Goal: Task Accomplishment & Management: Use online tool/utility

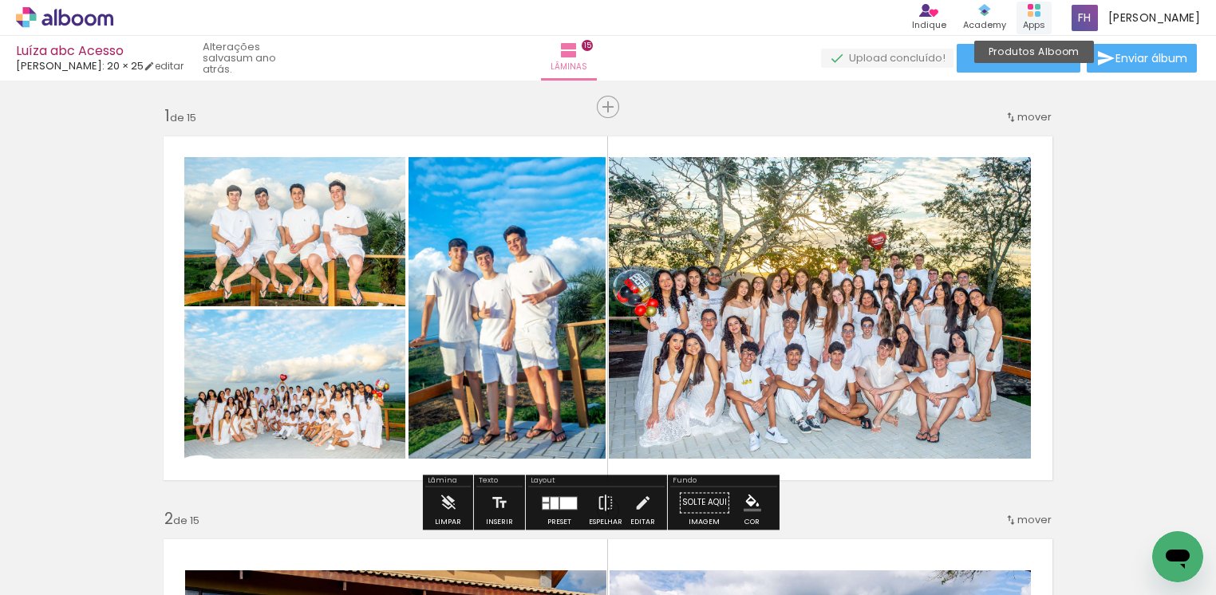
click at [1037, 16] on div "Produtos Alboom Apps" at bounding box center [1033, 18] width 35 height 33
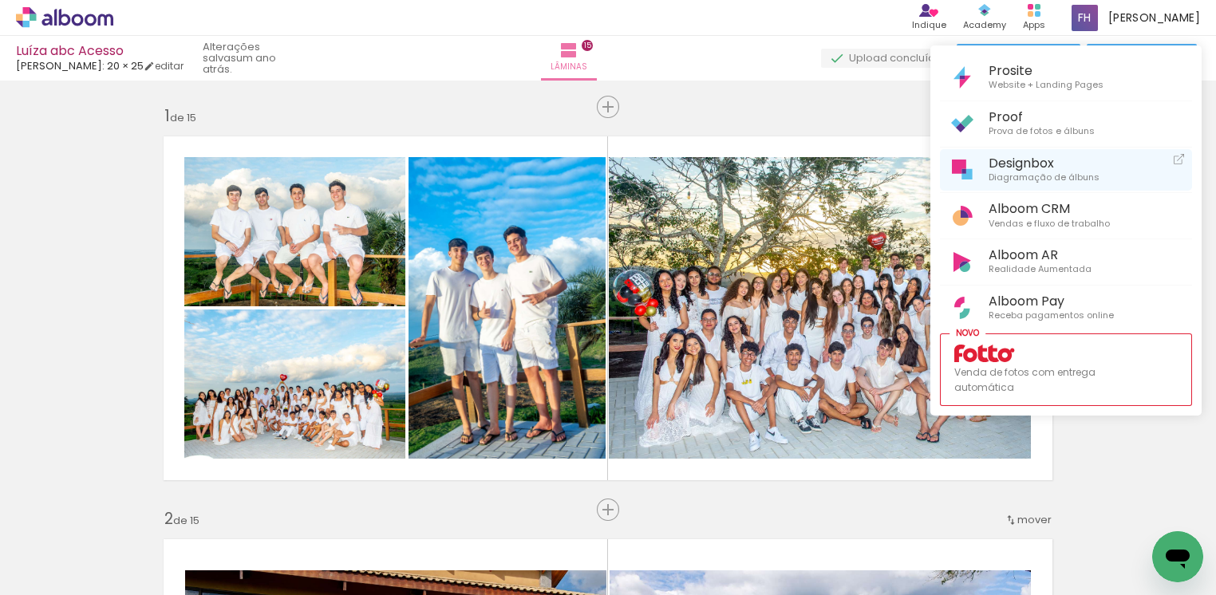
click at [1031, 162] on span "Designbox" at bounding box center [1043, 163] width 111 height 15
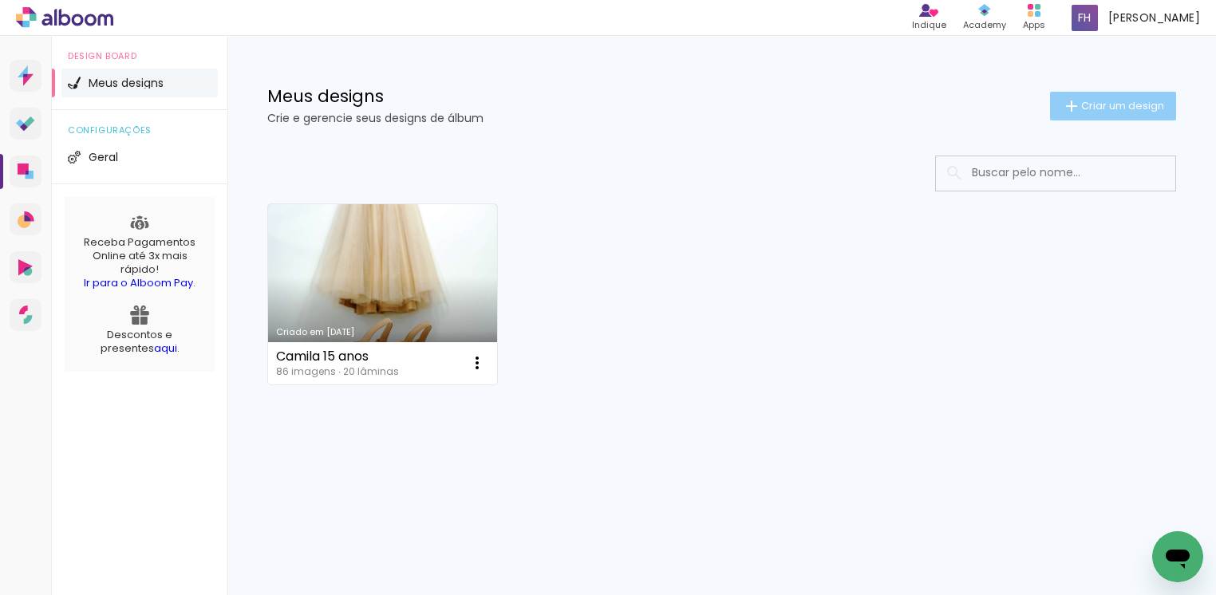
click at [1108, 110] on span "Criar um design" at bounding box center [1122, 106] width 83 height 10
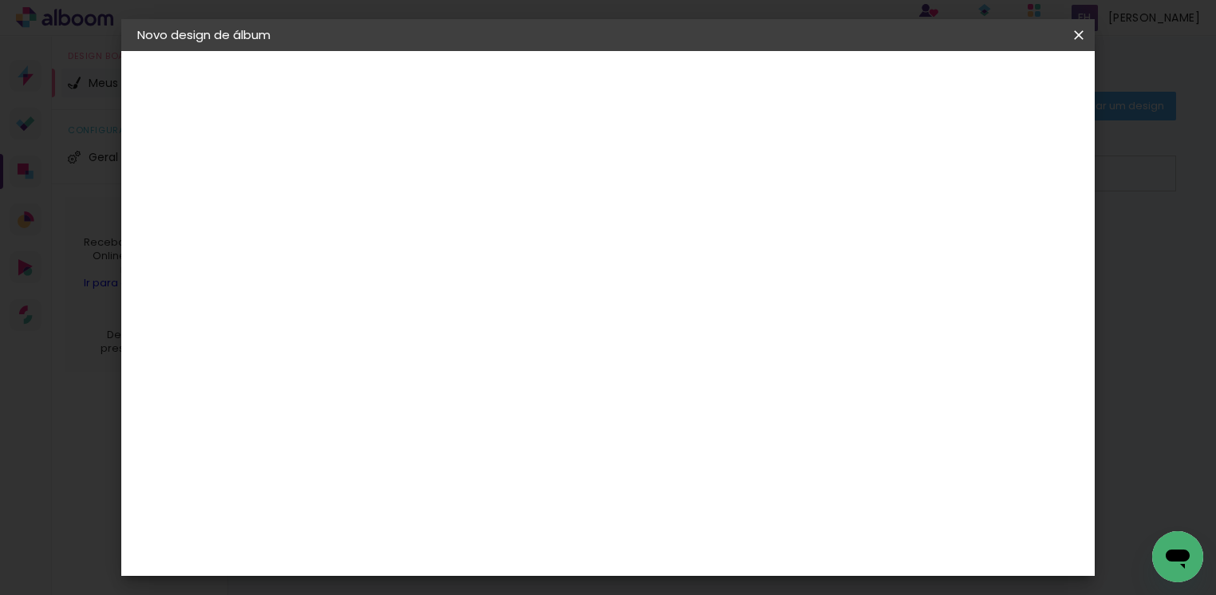
click at [398, 219] on input at bounding box center [398, 214] width 0 height 25
type input "[PERSON_NAME] 11 anos"
type paper-input "[PERSON_NAME] 11 anos"
click at [0, 0] on slot "Avançar" at bounding box center [0, 0] width 0 height 0
click at [395, 306] on input at bounding box center [438, 304] width 161 height 20
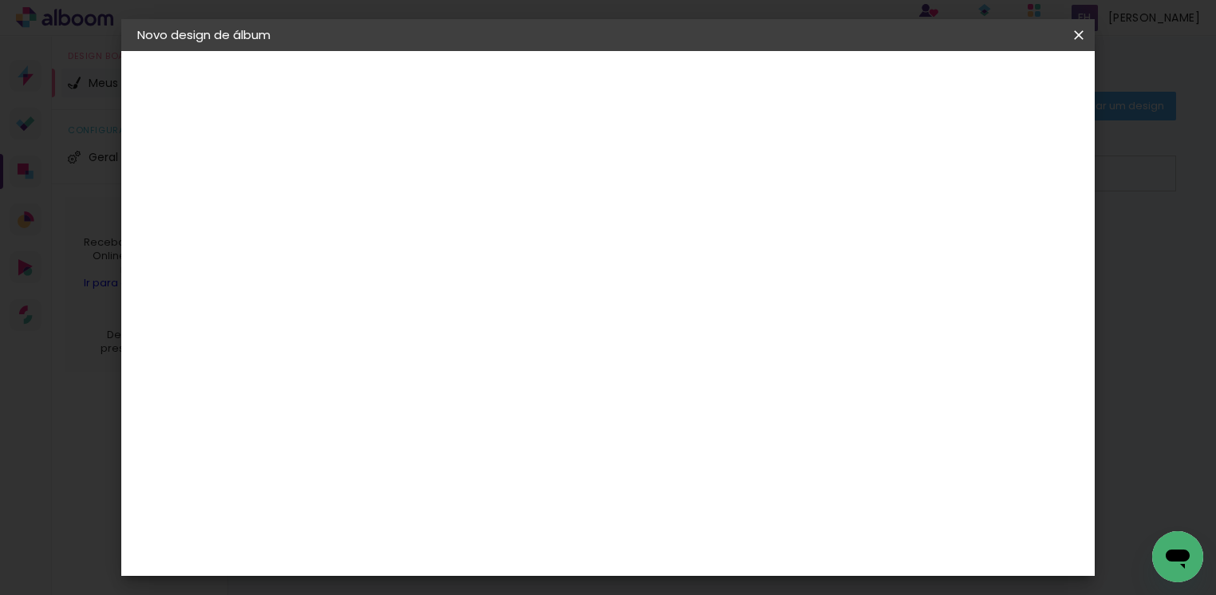
type input "sa"
type paper-input "sa"
click at [475, 538] on div "[PERSON_NAME]" at bounding box center [441, 544] width 106 height 13
click at [0, 0] on slot "Avançar" at bounding box center [0, 0] width 0 height 0
click at [506, 343] on span "20 × 25" at bounding box center [469, 364] width 74 height 42
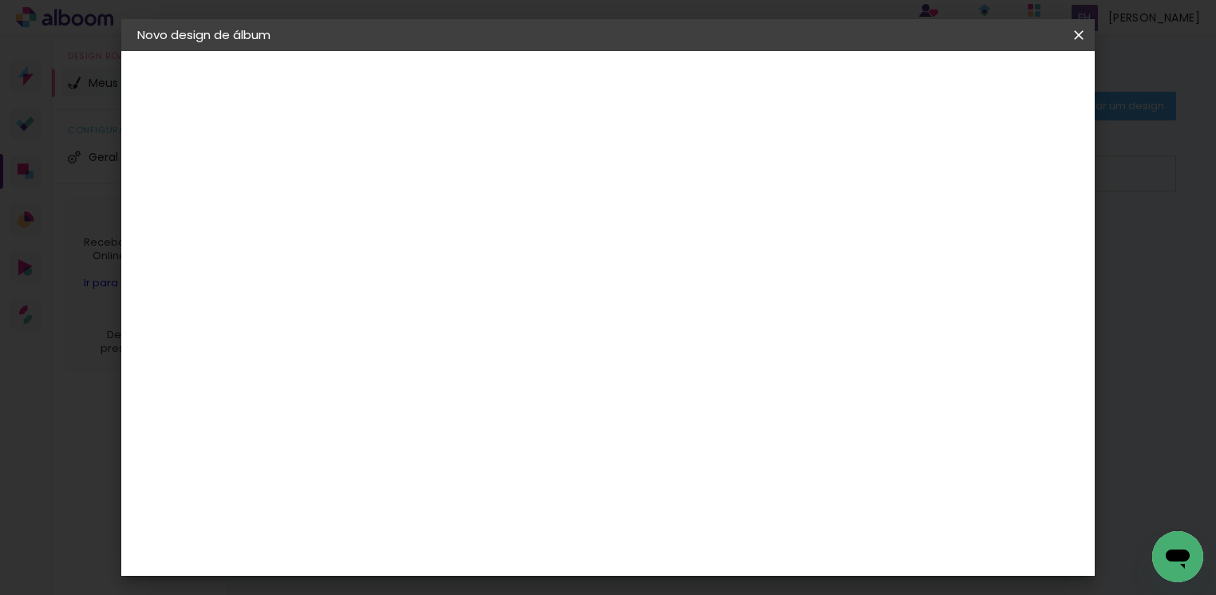
click at [0, 0] on slot "Avançar" at bounding box center [0, 0] width 0 height 0
click at [972, 82] on span "Iniciar design" at bounding box center [935, 84] width 73 height 11
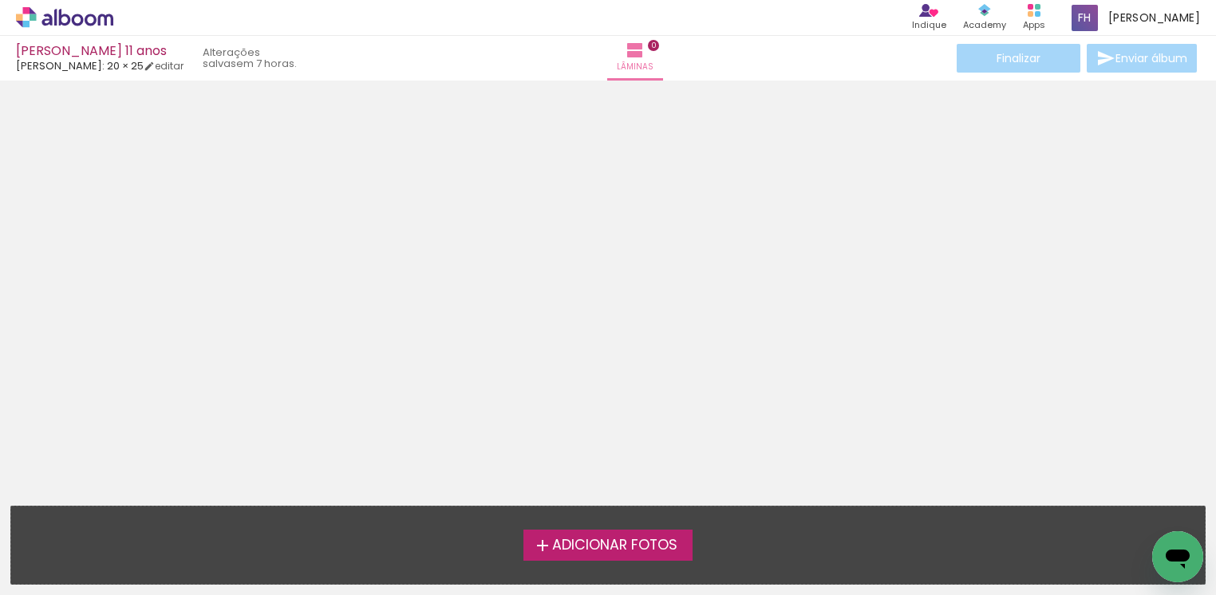
click at [637, 544] on span "Adicionar Fotos" at bounding box center [614, 546] width 125 height 14
click at [0, 0] on input "file" at bounding box center [0, 0] width 0 height 0
click at [582, 551] on span "Adicionar Fotos" at bounding box center [614, 546] width 125 height 14
click at [0, 0] on input "file" at bounding box center [0, 0] width 0 height 0
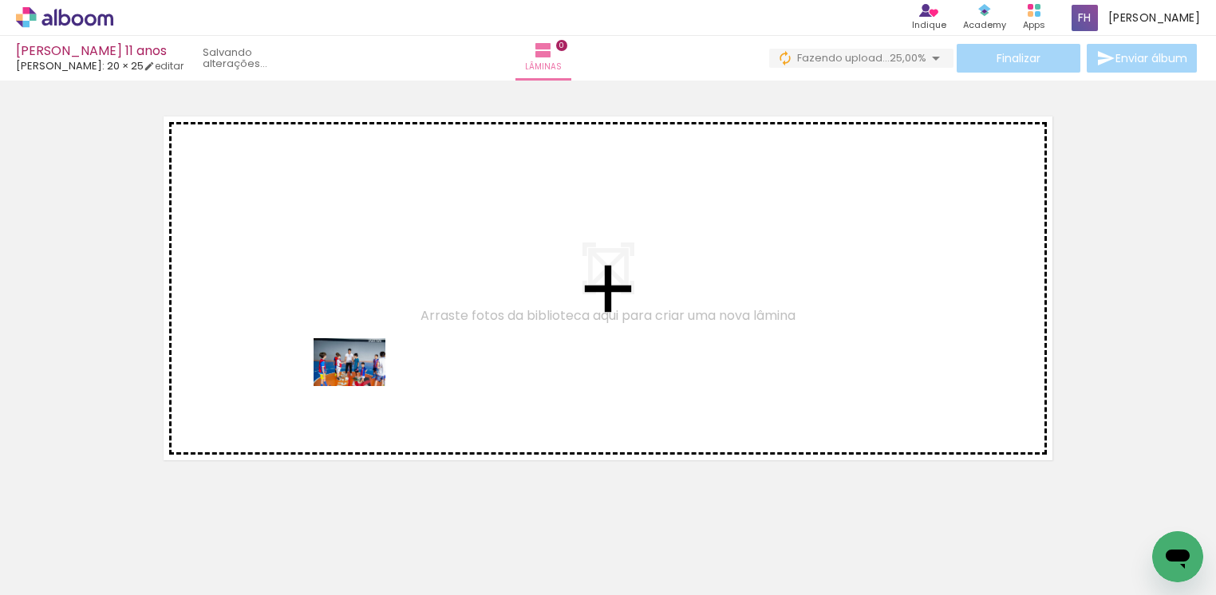
drag, startPoint x: 161, startPoint y: 550, endPoint x: 361, endPoint y: 386, distance: 258.6
click at [361, 386] on quentale-workspace at bounding box center [608, 297] width 1216 height 595
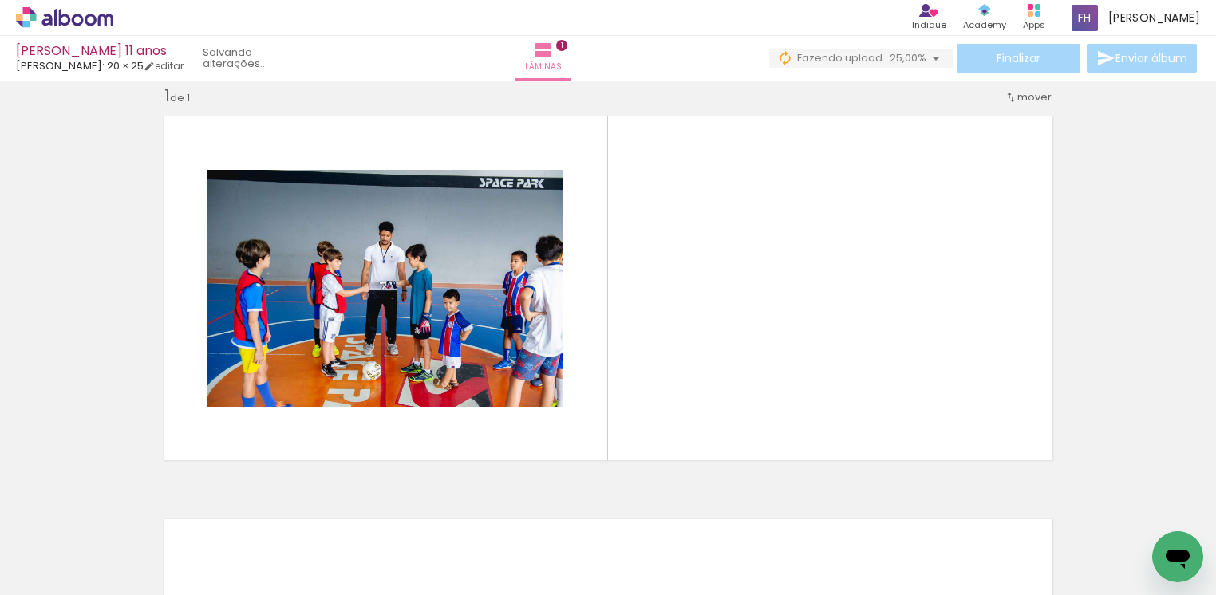
scroll to position [20, 0]
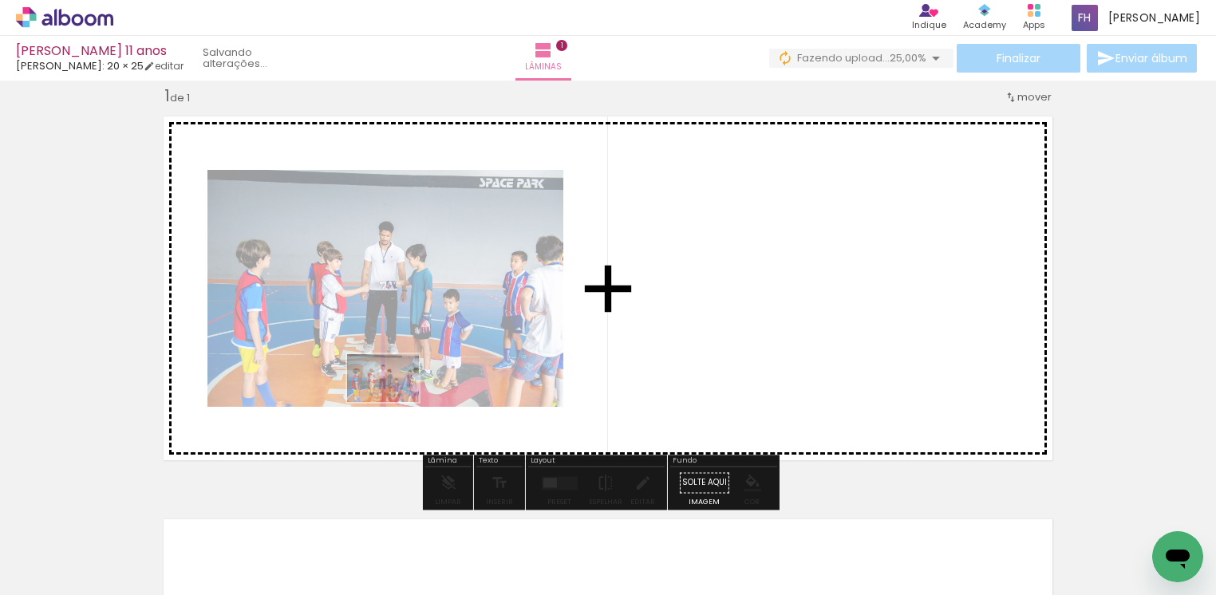
drag, startPoint x: 294, startPoint y: 466, endPoint x: 395, endPoint y: 402, distance: 119.1
click at [395, 402] on quentale-workspace at bounding box center [608, 297] width 1216 height 595
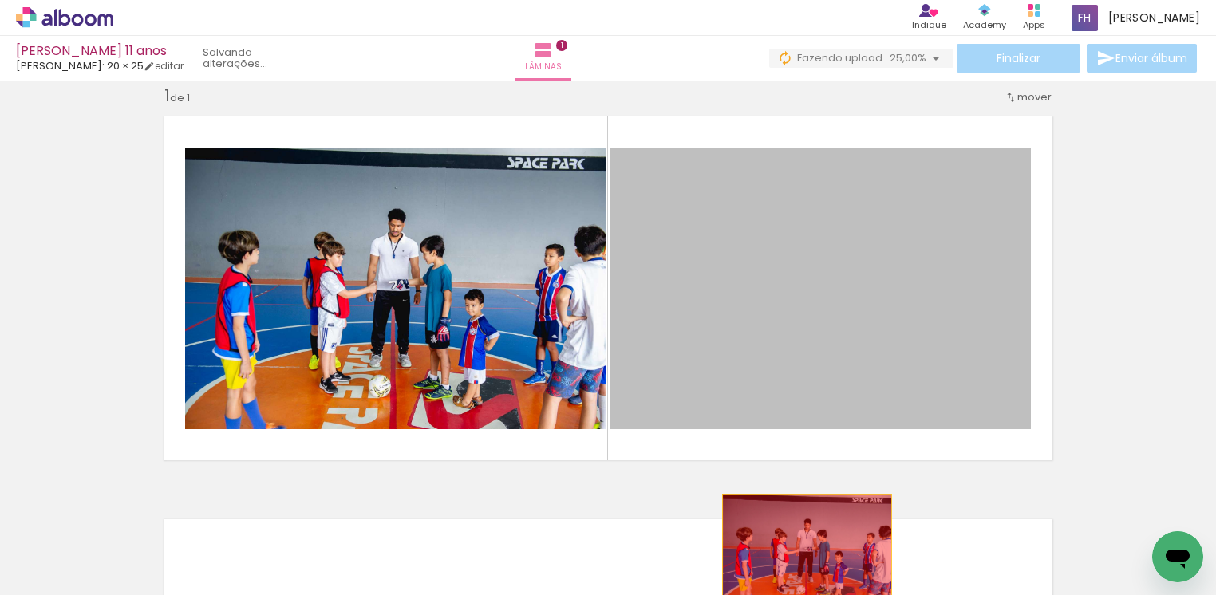
drag, startPoint x: 797, startPoint y: 268, endPoint x: 798, endPoint y: 550, distance: 282.4
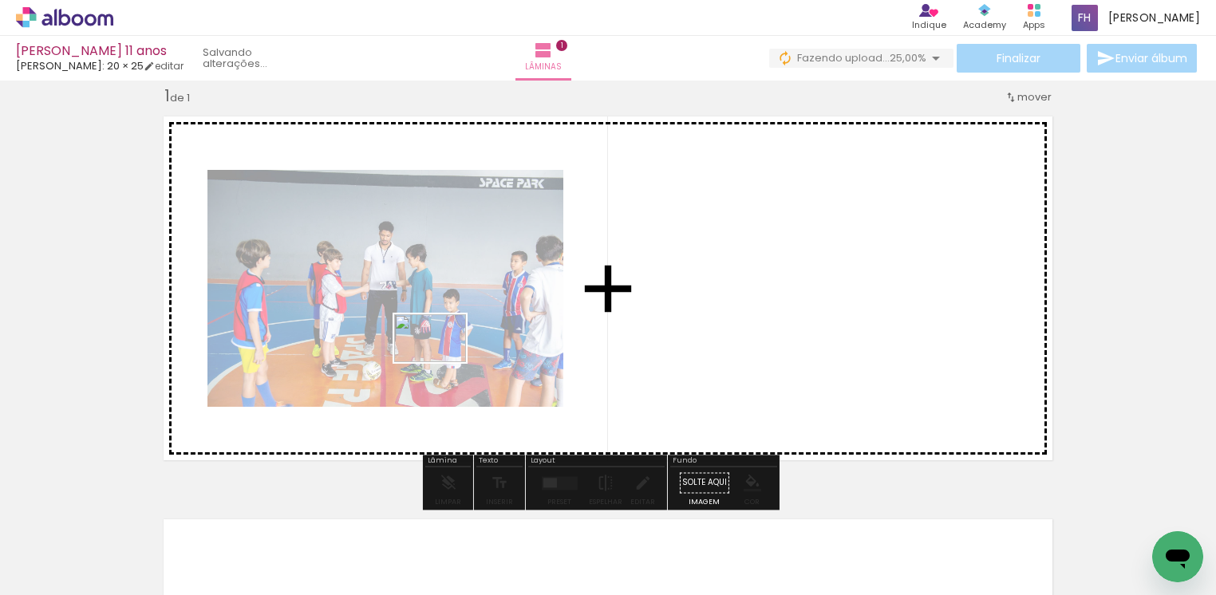
drag, startPoint x: 425, startPoint y: 372, endPoint x: 442, endPoint y: 362, distance: 19.3
click at [442, 362] on quentale-workspace at bounding box center [608, 297] width 1216 height 595
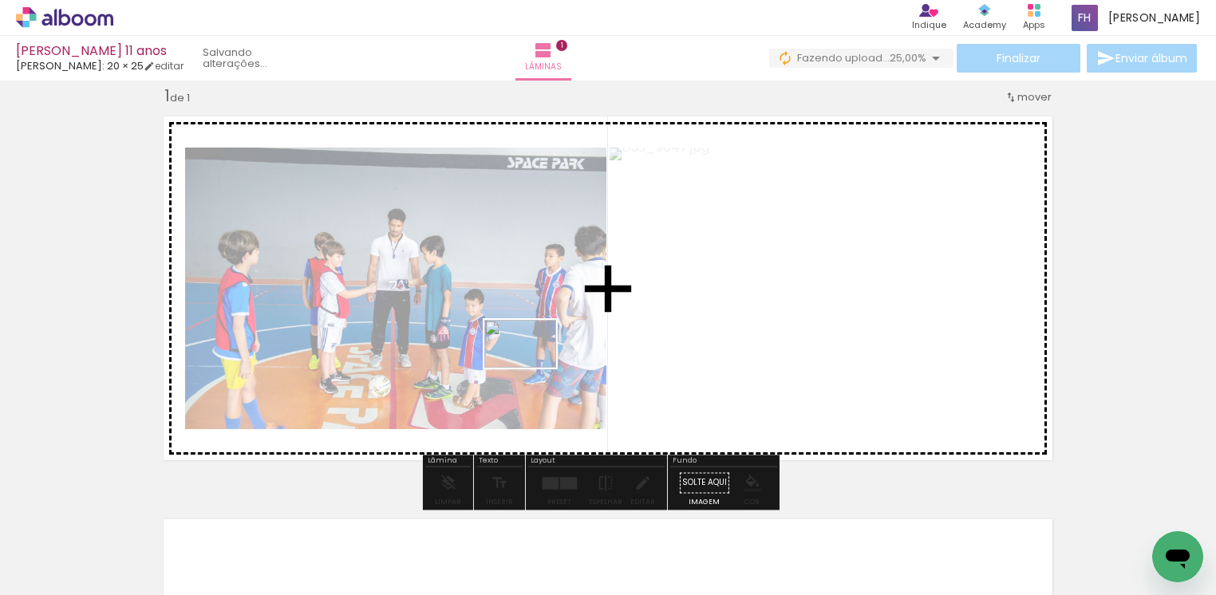
drag, startPoint x: 369, startPoint y: 549, endPoint x: 532, endPoint y: 368, distance: 243.5
click at [532, 368] on quentale-workspace at bounding box center [608, 297] width 1216 height 595
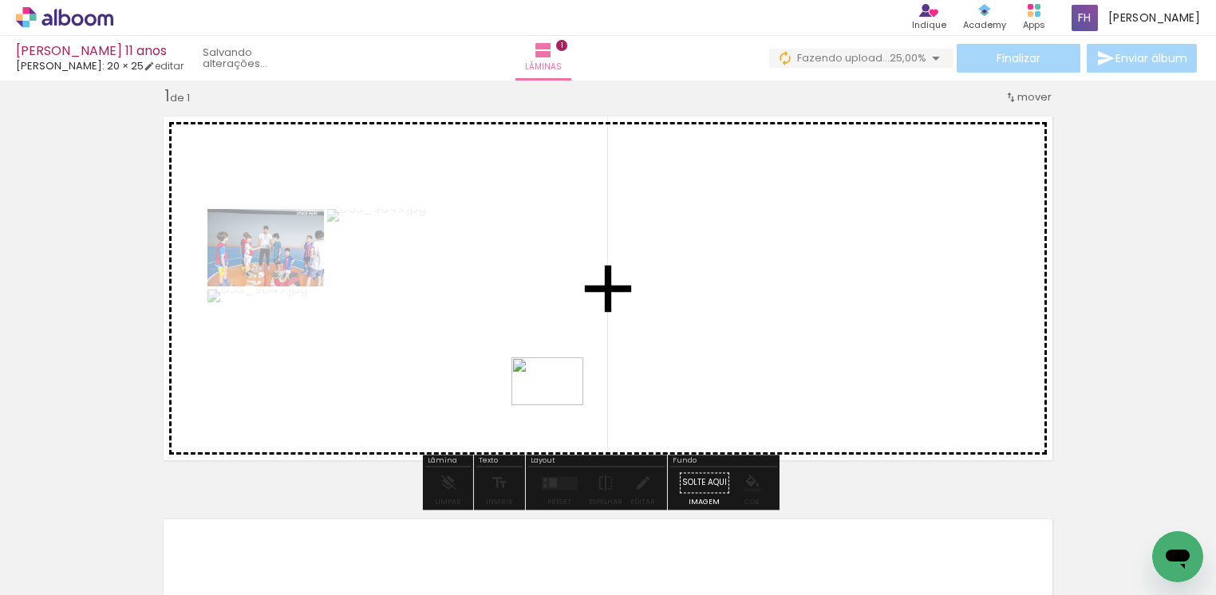
drag, startPoint x: 452, startPoint y: 550, endPoint x: 559, endPoint y: 405, distance: 180.1
click at [559, 405] on quentale-workspace at bounding box center [608, 297] width 1216 height 595
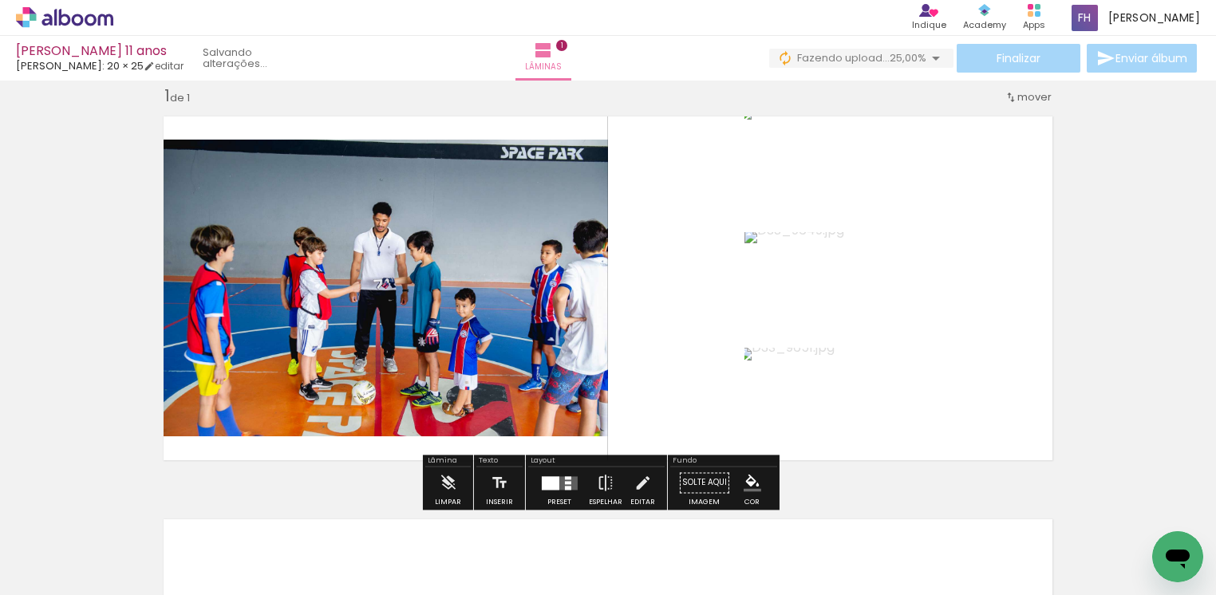
click at [85, 547] on iron-icon at bounding box center [81, 547] width 13 height 13
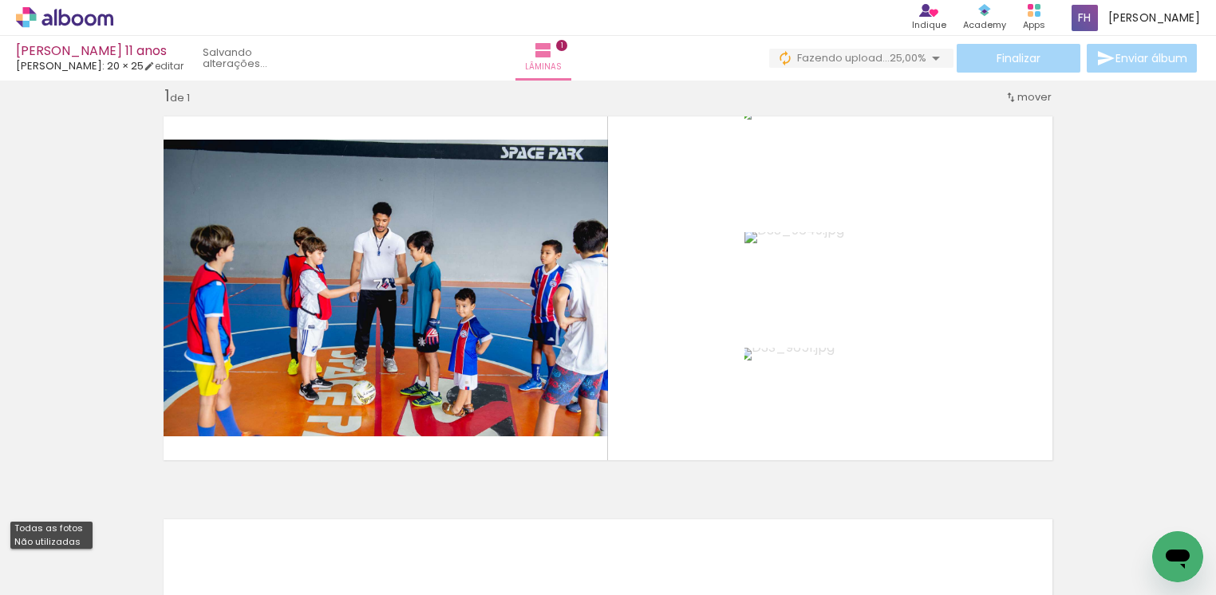
click at [0, 0] on slot "Não utilizadas" at bounding box center [0, 0] width 0 height 0
type input "Não utilizadas"
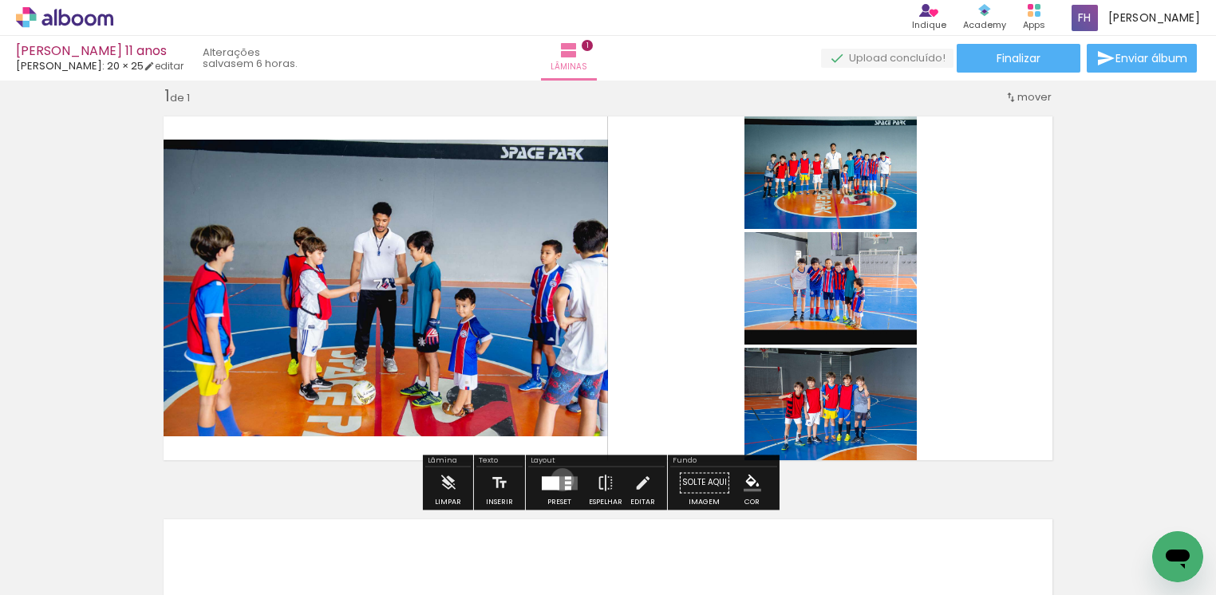
click at [558, 479] on quentale-layouter at bounding box center [559, 483] width 36 height 14
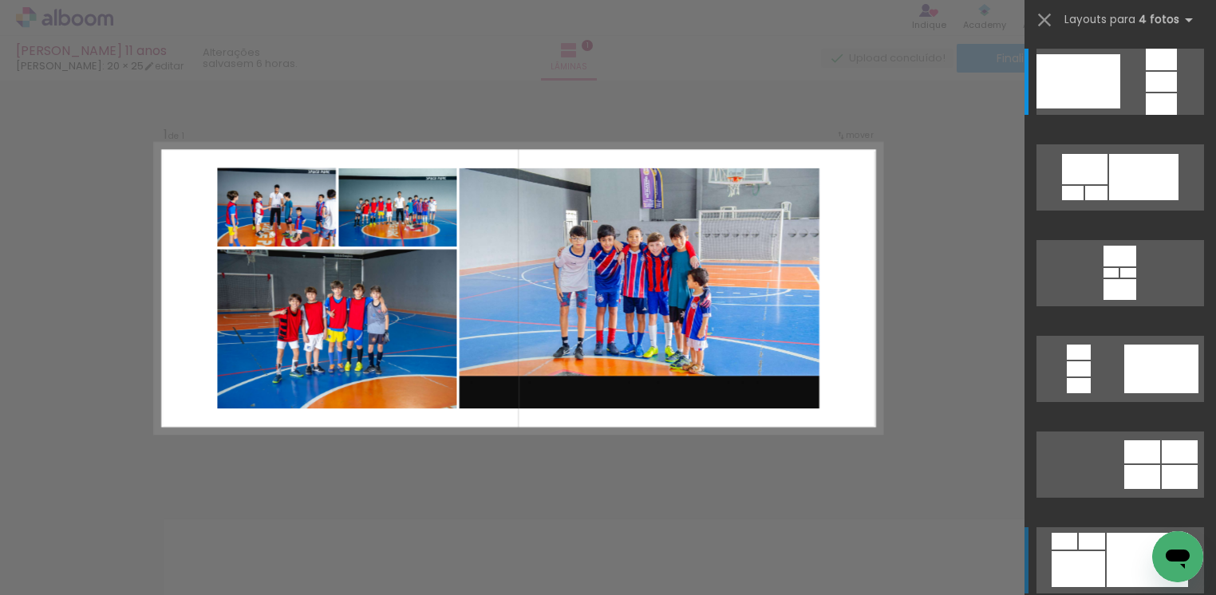
click at [1109, 574] on div at bounding box center [1147, 560] width 81 height 54
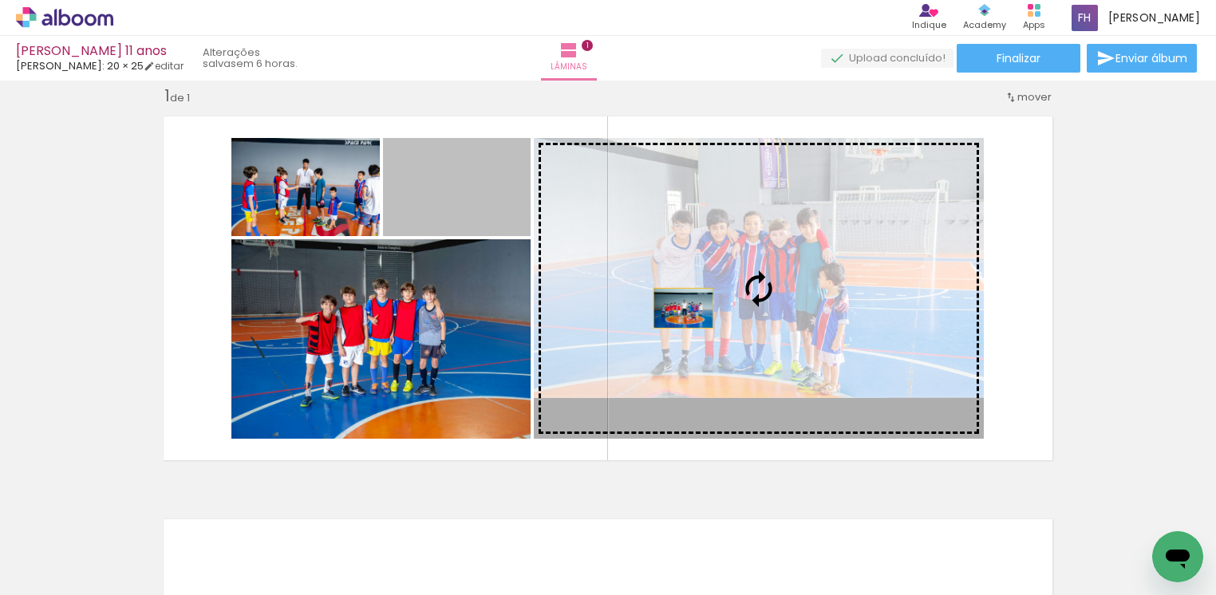
drag, startPoint x: 464, startPoint y: 220, endPoint x: 676, endPoint y: 308, distance: 229.6
click at [0, 0] on slot at bounding box center [0, 0] width 0 height 0
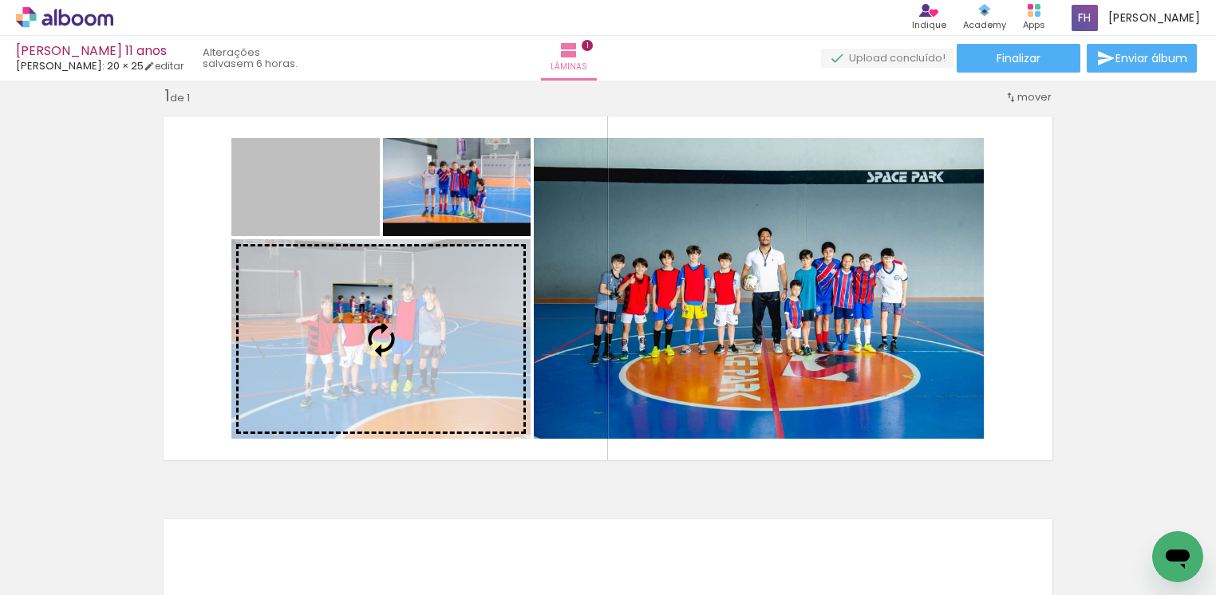
drag, startPoint x: 324, startPoint y: 209, endPoint x: 353, endPoint y: 303, distance: 98.7
click at [0, 0] on slot at bounding box center [0, 0] width 0 height 0
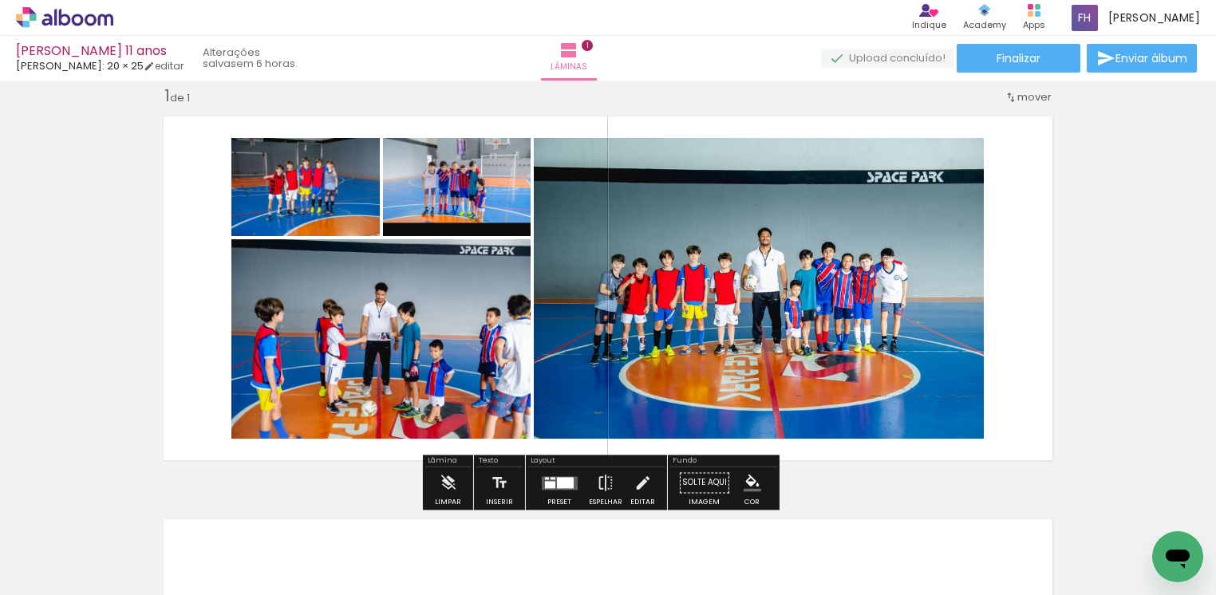
click at [923, 363] on quentale-photo at bounding box center [759, 288] width 450 height 301
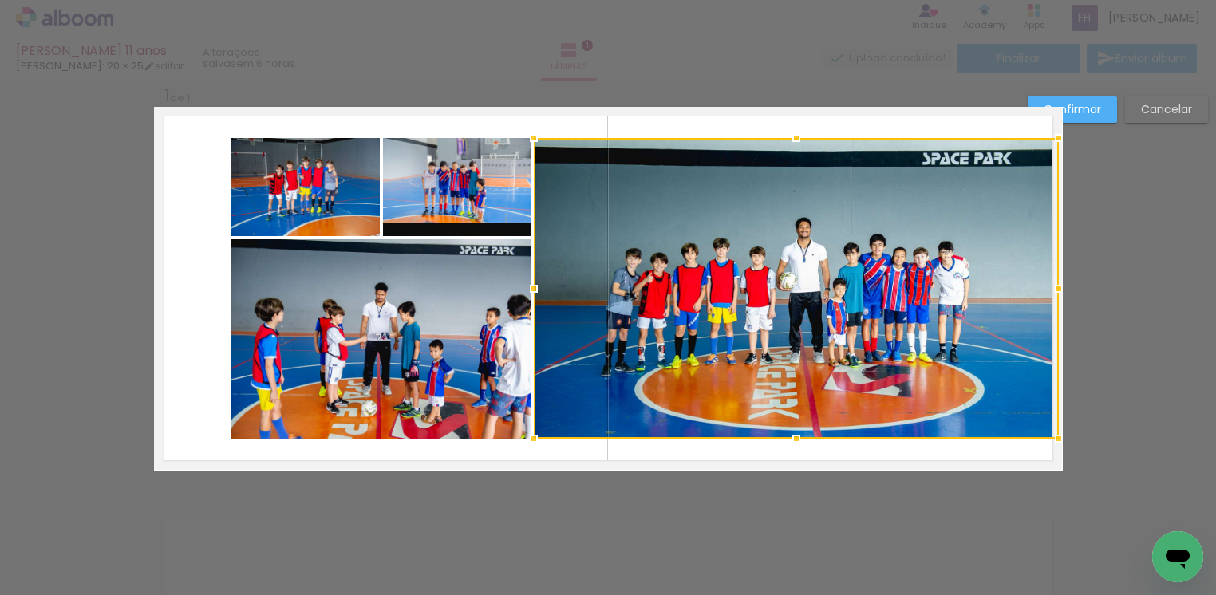
drag, startPoint x: 988, startPoint y: 284, endPoint x: 1043, endPoint y: 310, distance: 60.0
click at [1043, 310] on div at bounding box center [796, 288] width 525 height 301
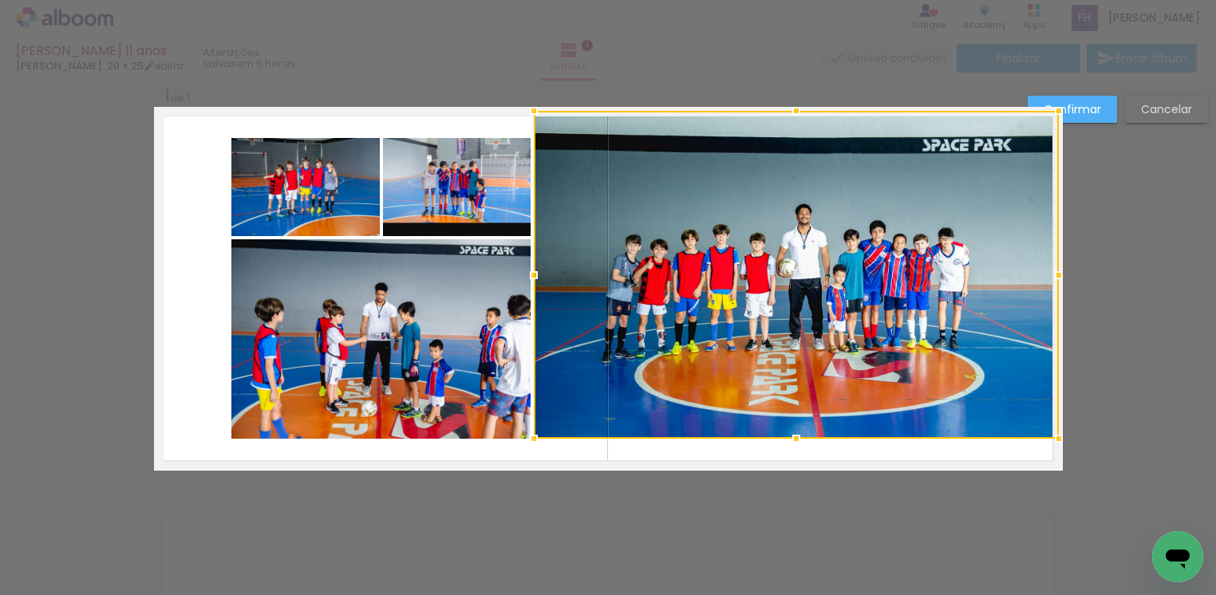
drag, startPoint x: 793, startPoint y: 143, endPoint x: 792, endPoint y: 116, distance: 27.1
click at [792, 116] on div at bounding box center [796, 111] width 32 height 32
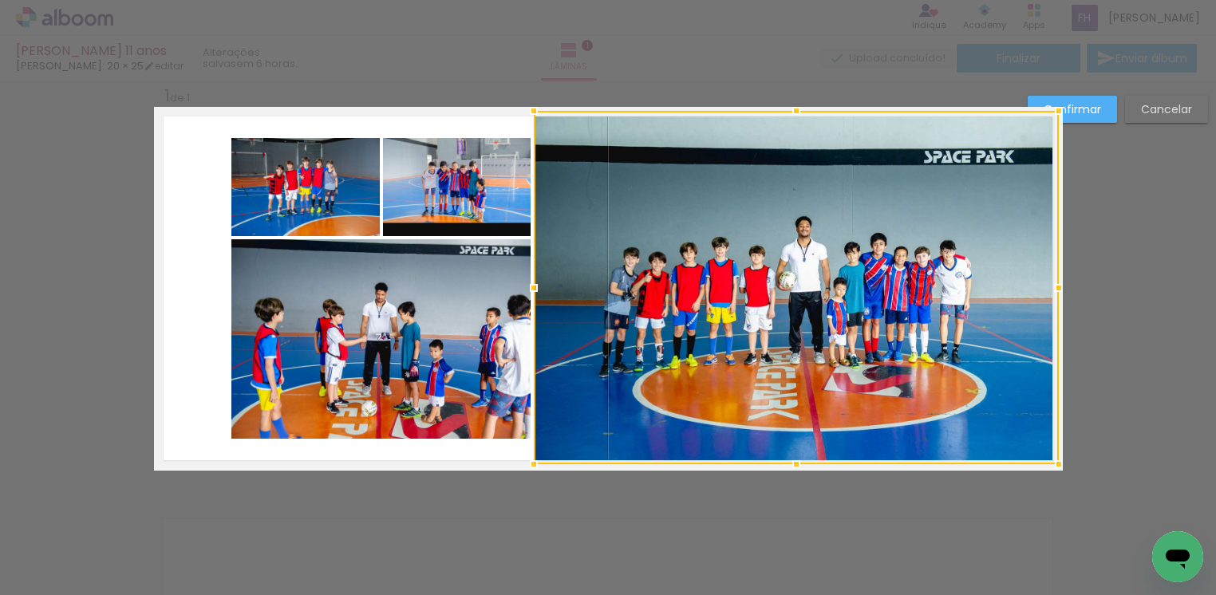
drag, startPoint x: 791, startPoint y: 444, endPoint x: 801, endPoint y: 483, distance: 41.2
click at [801, 483] on div "Inserir lâmina 1 de 1 Confirmar Cancelar" at bounding box center [608, 483] width 1216 height 844
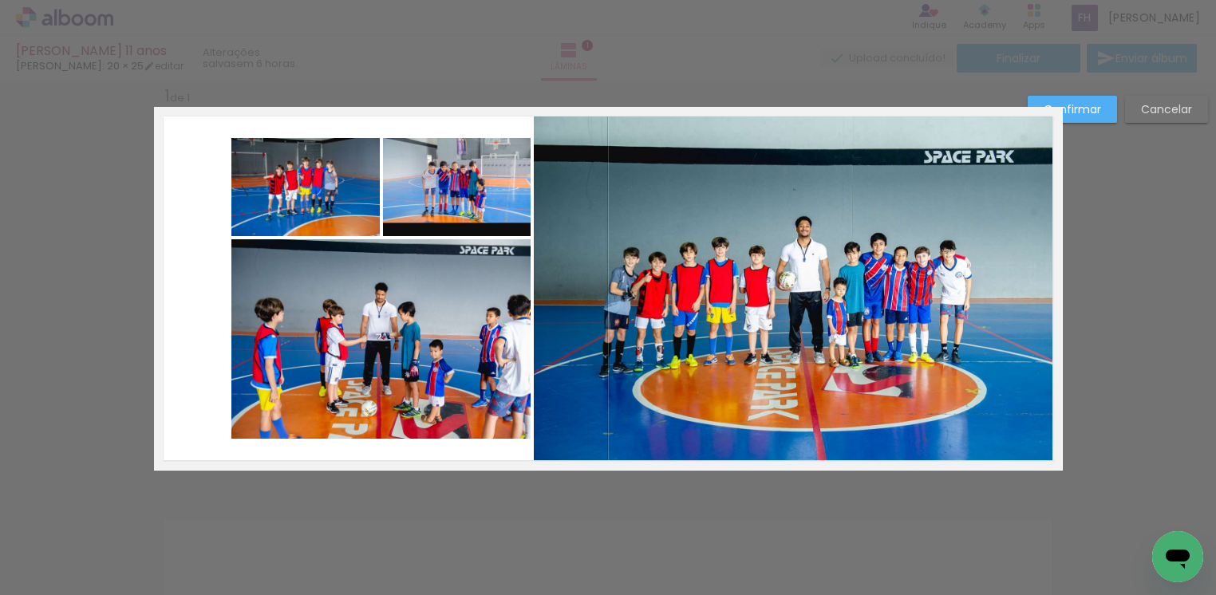
click at [238, 207] on quentale-photo at bounding box center [305, 187] width 148 height 98
click at [238, 207] on div at bounding box center [305, 187] width 148 height 98
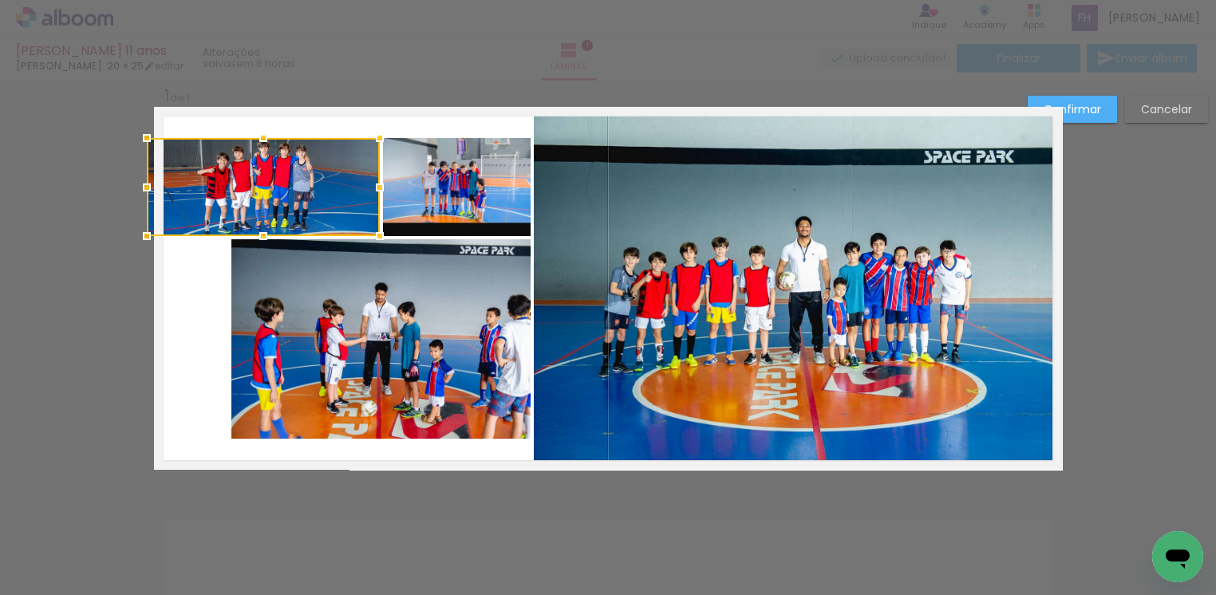
drag, startPoint x: 231, startPoint y: 188, endPoint x: 151, endPoint y: 188, distance: 79.8
click at [151, 188] on div at bounding box center [147, 188] width 32 height 32
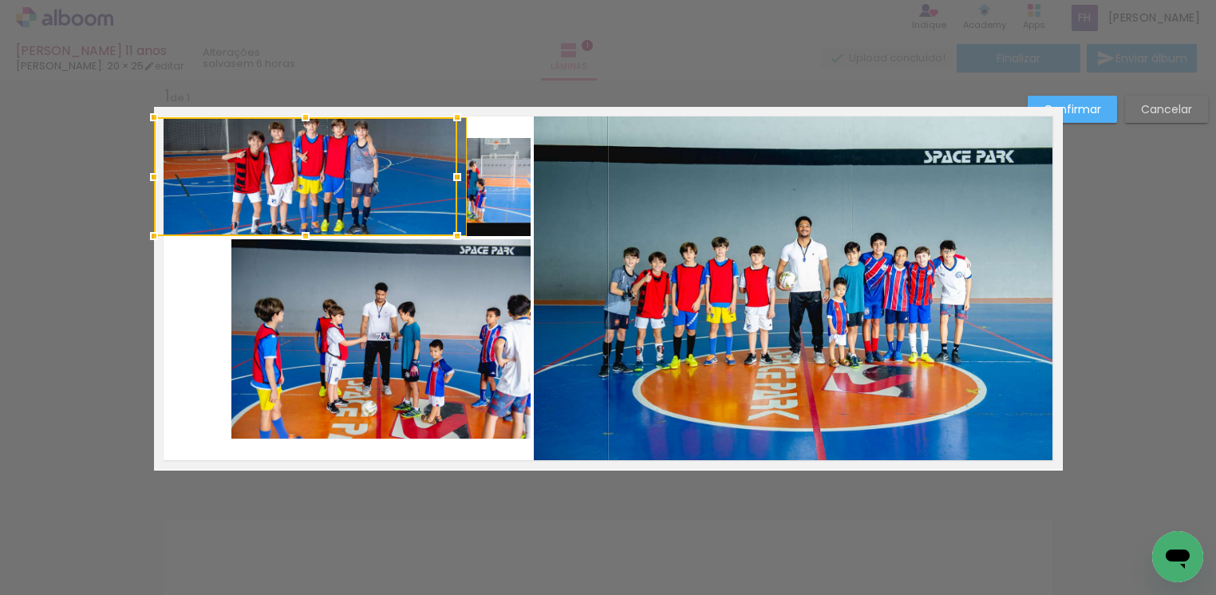
drag, startPoint x: 253, startPoint y: 139, endPoint x: 259, endPoint y: 118, distance: 21.7
click at [259, 118] on div at bounding box center [305, 176] width 303 height 119
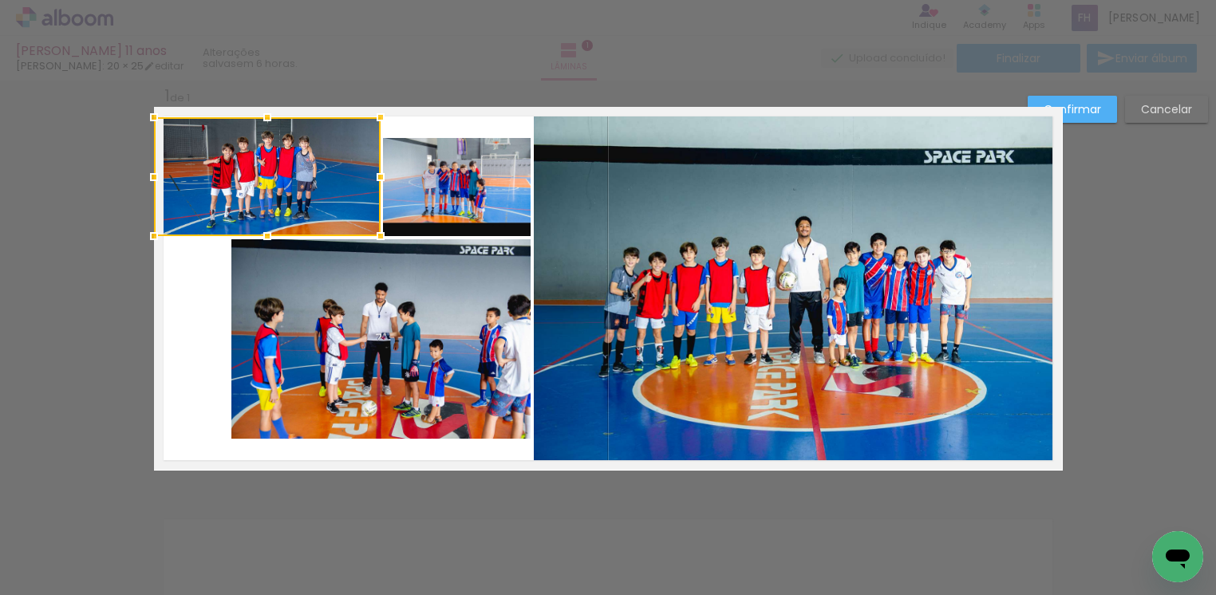
drag, startPoint x: 461, startPoint y: 174, endPoint x: 375, endPoint y: 187, distance: 87.2
click at [375, 187] on div at bounding box center [381, 177] width 32 height 32
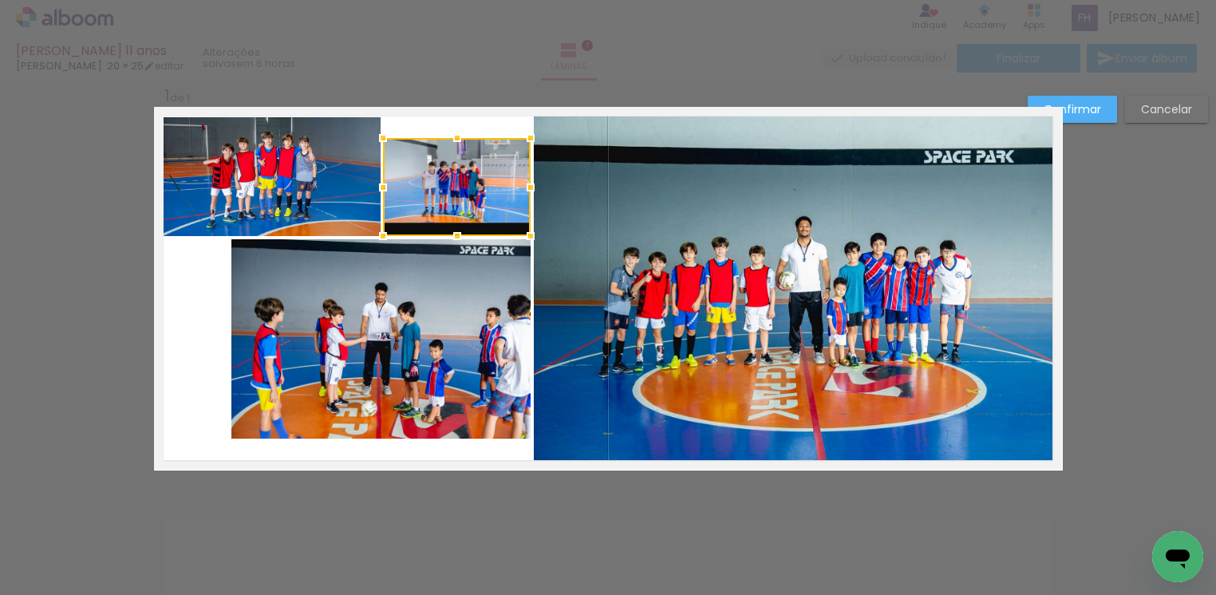
click at [456, 173] on div at bounding box center [457, 187] width 148 height 98
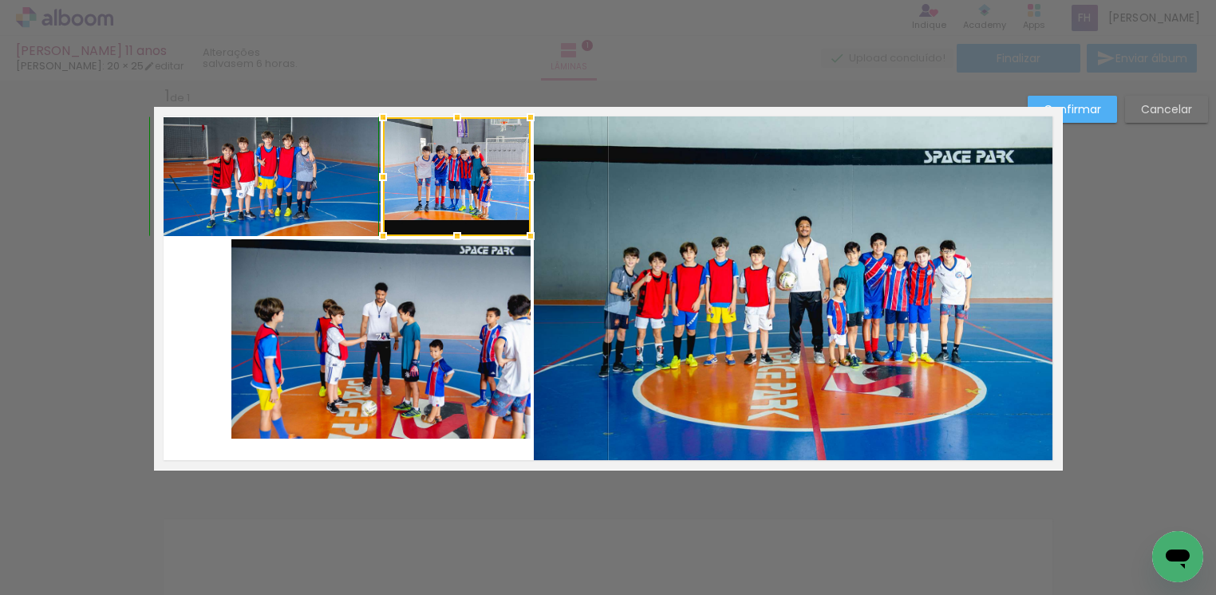
drag, startPoint x: 446, startPoint y: 135, endPoint x: 443, endPoint y: 111, distance: 24.1
click at [443, 111] on div at bounding box center [457, 117] width 32 height 32
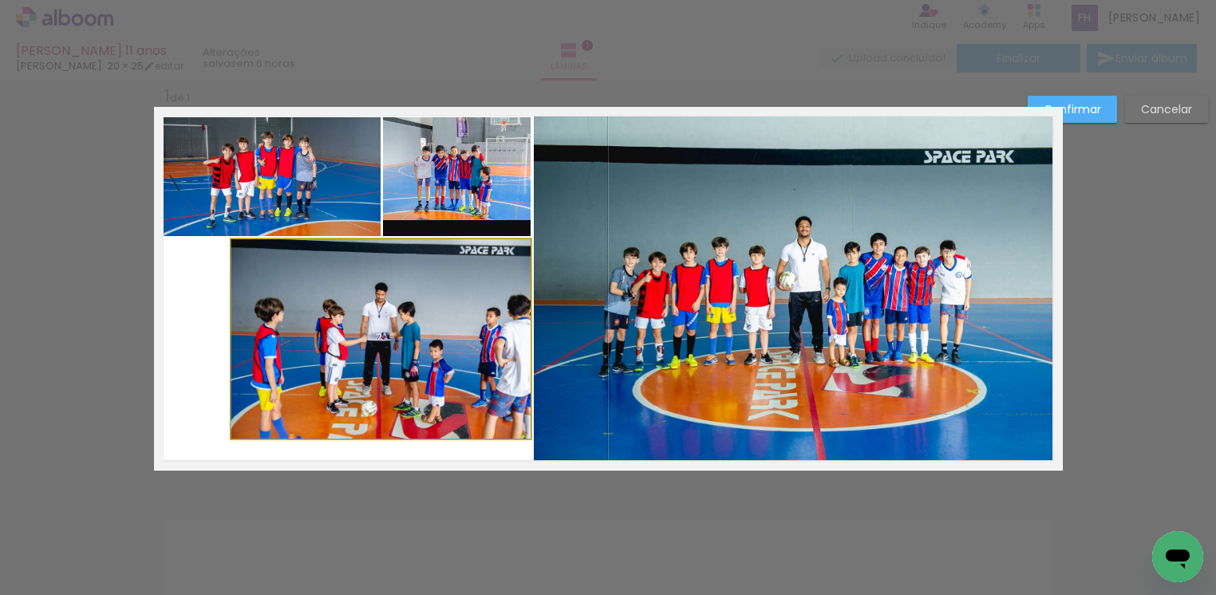
click at [325, 388] on quentale-photo at bounding box center [380, 338] width 299 height 199
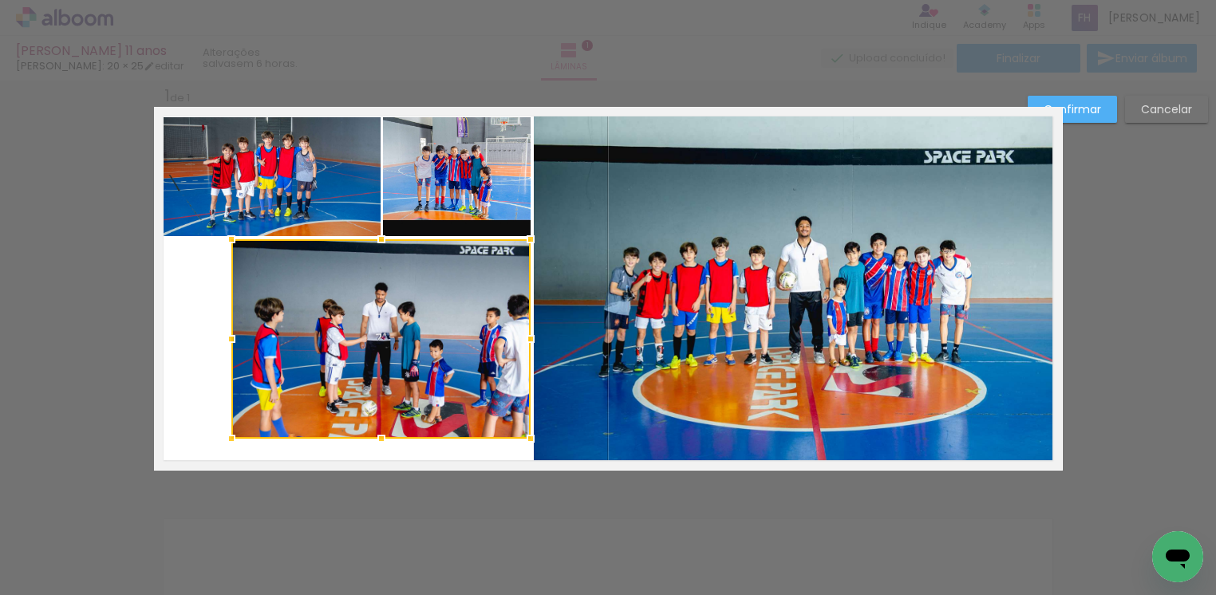
click at [325, 388] on div at bounding box center [380, 338] width 299 height 199
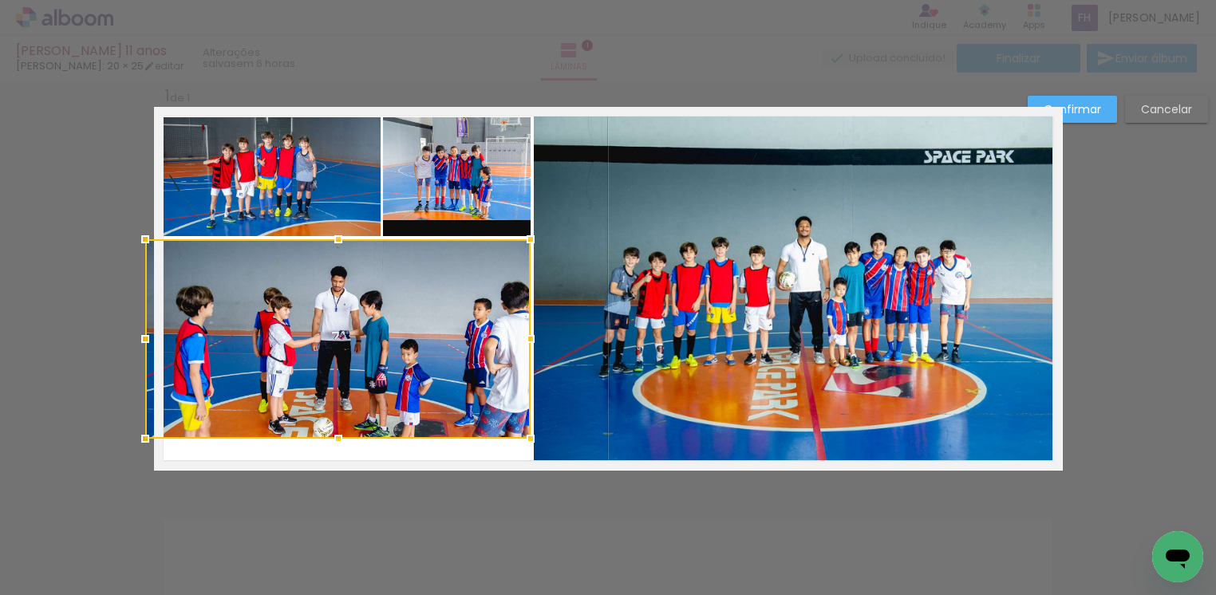
drag, startPoint x: 231, startPoint y: 340, endPoint x: 152, endPoint y: 353, distance: 79.4
click at [152, 353] on div at bounding box center [337, 338] width 385 height 199
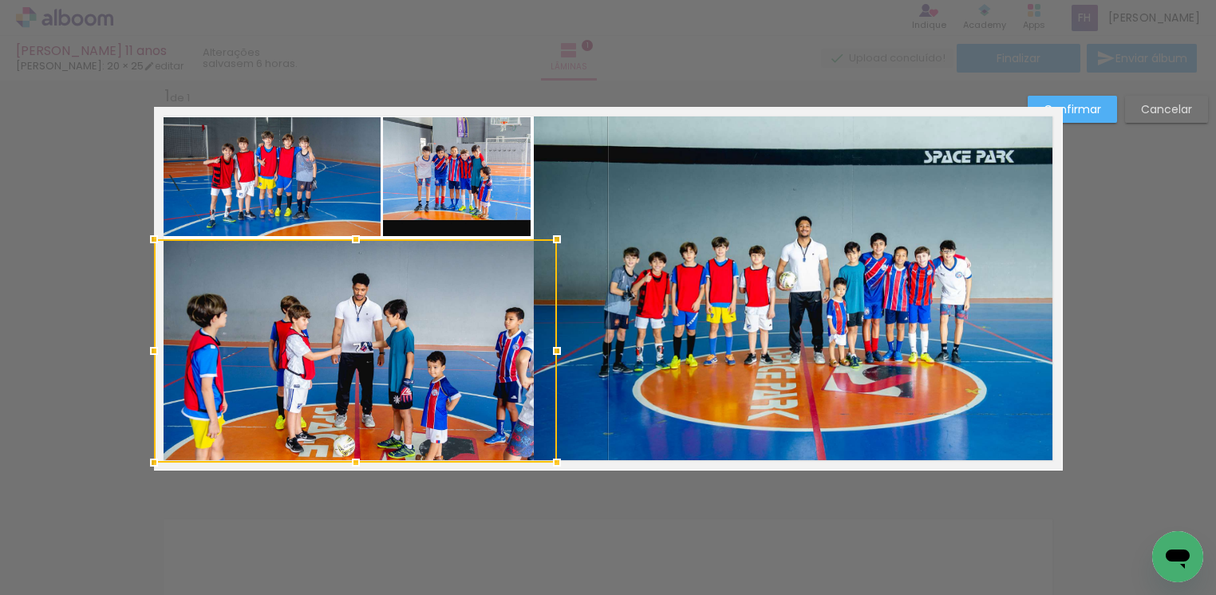
drag, startPoint x: 329, startPoint y: 445, endPoint x: 326, endPoint y: 473, distance: 28.0
click at [326, 473] on div "Inserir lâmina 1 de 1 Confirmar Cancelar" at bounding box center [608, 483] width 1216 height 844
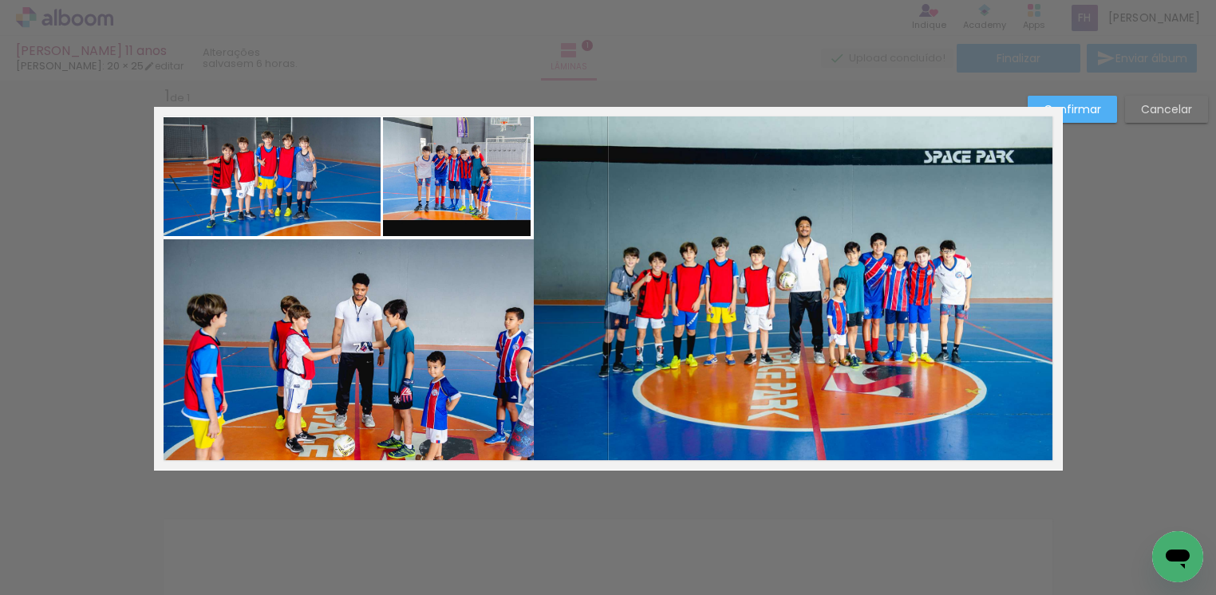
click at [1109, 110] on paper-button "Confirmar" at bounding box center [1072, 109] width 89 height 27
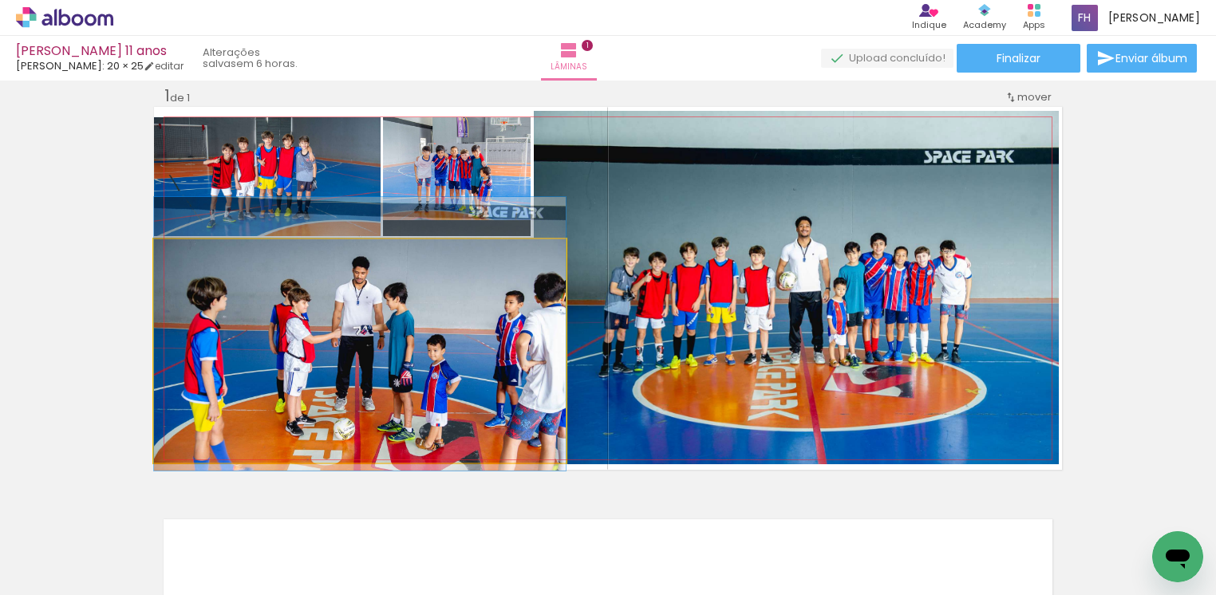
drag, startPoint x: 414, startPoint y: 315, endPoint x: 399, endPoint y: 298, distance: 22.6
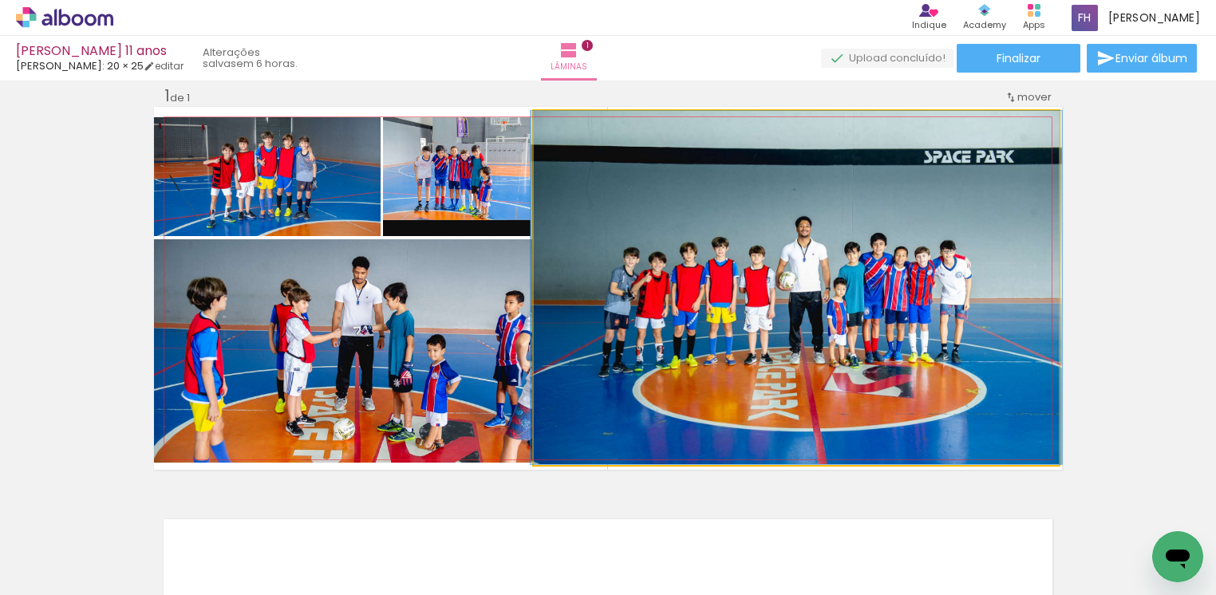
click at [534, 393] on quentale-photo at bounding box center [796, 287] width 525 height 353
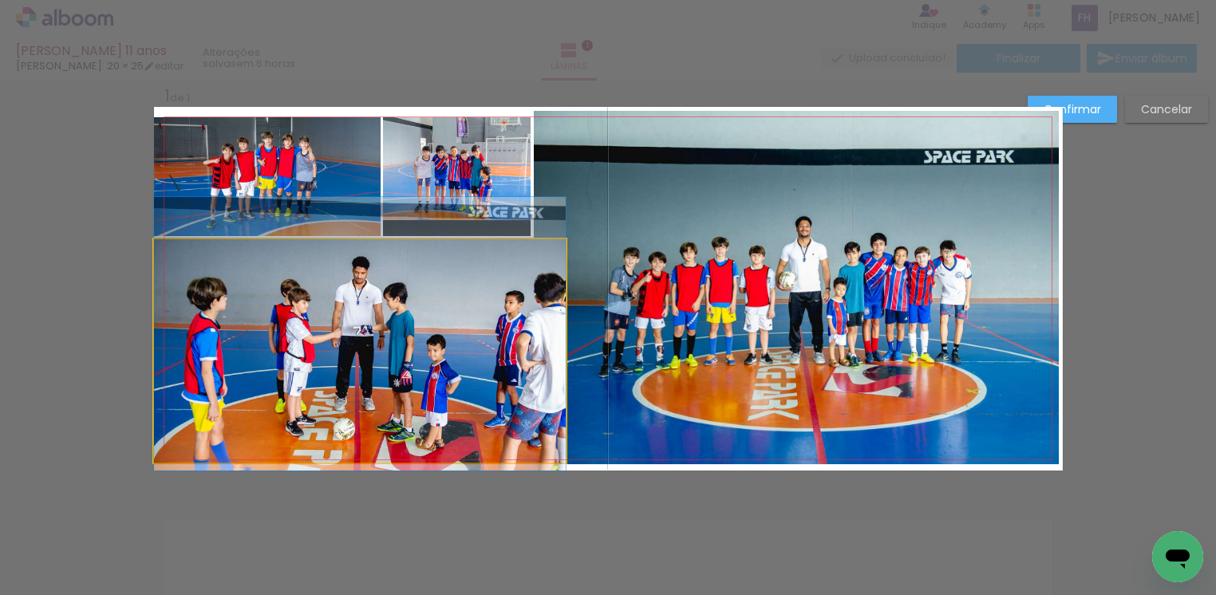
click at [464, 375] on quentale-photo at bounding box center [360, 350] width 412 height 223
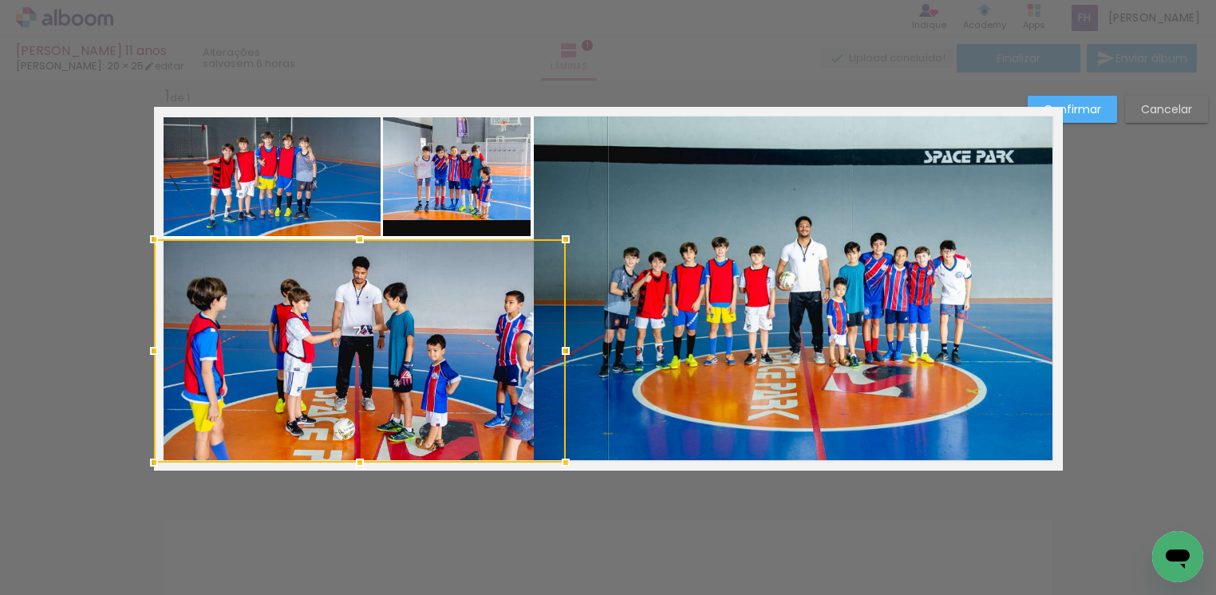
click at [463, 375] on div at bounding box center [360, 350] width 412 height 223
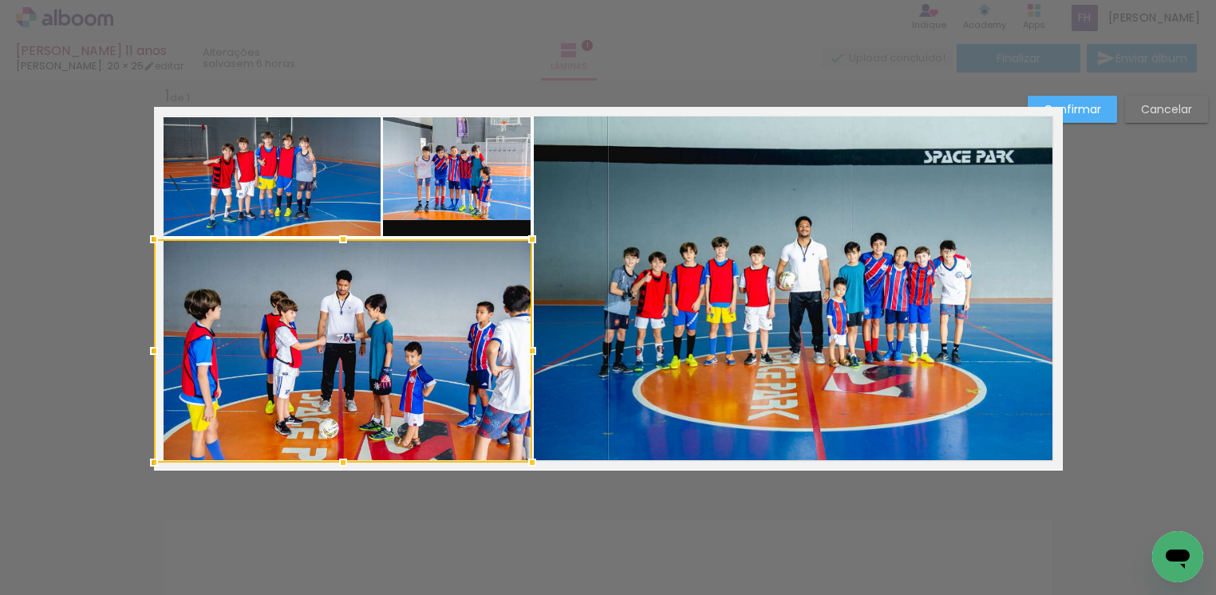
drag, startPoint x: 547, startPoint y: 354, endPoint x: 514, endPoint y: 349, distance: 33.8
click at [516, 349] on div at bounding box center [532, 351] width 32 height 32
click at [1009, 331] on quentale-photo at bounding box center [796, 287] width 525 height 353
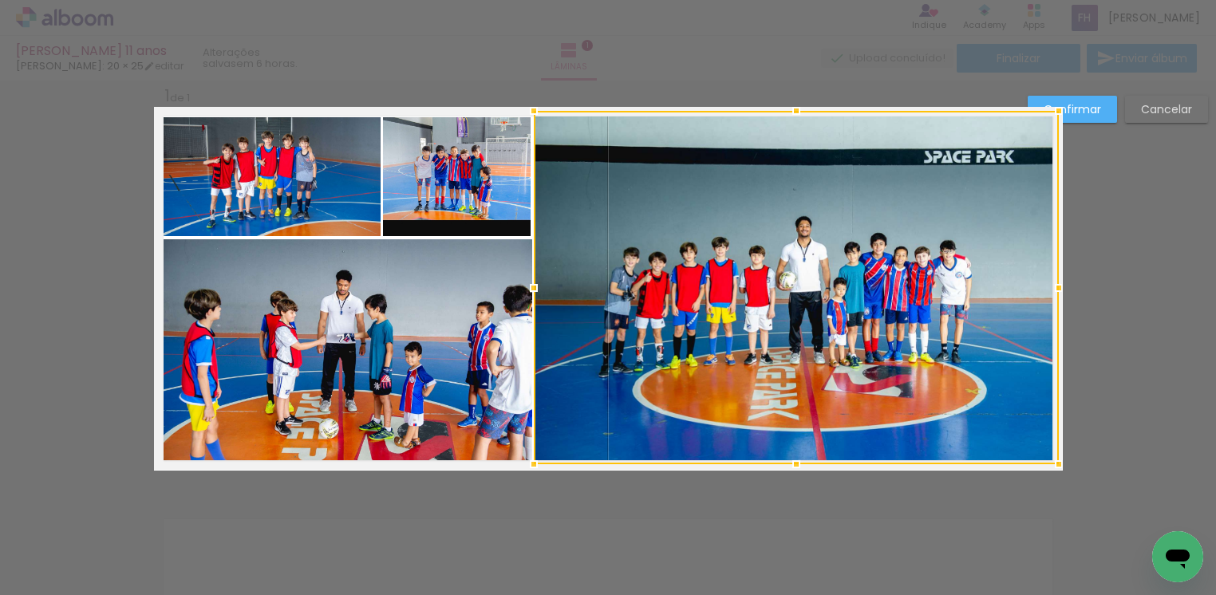
click at [1009, 331] on div at bounding box center [796, 287] width 525 height 353
click at [1095, 99] on paper-button "Confirmar" at bounding box center [1072, 109] width 89 height 27
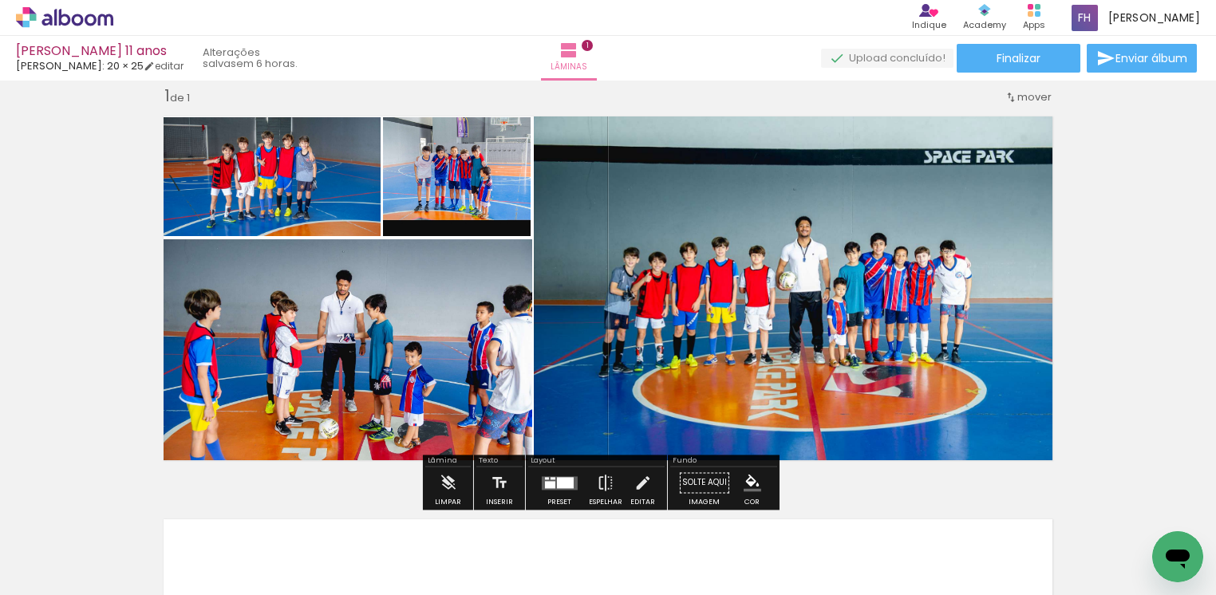
click at [68, 573] on span "Adicionar Fotos" at bounding box center [57, 574] width 48 height 18
click at [0, 0] on input "file" at bounding box center [0, 0] width 0 height 0
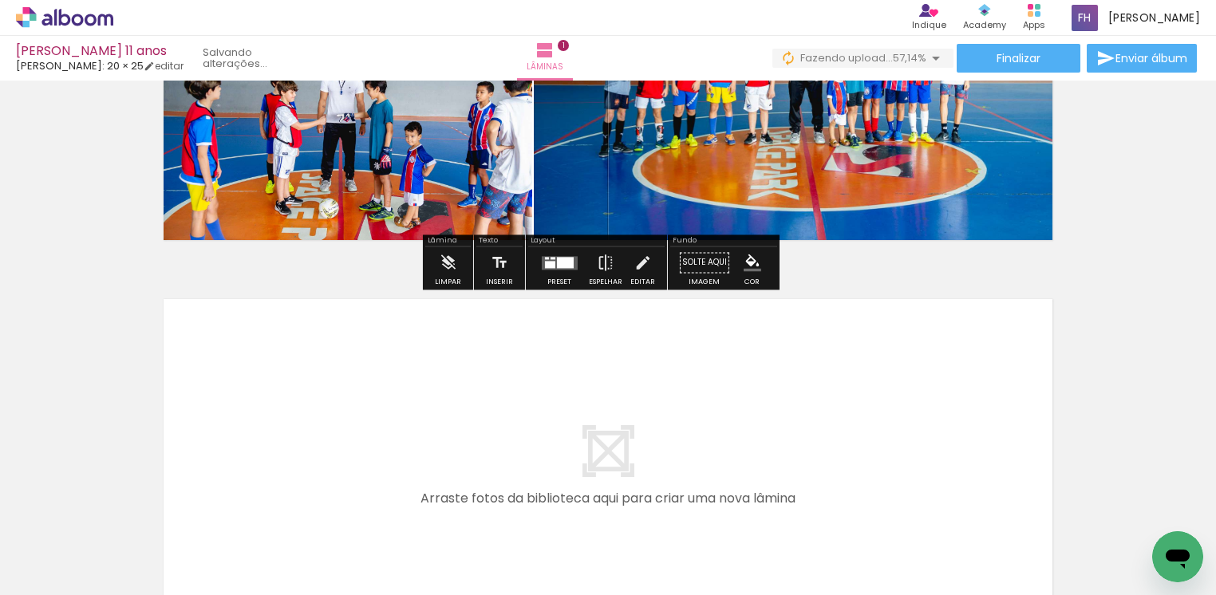
scroll to position [259, 0]
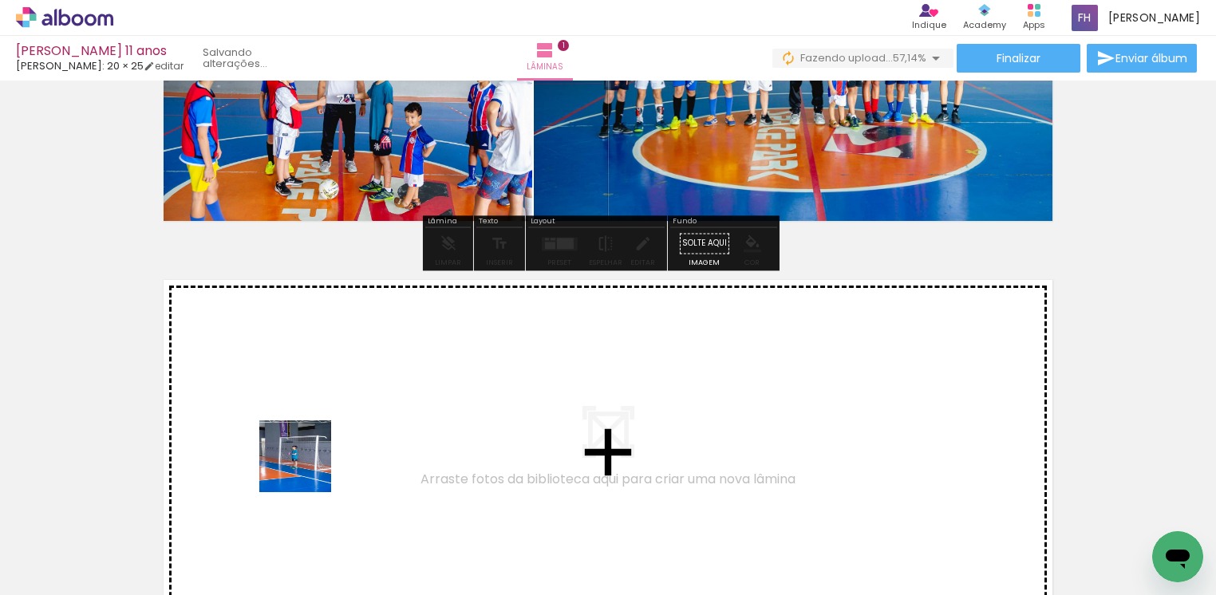
drag, startPoint x: 175, startPoint y: 554, endPoint x: 307, endPoint y: 468, distance: 157.6
click at [307, 468] on quentale-workspace at bounding box center [608, 297] width 1216 height 595
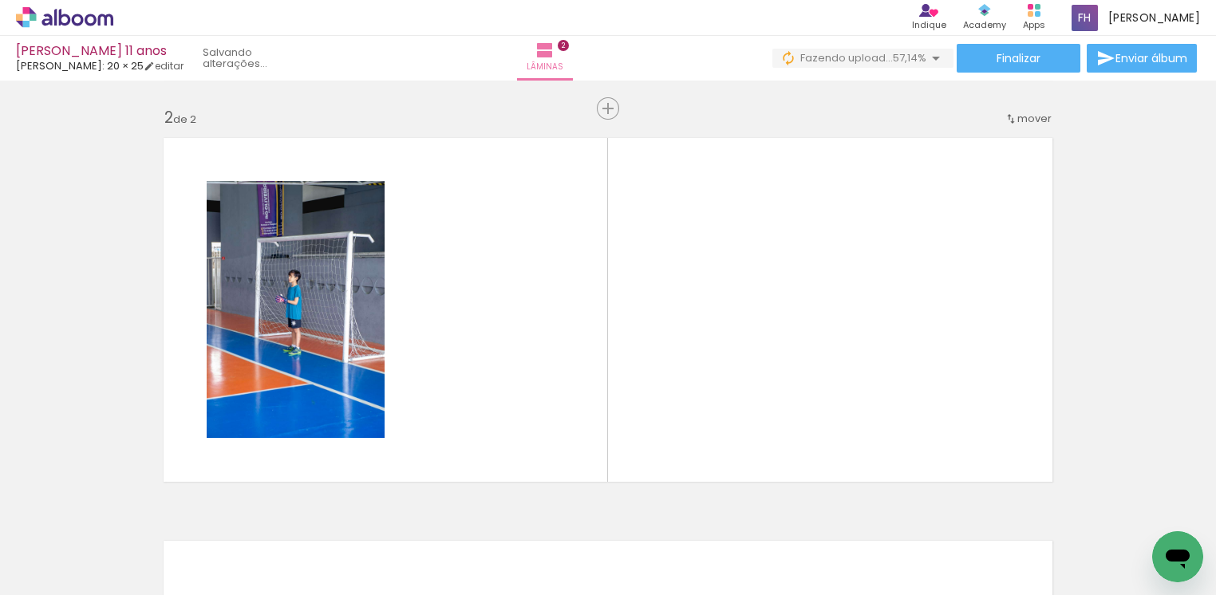
scroll to position [423, 0]
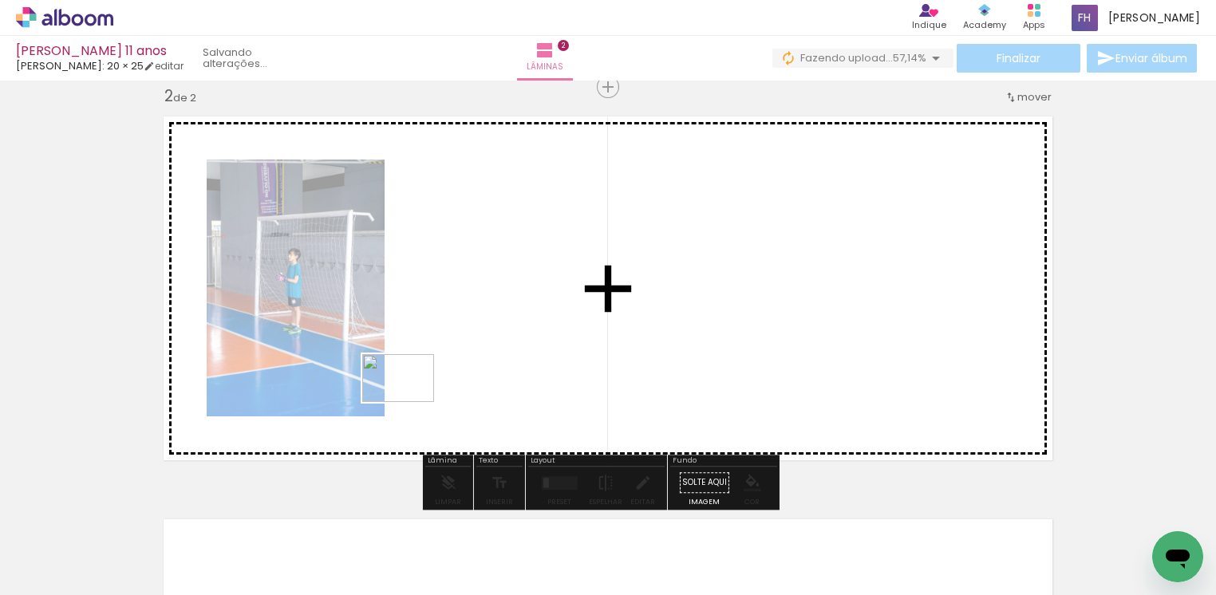
drag, startPoint x: 251, startPoint y: 495, endPoint x: 410, endPoint y: 402, distance: 183.8
click at [410, 402] on quentale-workspace at bounding box center [608, 297] width 1216 height 595
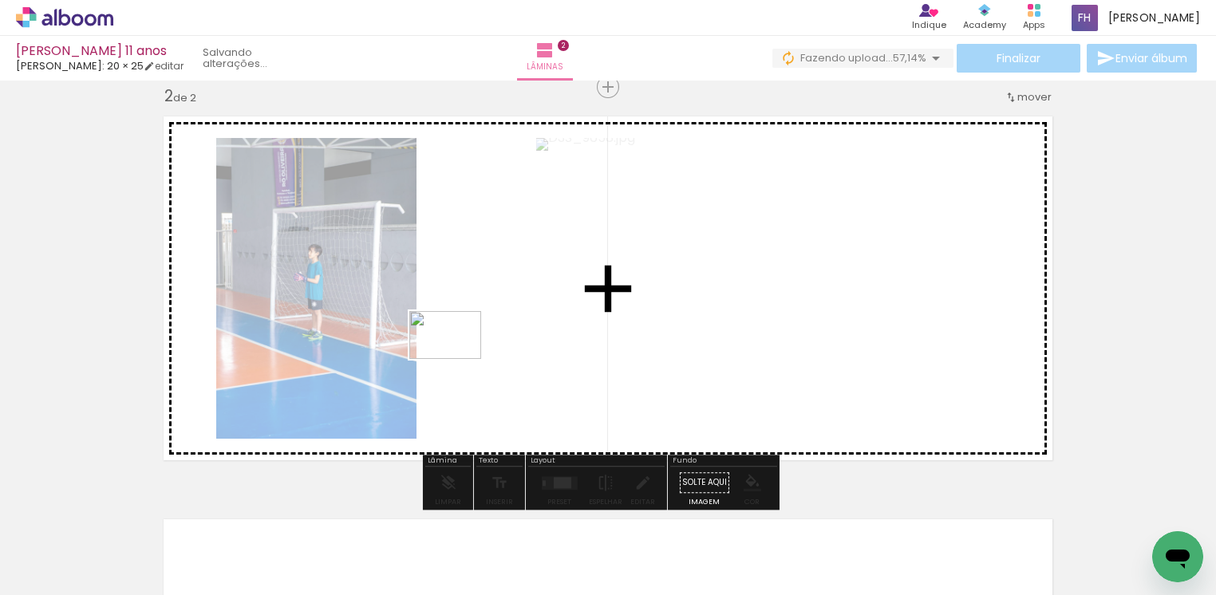
drag, startPoint x: 189, startPoint y: 543, endPoint x: 457, endPoint y: 359, distance: 324.9
click at [457, 359] on quentale-workspace at bounding box center [608, 297] width 1216 height 595
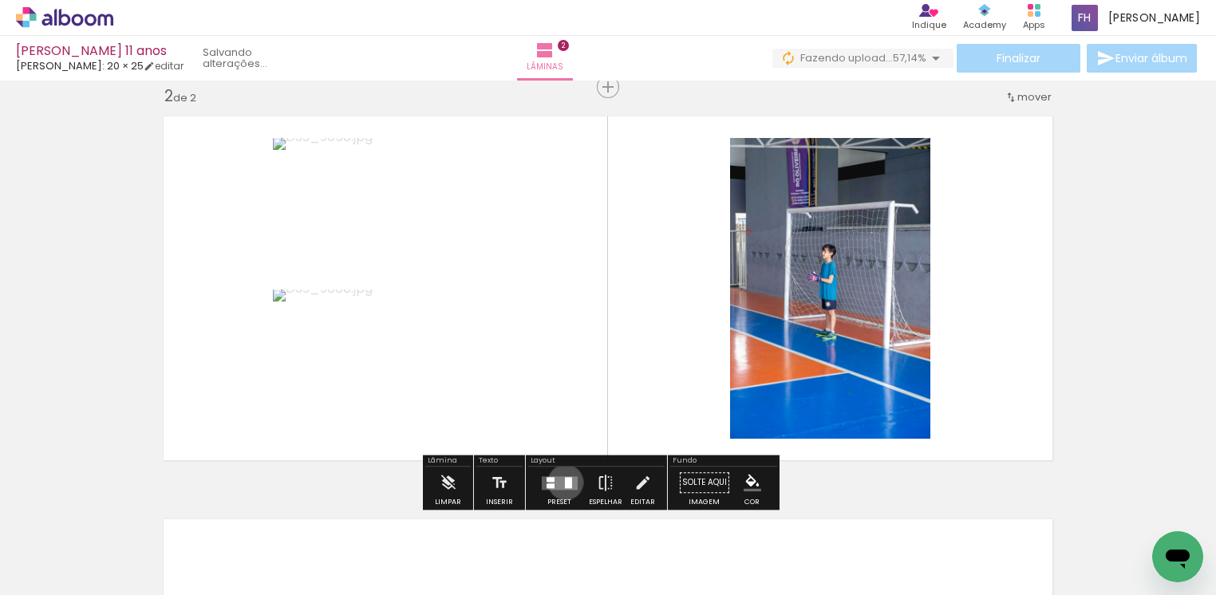
click at [564, 482] on div at bounding box center [567, 482] width 7 height 11
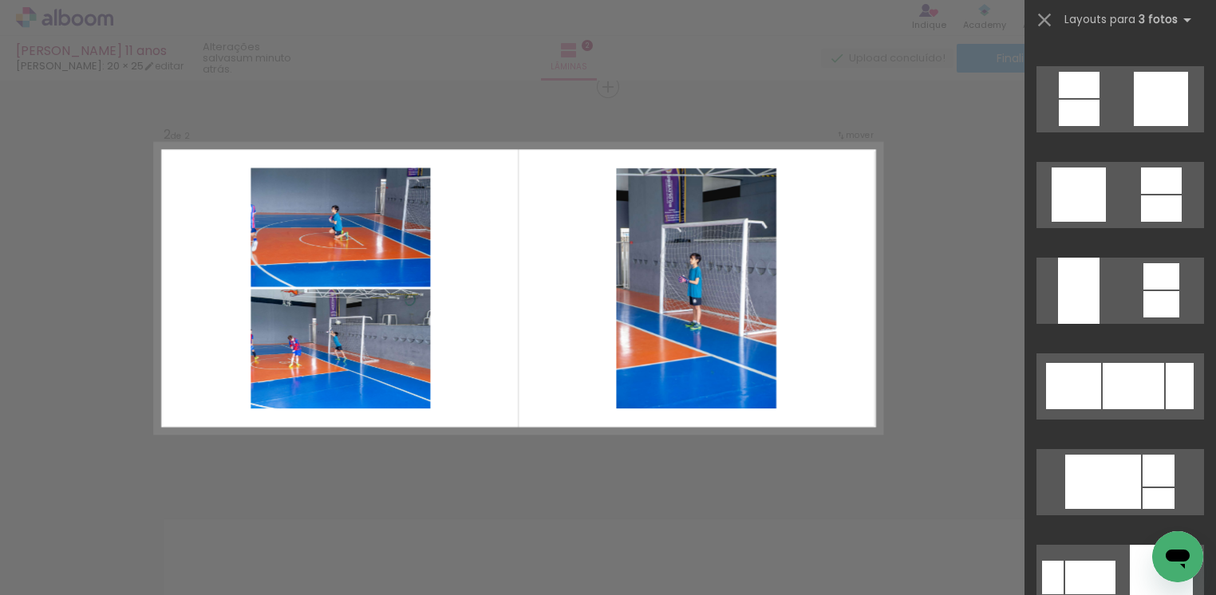
scroll to position [2991, 0]
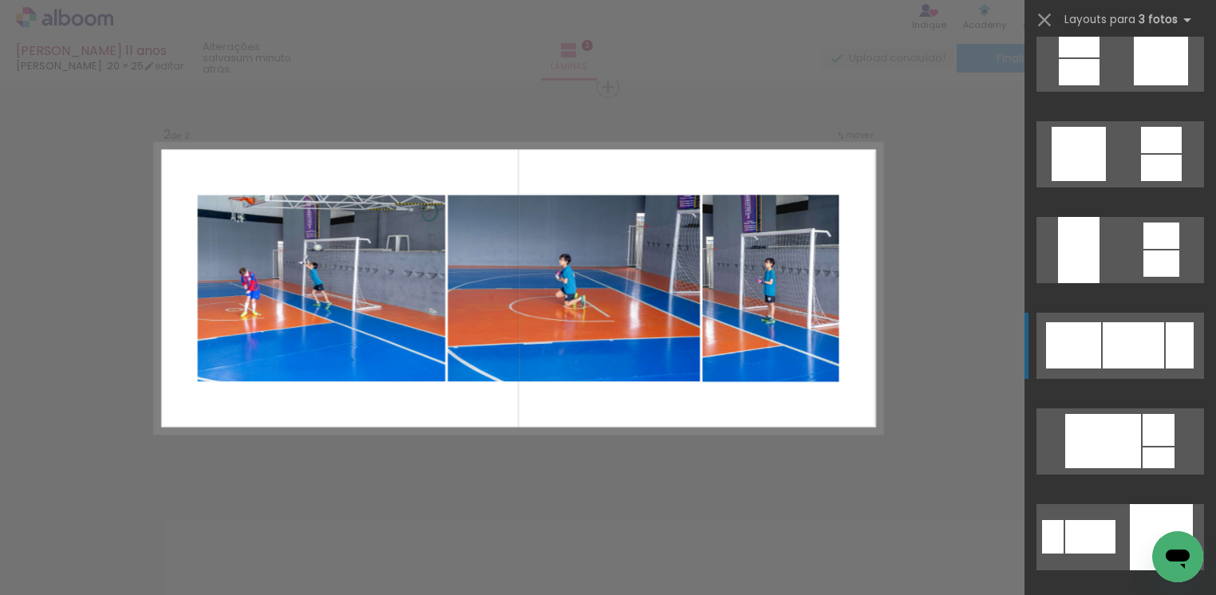
click at [1107, 351] on div at bounding box center [1133, 345] width 61 height 46
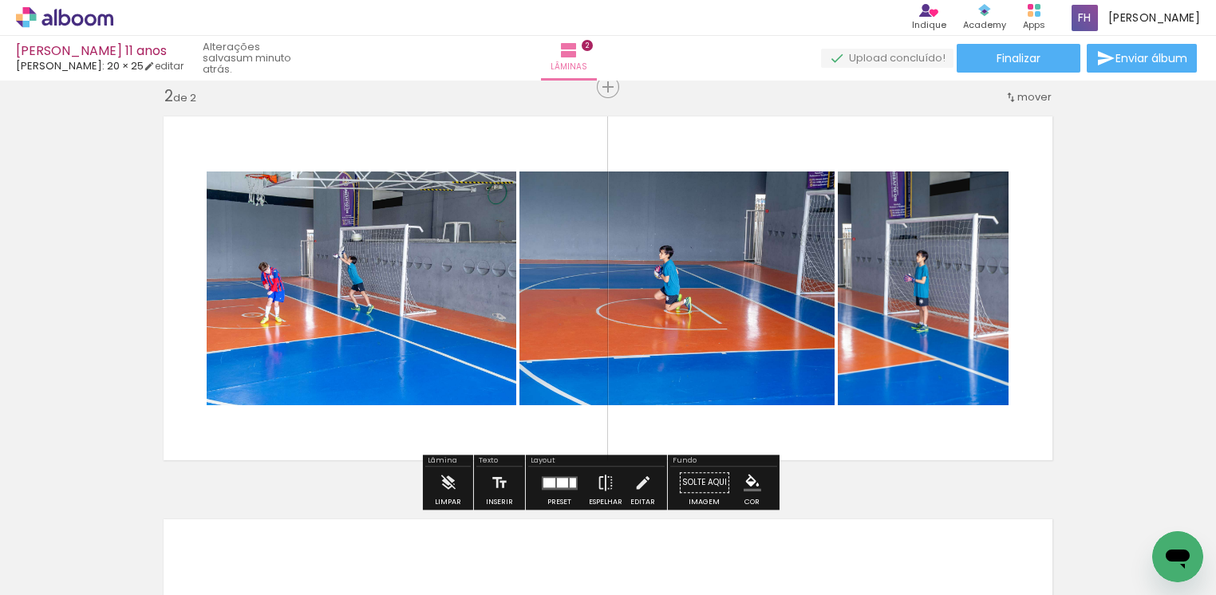
click at [80, 565] on span "Adicionar Fotos" at bounding box center [57, 574] width 48 height 18
click at [0, 0] on input "file" at bounding box center [0, 0] width 0 height 0
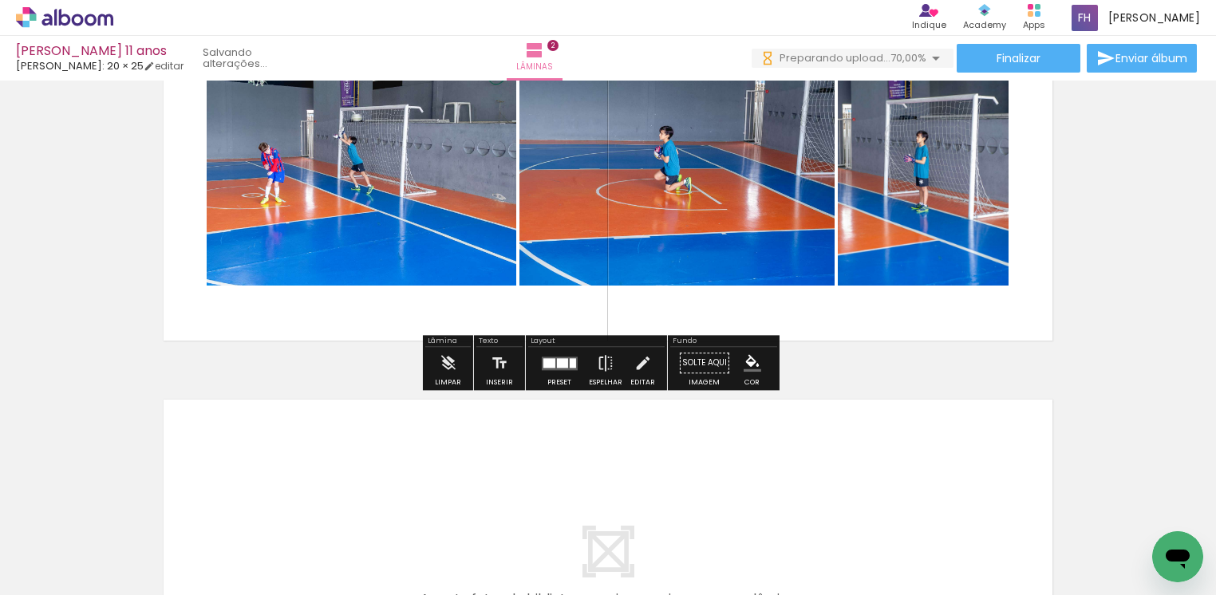
scroll to position [662, 0]
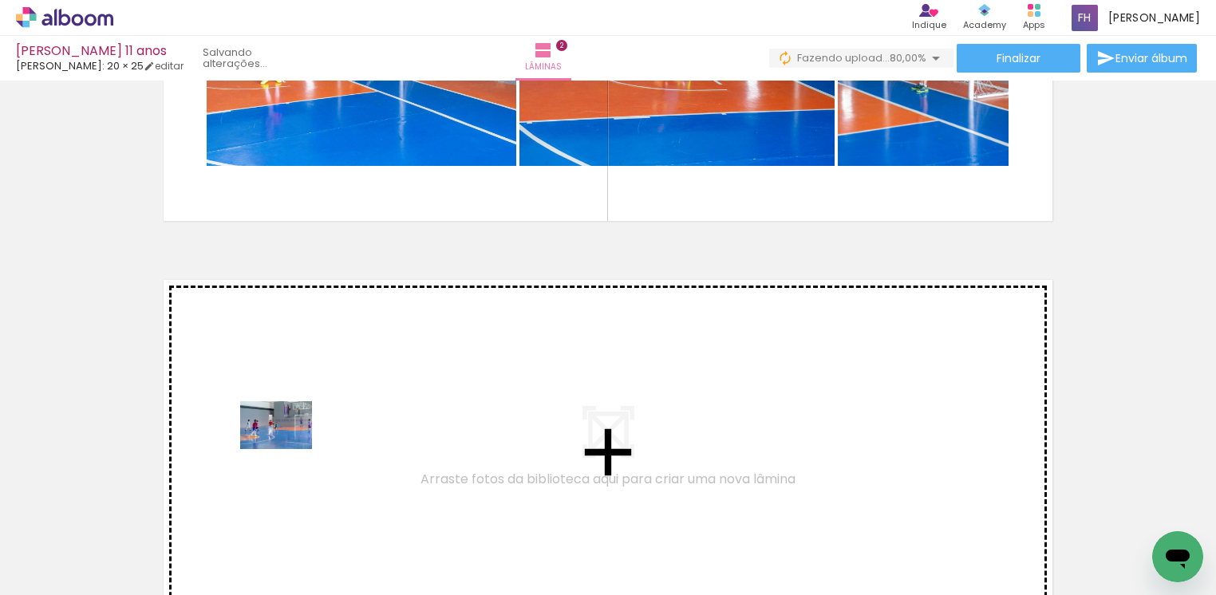
drag, startPoint x: 165, startPoint y: 558, endPoint x: 288, endPoint y: 449, distance: 164.4
click at [288, 449] on quentale-workspace at bounding box center [608, 297] width 1216 height 595
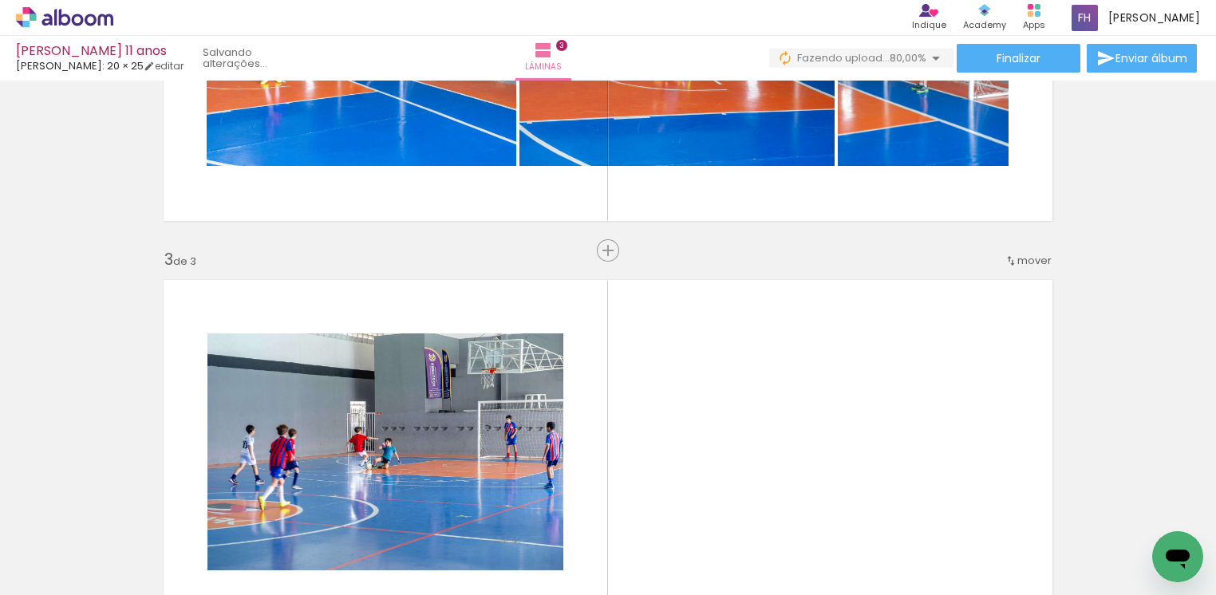
scroll to position [826, 0]
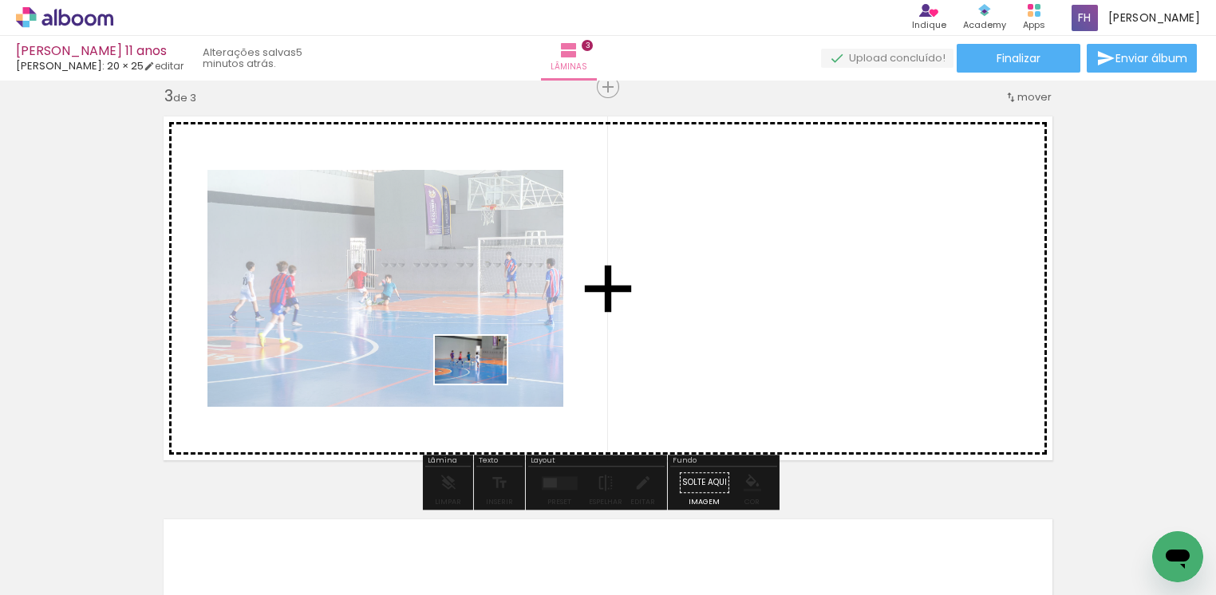
drag, startPoint x: 361, startPoint y: 452, endPoint x: 483, endPoint y: 384, distance: 139.6
click at [483, 384] on quentale-workspace at bounding box center [608, 297] width 1216 height 595
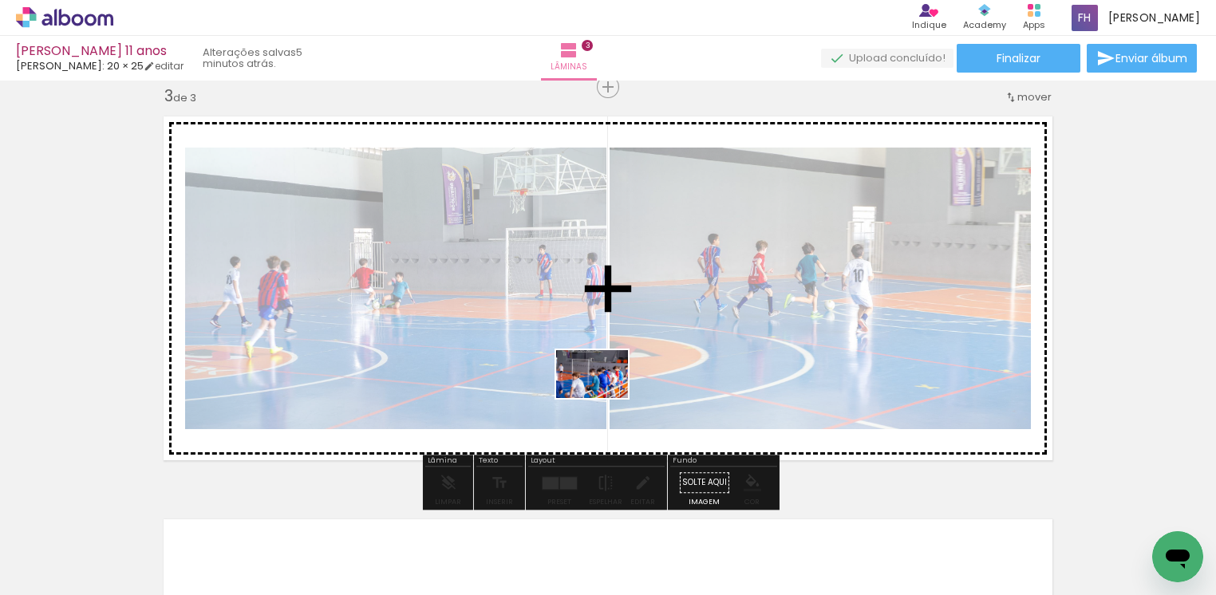
drag, startPoint x: 192, startPoint y: 547, endPoint x: 604, endPoint y: 398, distance: 437.9
click at [604, 398] on quentale-workspace at bounding box center [608, 297] width 1216 height 595
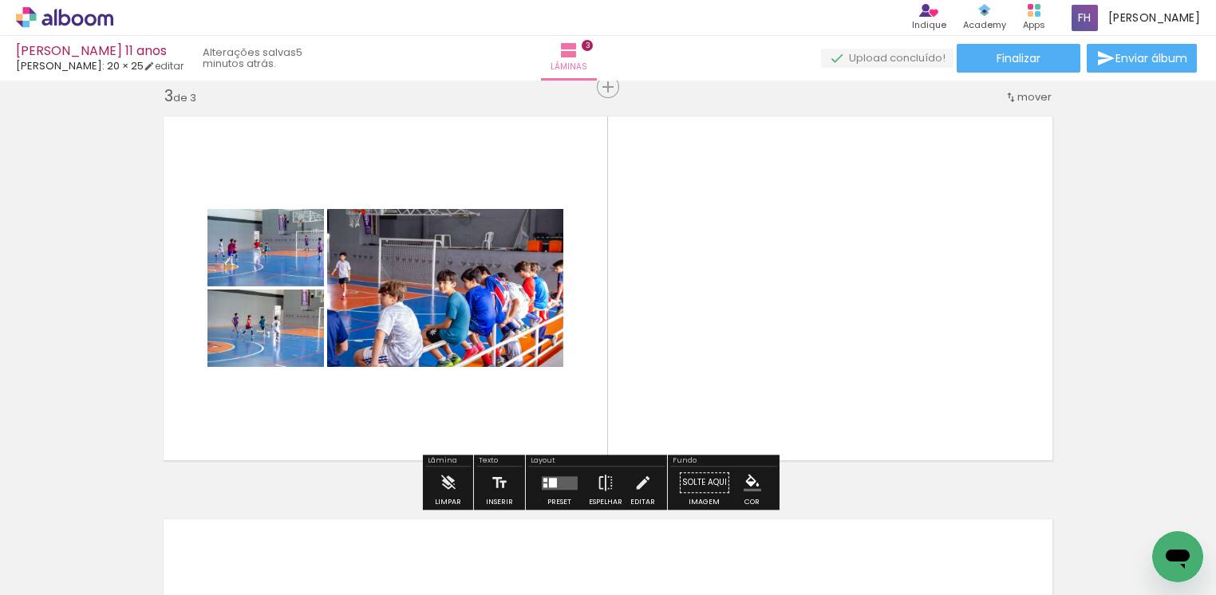
click at [548, 483] on div at bounding box center [552, 483] width 8 height 10
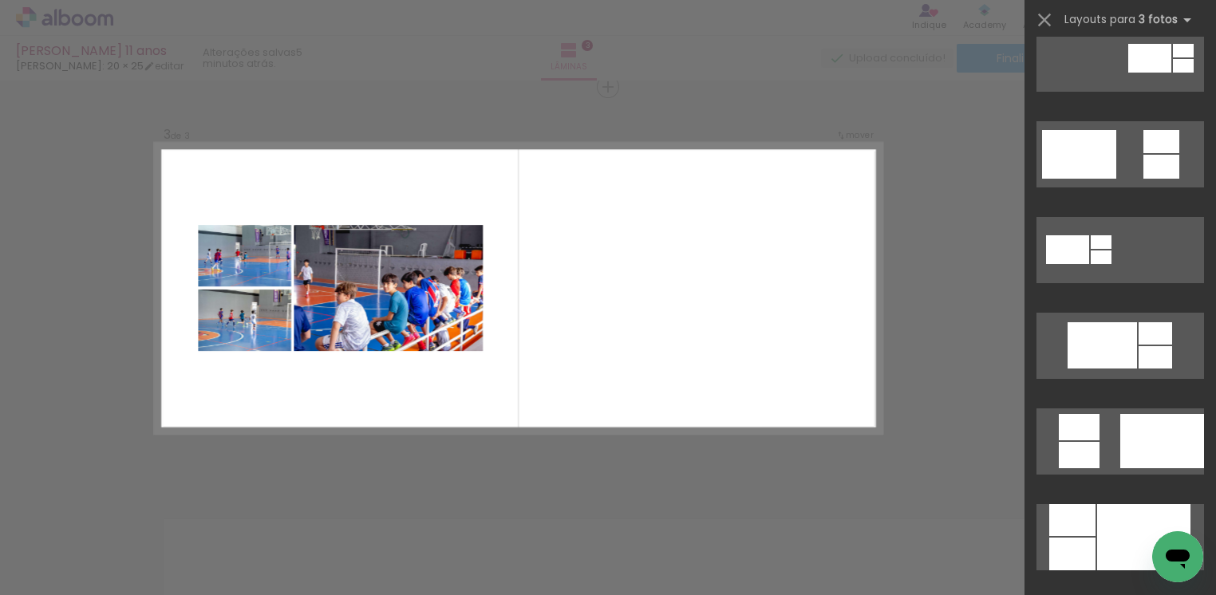
scroll to position [717, 0]
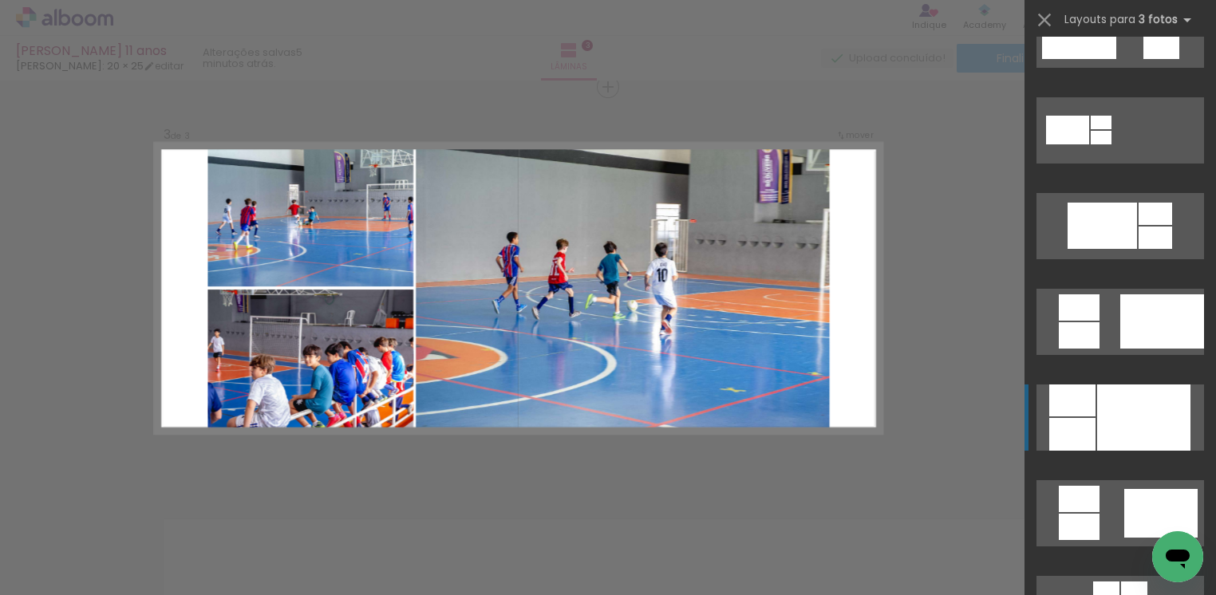
click at [1138, 424] on div at bounding box center [1143, 418] width 93 height 66
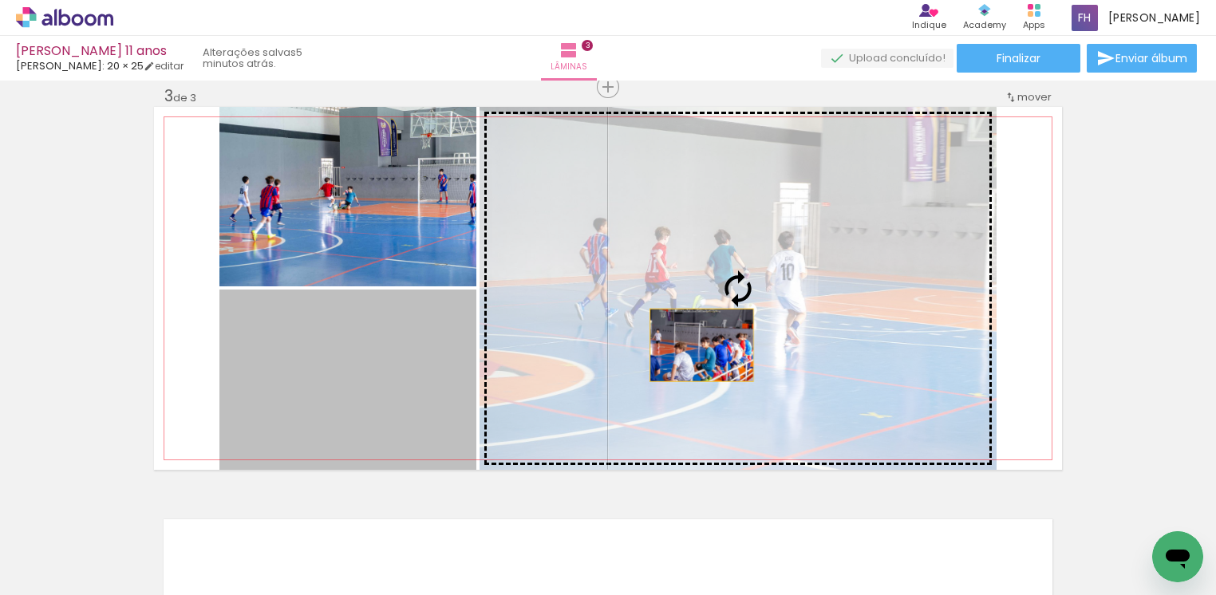
drag, startPoint x: 332, startPoint y: 392, endPoint x: 693, endPoint y: 345, distance: 363.7
click at [0, 0] on slot at bounding box center [0, 0] width 0 height 0
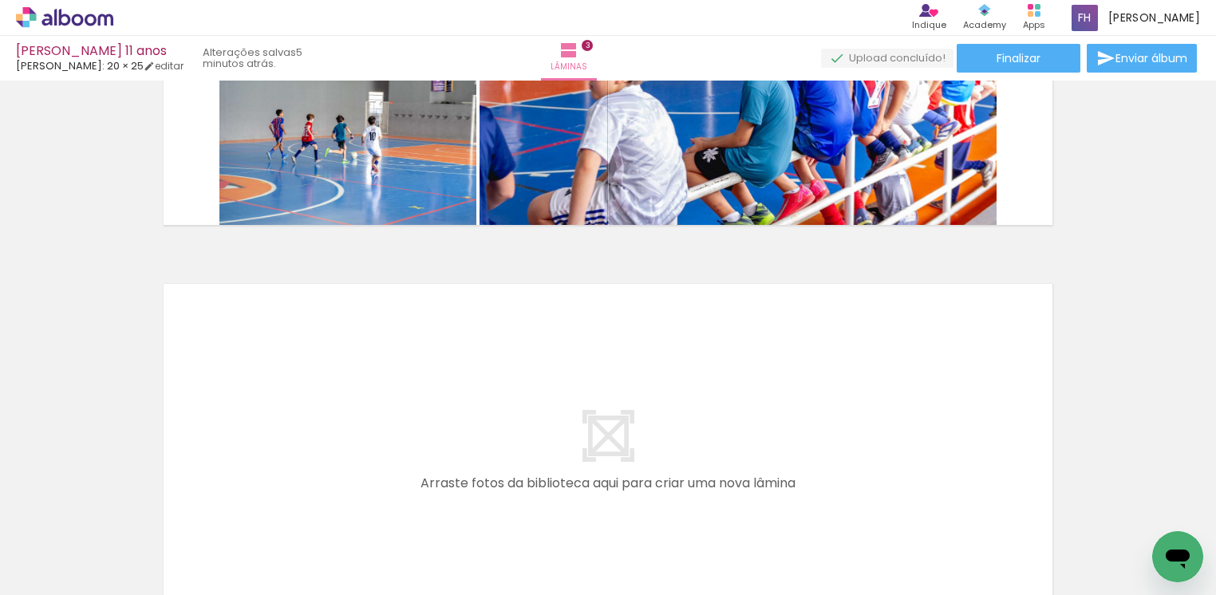
scroll to position [1065, 0]
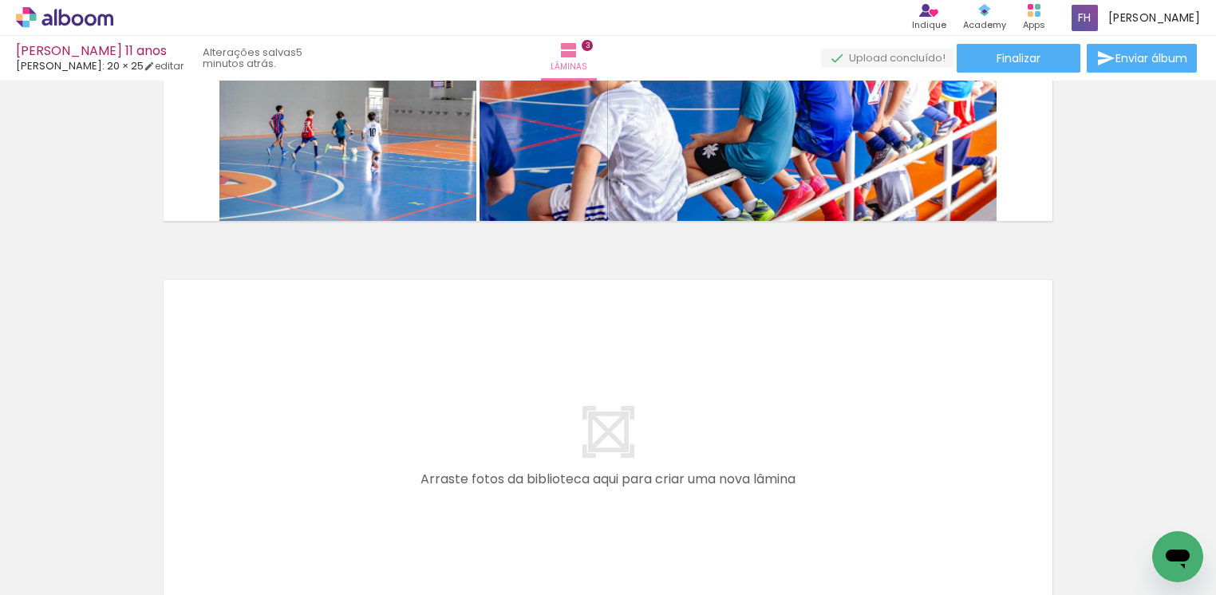
click at [81, 578] on span "Adicionar Fotos" at bounding box center [57, 587] width 48 height 18
click at [0, 0] on input "file" at bounding box center [0, 0] width 0 height 0
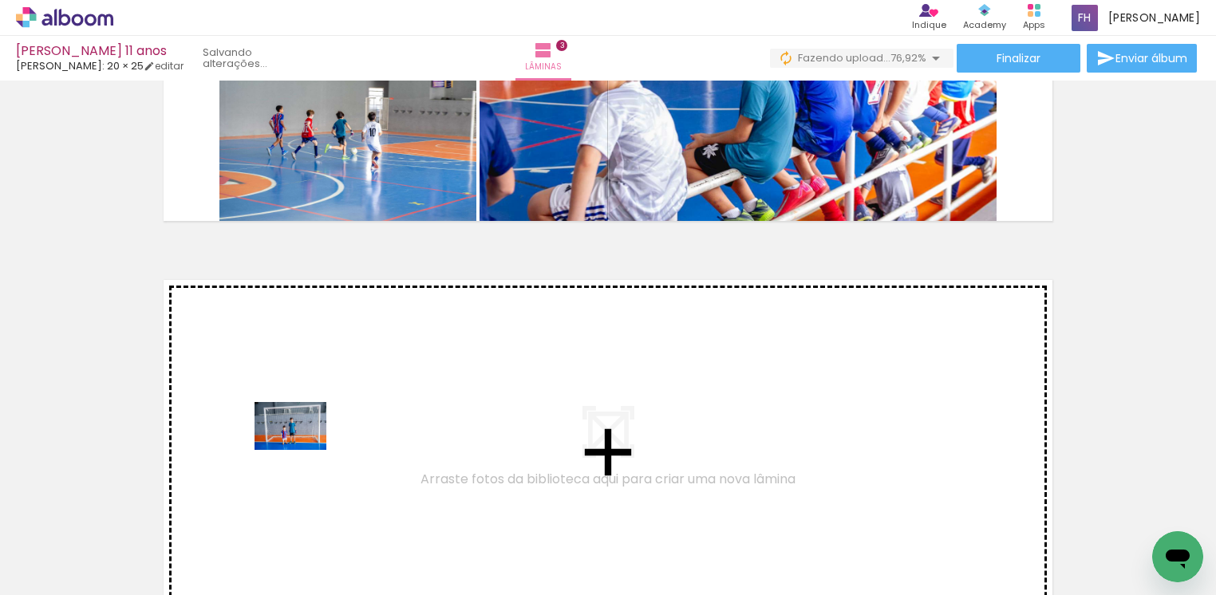
drag, startPoint x: 152, startPoint y: 547, endPoint x: 302, endPoint y: 450, distance: 178.4
click at [302, 450] on quentale-workspace at bounding box center [608, 297] width 1216 height 595
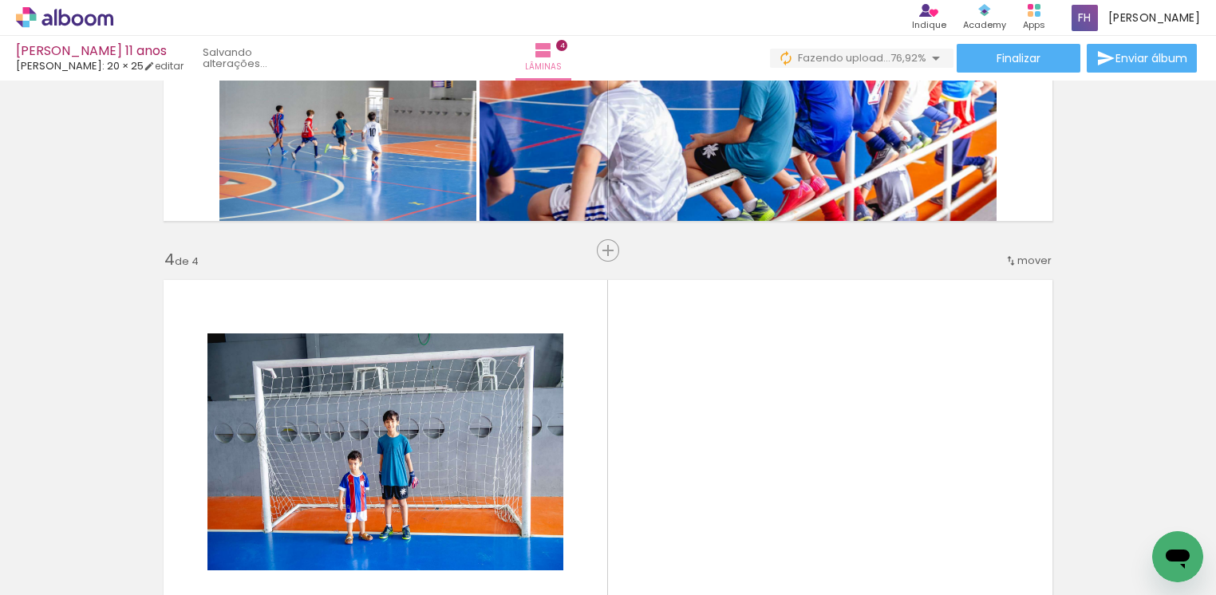
scroll to position [1228, 0]
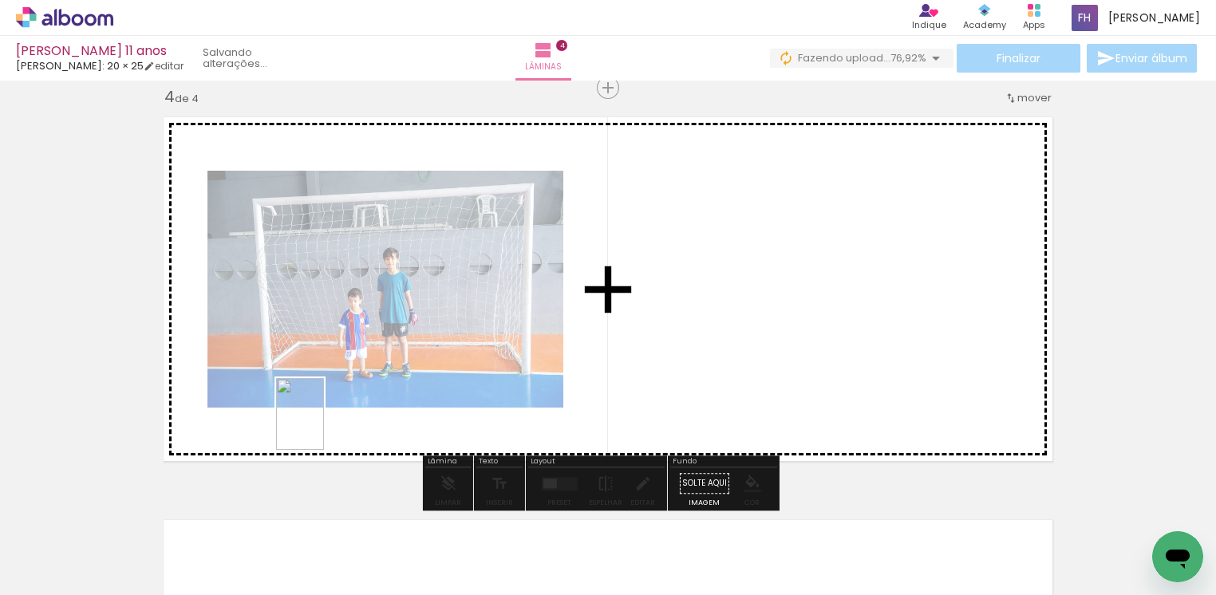
drag, startPoint x: 162, startPoint y: 563, endPoint x: 324, endPoint y: 426, distance: 212.3
click at [324, 426] on quentale-workspace at bounding box center [608, 297] width 1216 height 595
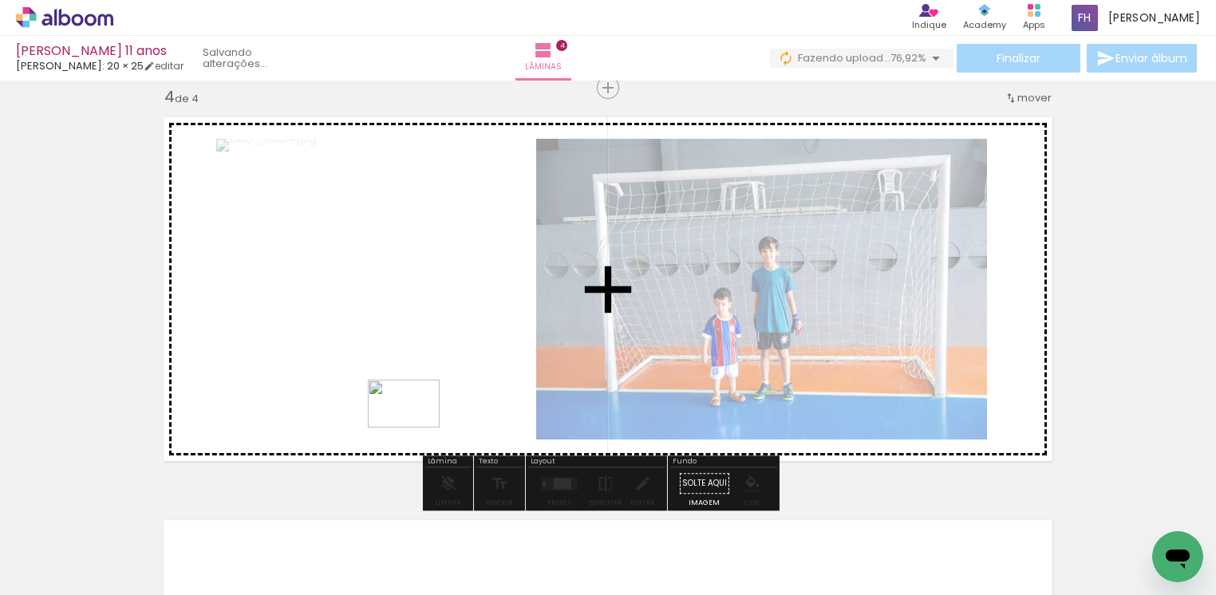
drag, startPoint x: 176, startPoint y: 554, endPoint x: 416, endPoint y: 428, distance: 271.2
click at [416, 428] on quentale-workspace at bounding box center [608, 297] width 1216 height 595
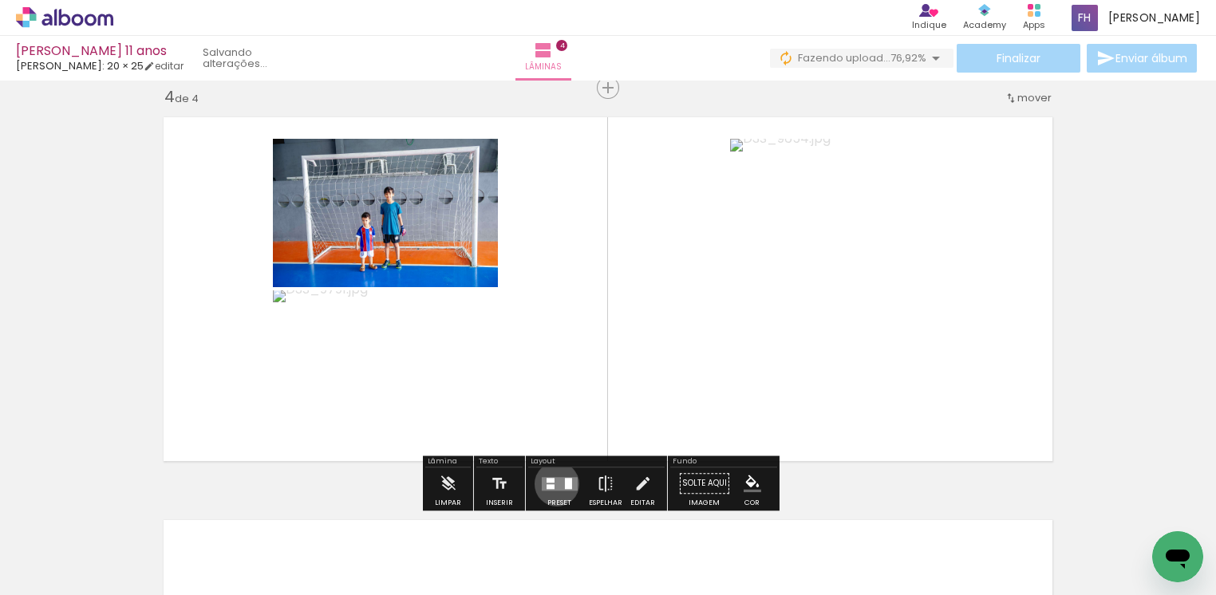
click at [553, 483] on quentale-layouter at bounding box center [559, 484] width 36 height 14
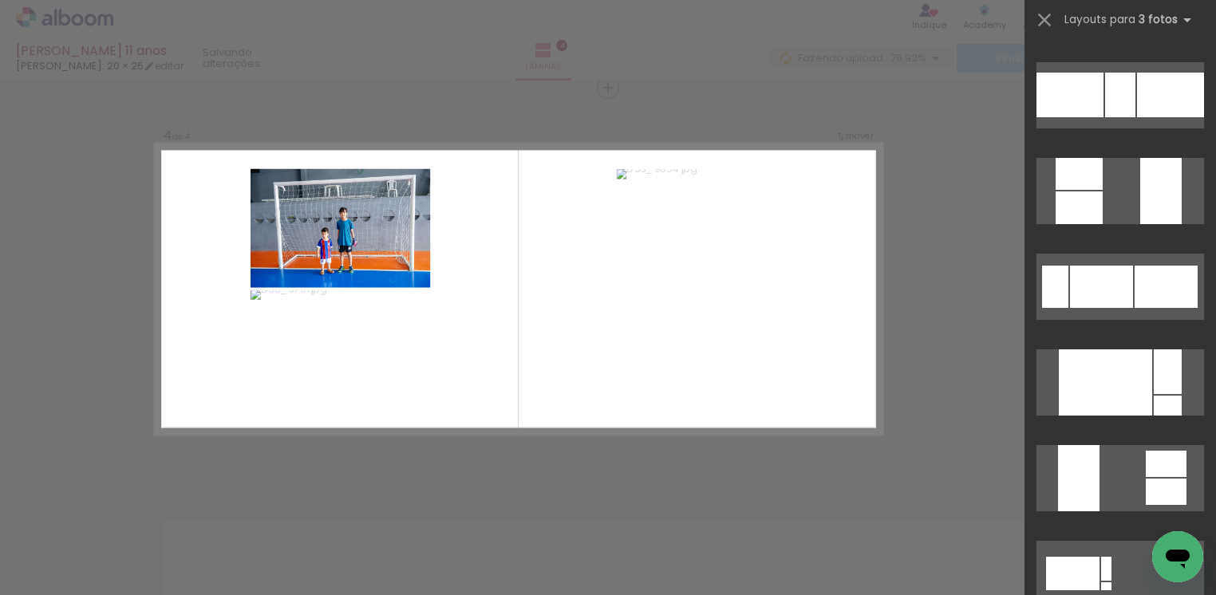
scroll to position [598, 0]
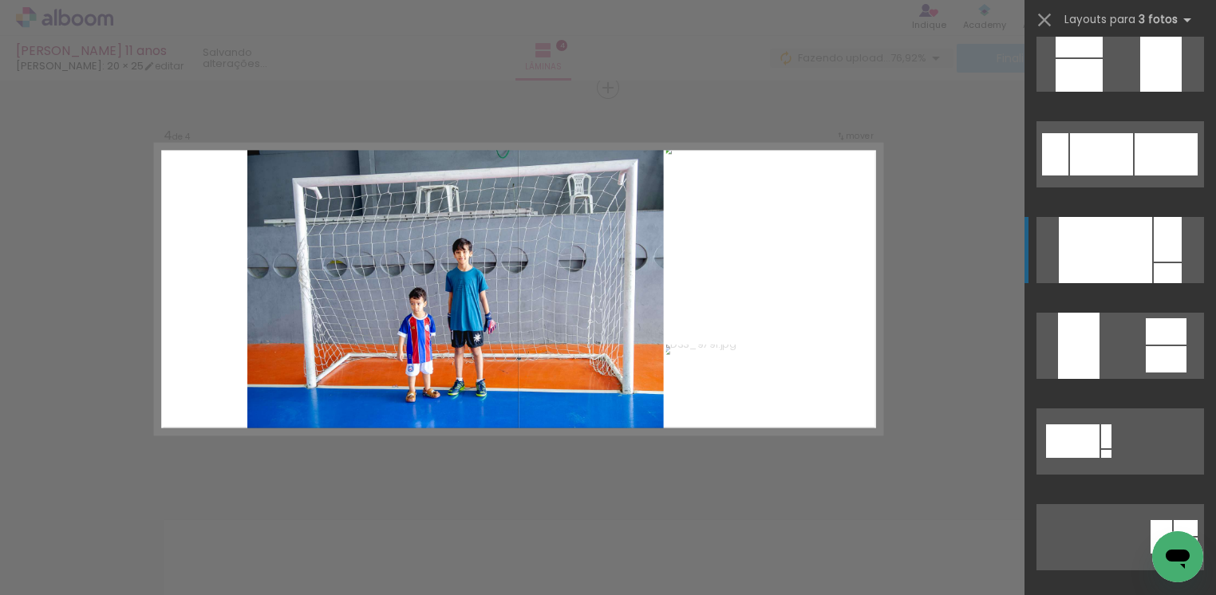
click at [1154, 266] on div at bounding box center [1168, 273] width 28 height 20
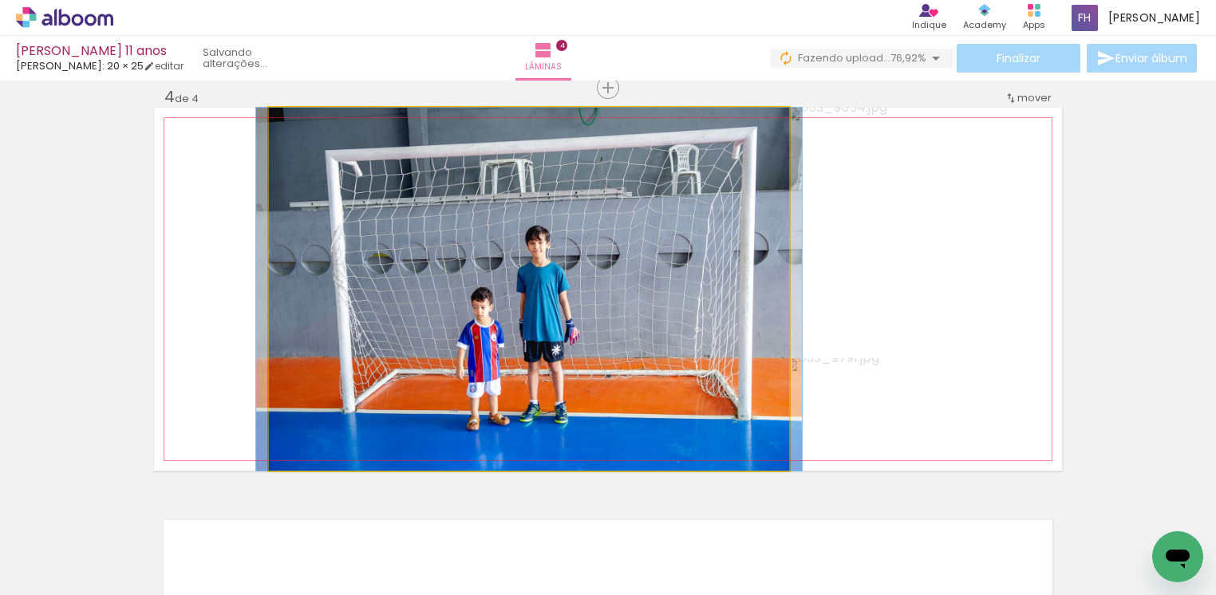
click at [399, 296] on quentale-photo at bounding box center [529, 289] width 520 height 363
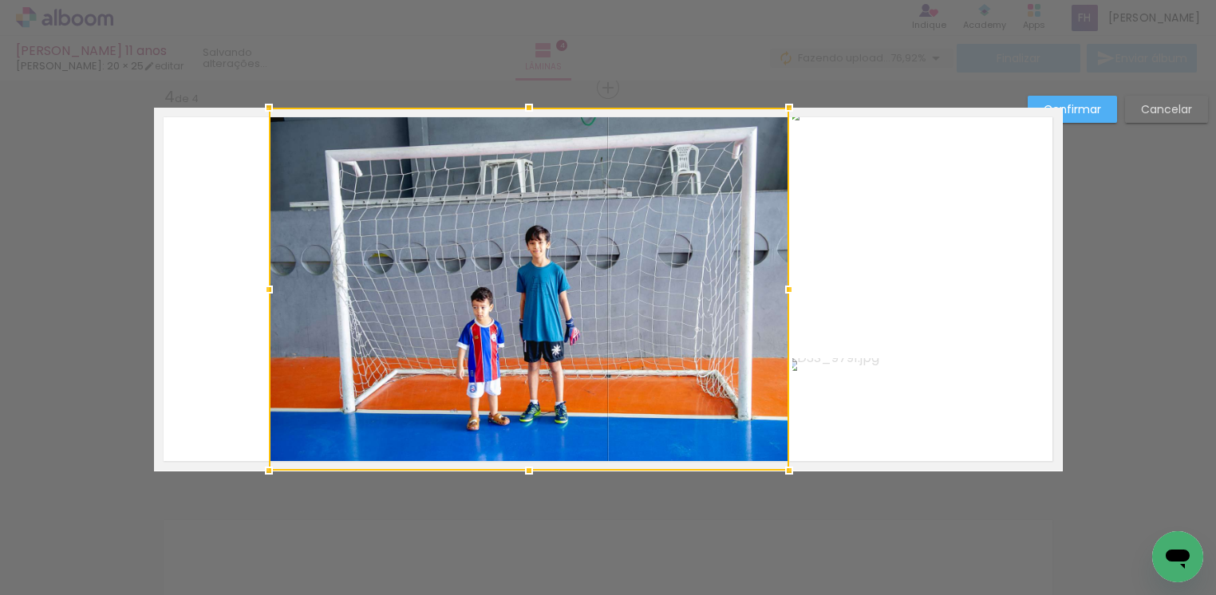
drag, startPoint x: 274, startPoint y: 292, endPoint x: 172, endPoint y: 270, distance: 105.3
click at [172, 270] on album-spread "4 de 4" at bounding box center [608, 289] width 908 height 363
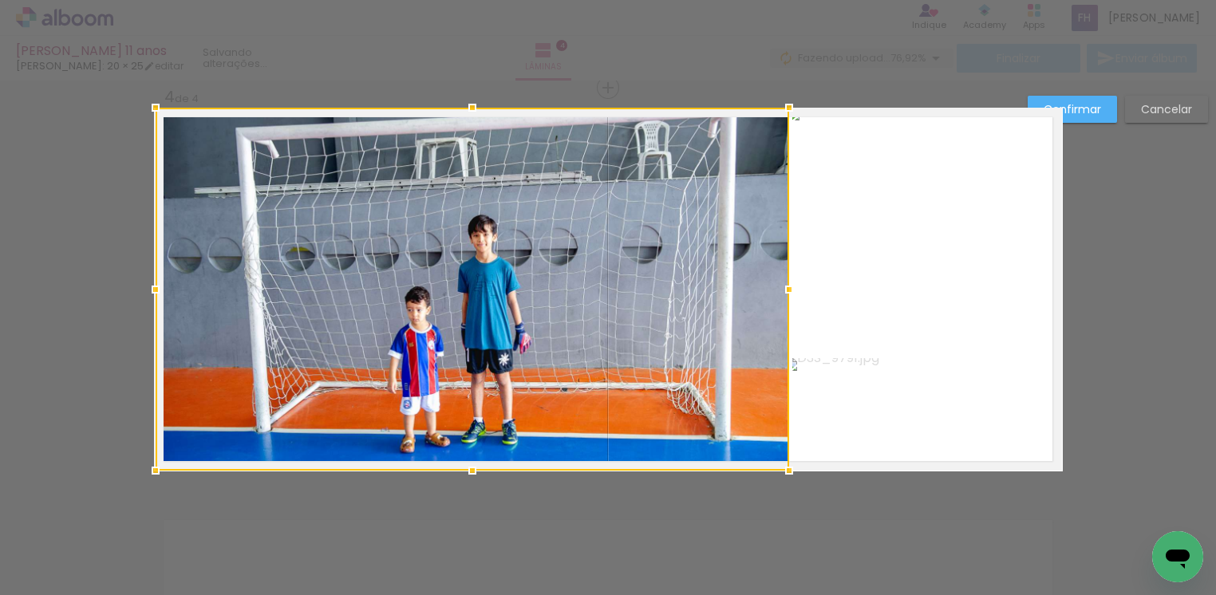
drag, startPoint x: 258, startPoint y: 295, endPoint x: 148, endPoint y: 268, distance: 113.4
click at [156, 268] on div at bounding box center [472, 289] width 633 height 363
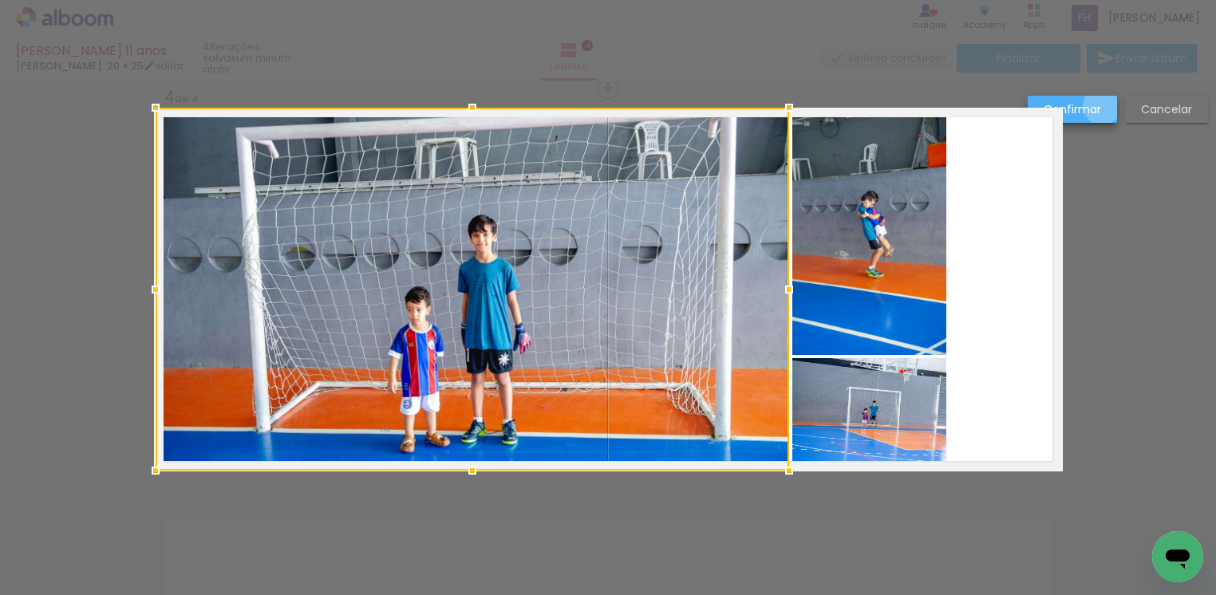
click at [1103, 106] on paper-button "Confirmar" at bounding box center [1072, 109] width 89 height 27
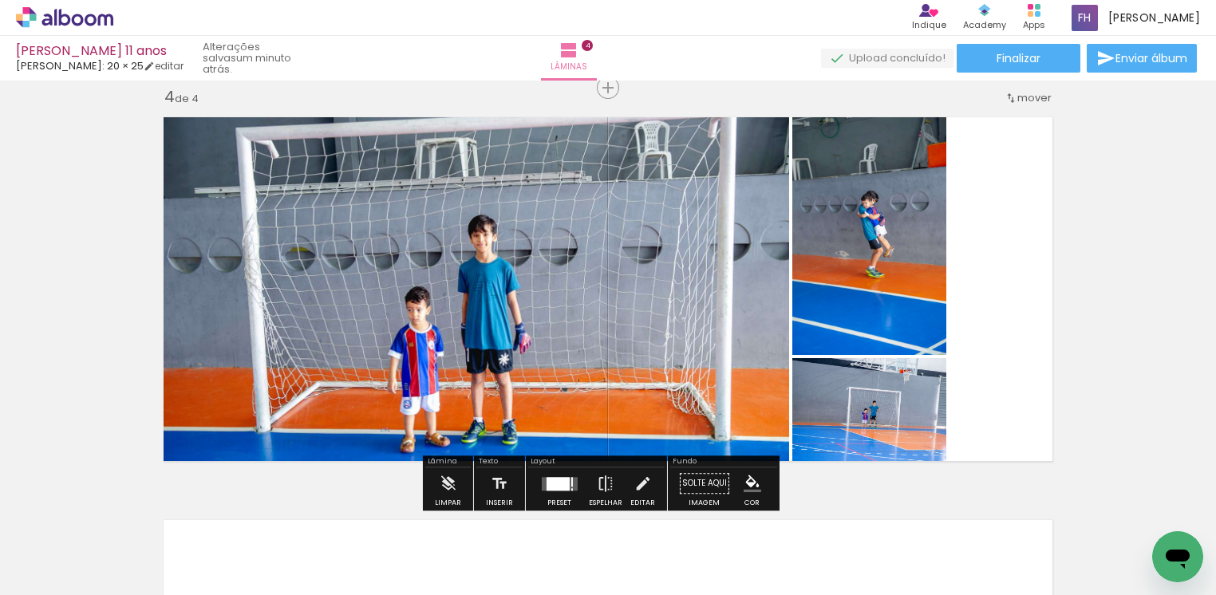
click at [71, 574] on span "Adicionar Fotos" at bounding box center [57, 574] width 48 height 18
click at [0, 0] on input "file" at bounding box center [0, 0] width 0 height 0
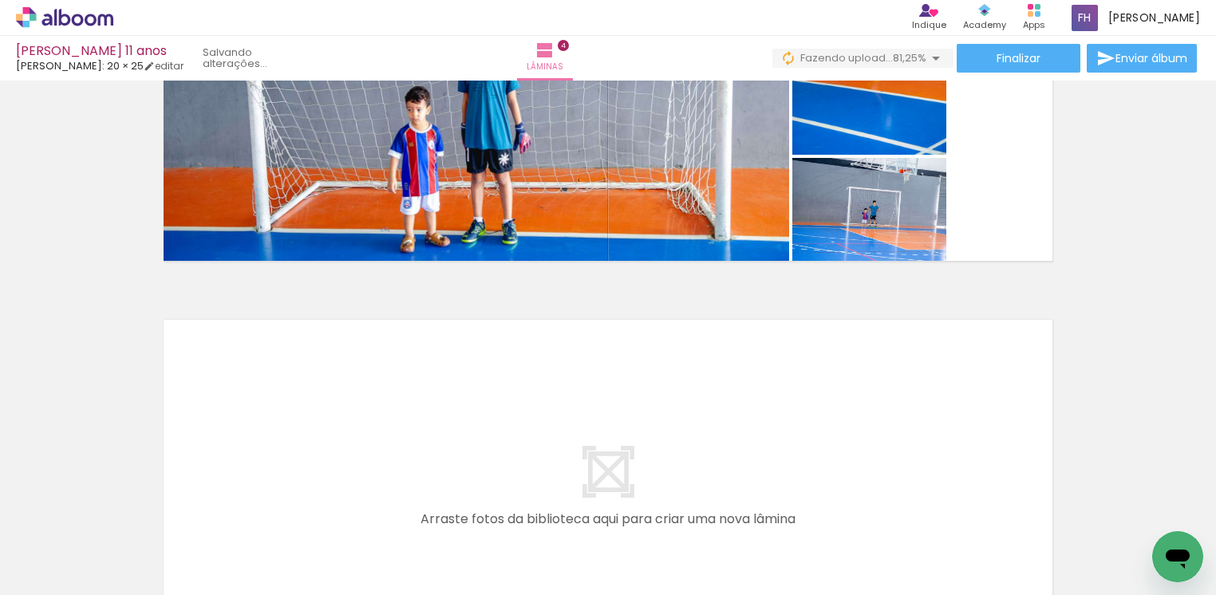
scroll to position [1467, 0]
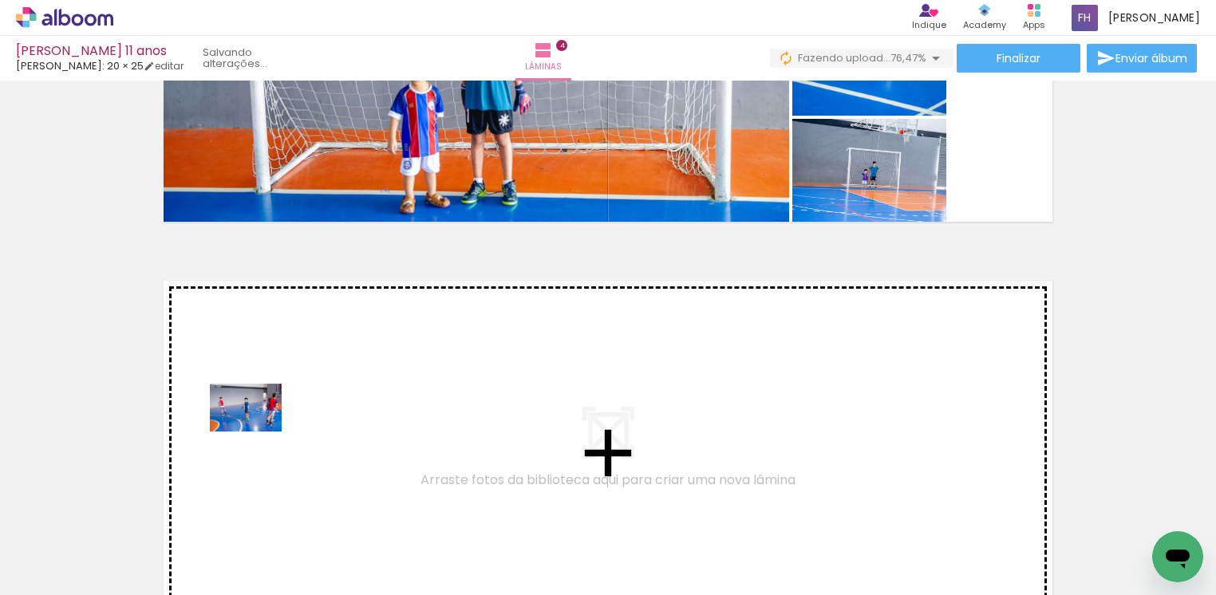
drag, startPoint x: 152, startPoint y: 558, endPoint x: 258, endPoint y: 432, distance: 164.9
click at [258, 432] on quentale-workspace at bounding box center [608, 297] width 1216 height 595
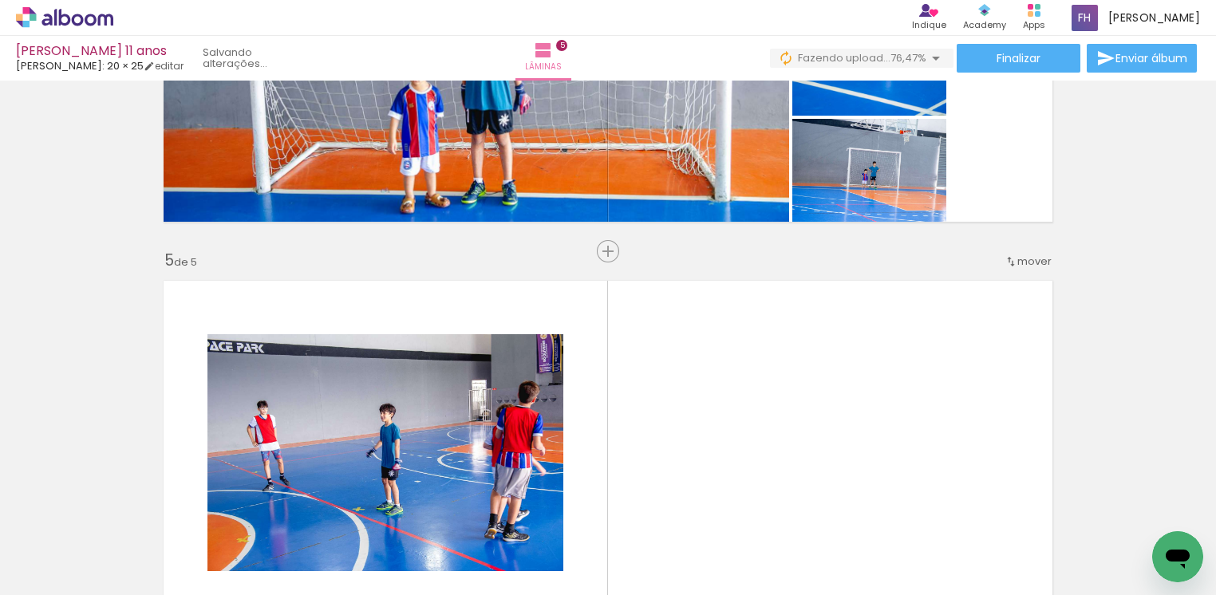
scroll to position [1631, 0]
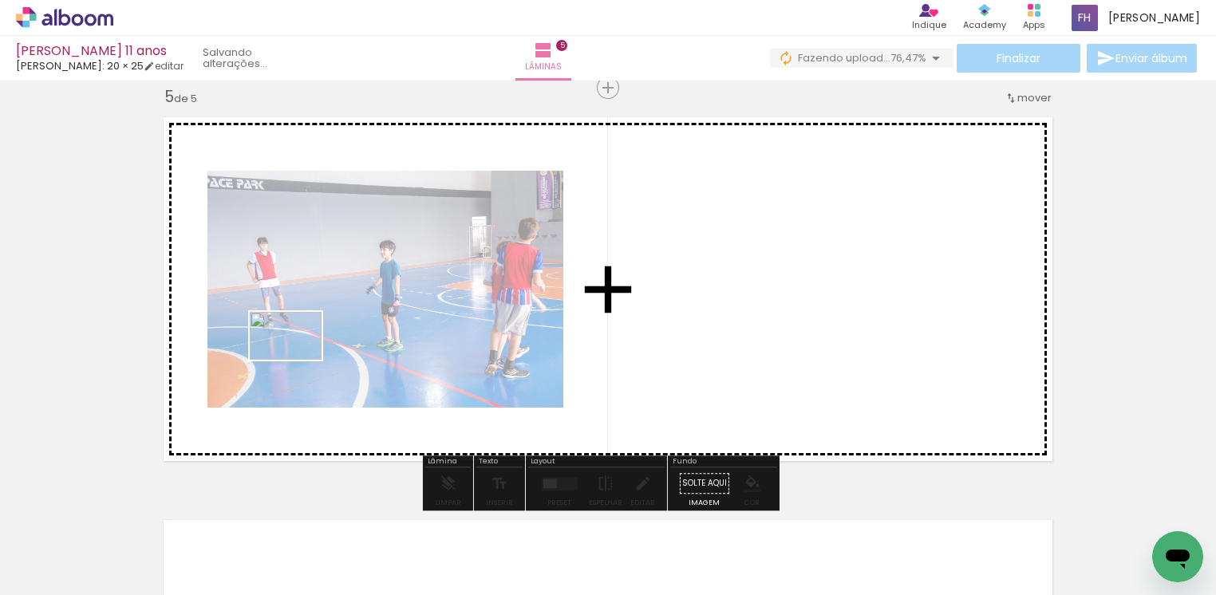
drag, startPoint x: 192, startPoint y: 542, endPoint x: 298, endPoint y: 360, distance: 210.2
click at [298, 360] on quentale-workspace at bounding box center [608, 297] width 1216 height 595
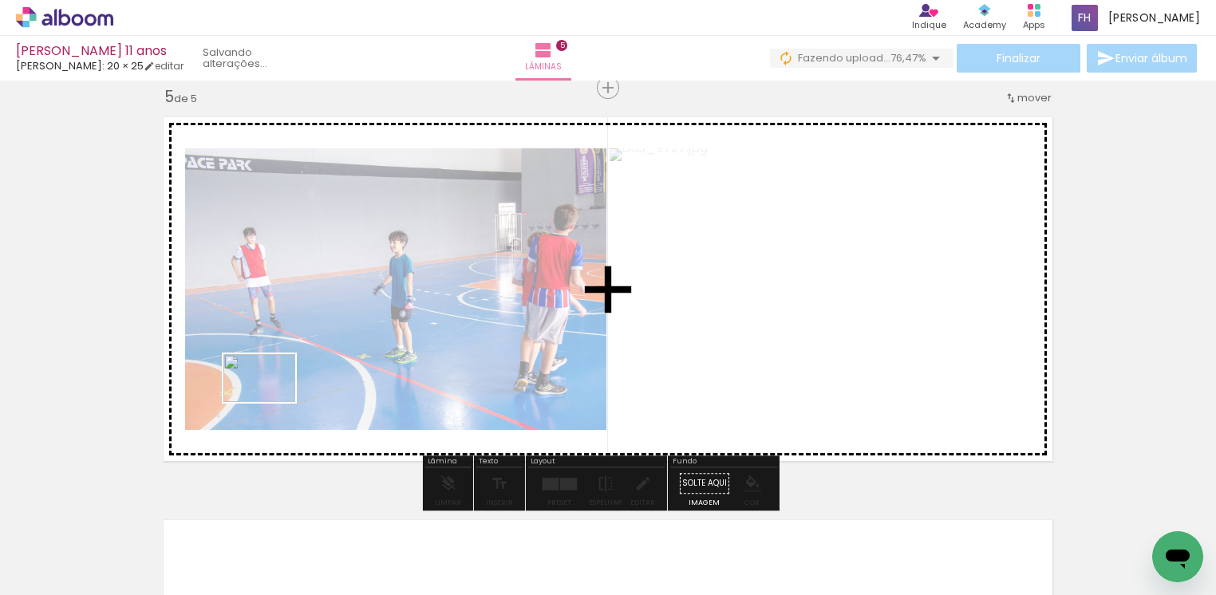
drag, startPoint x: 180, startPoint y: 546, endPoint x: 271, endPoint y: 402, distance: 170.4
click at [271, 402] on quentale-workspace at bounding box center [608, 297] width 1216 height 595
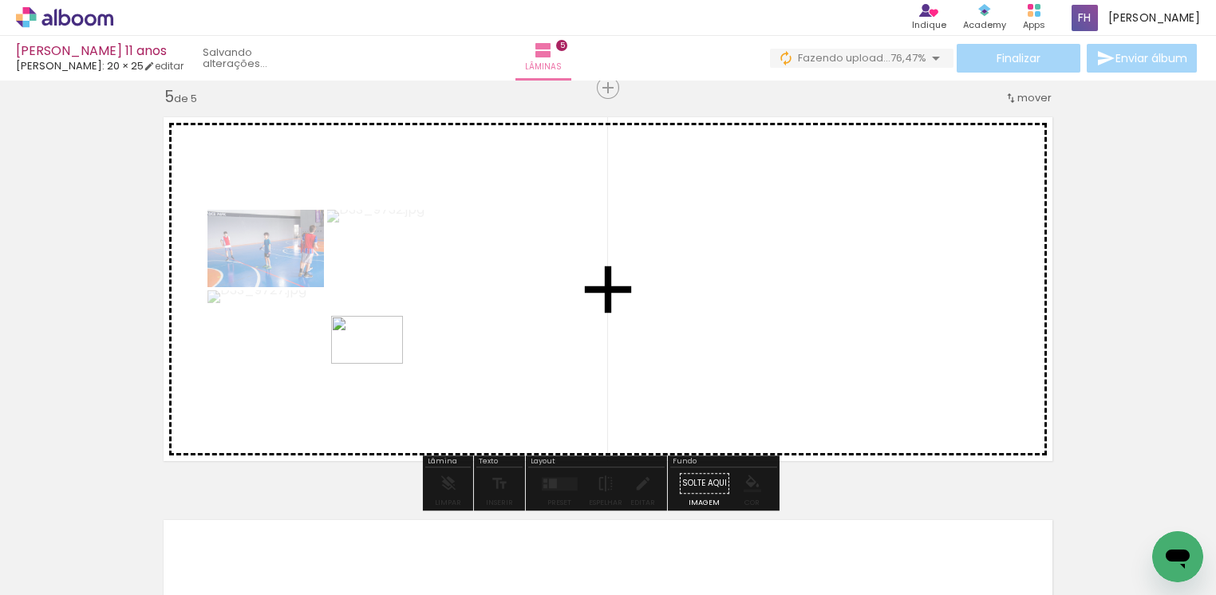
drag, startPoint x: 174, startPoint y: 574, endPoint x: 379, endPoint y: 364, distance: 293.9
click at [379, 364] on quentale-workspace at bounding box center [608, 297] width 1216 height 595
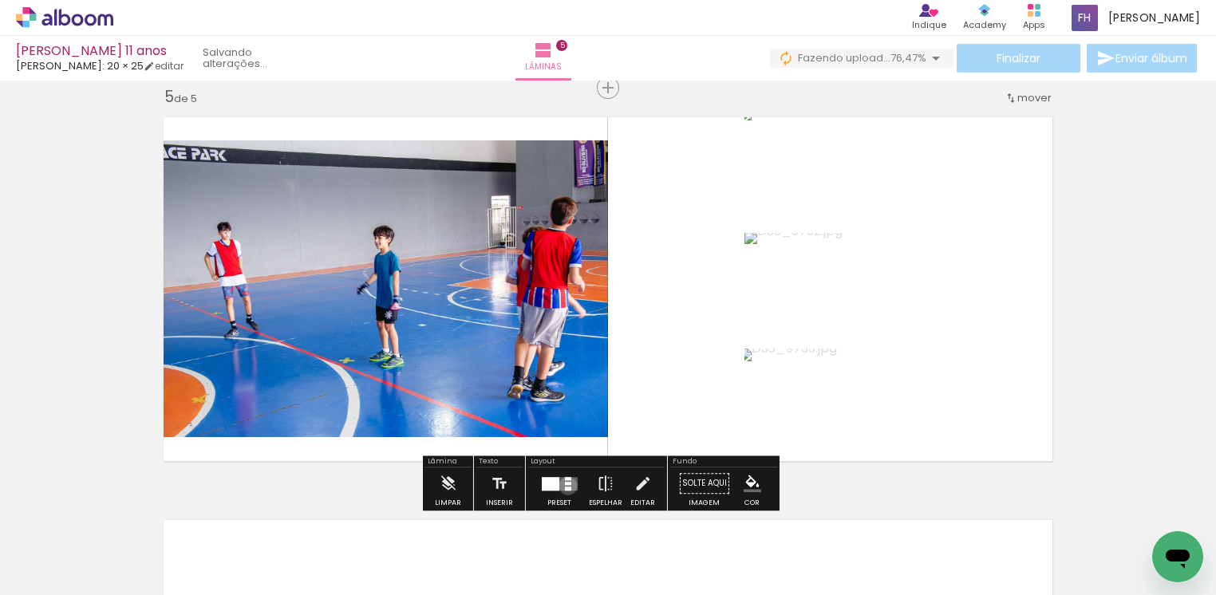
click at [564, 487] on div at bounding box center [567, 489] width 6 height 4
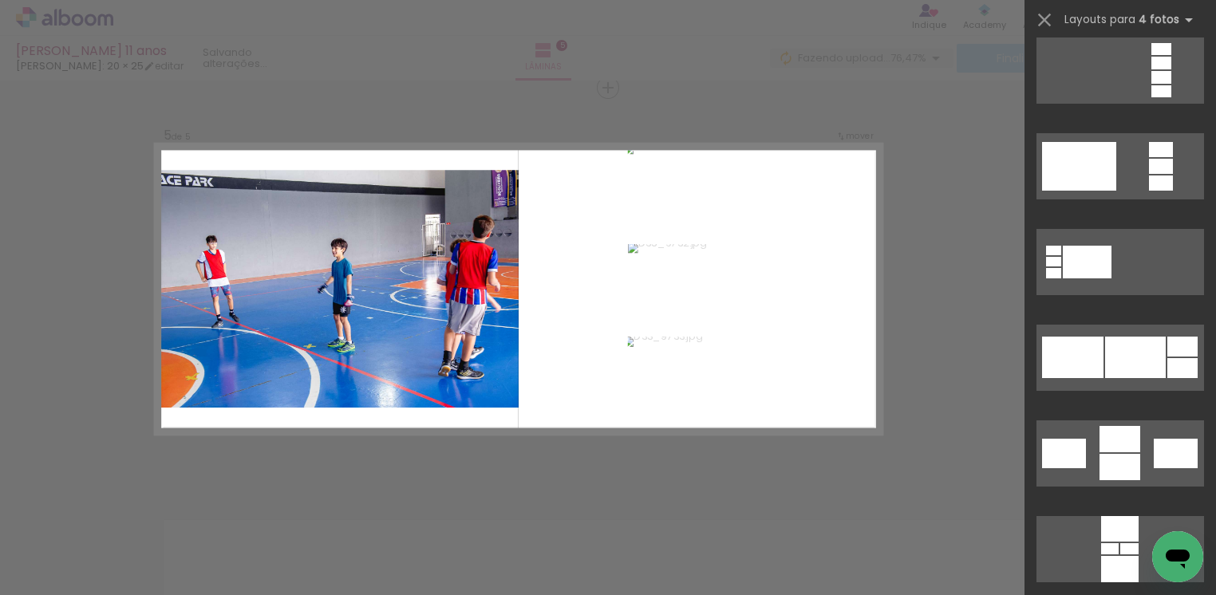
scroll to position [5863, 0]
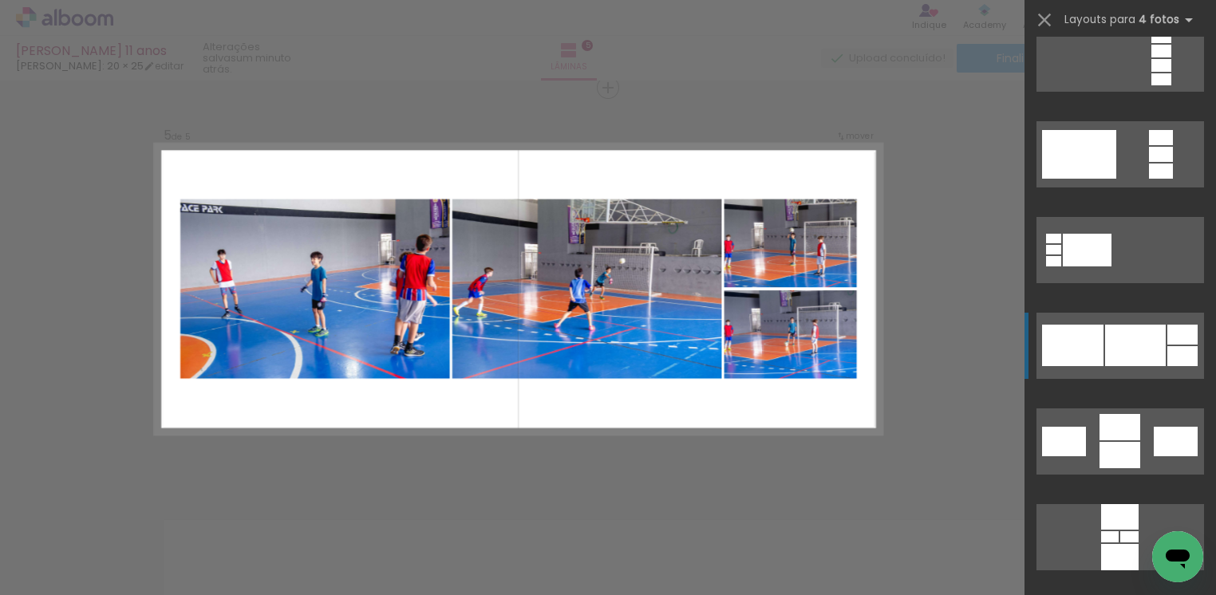
click at [1188, 336] on div at bounding box center [1182, 335] width 30 height 20
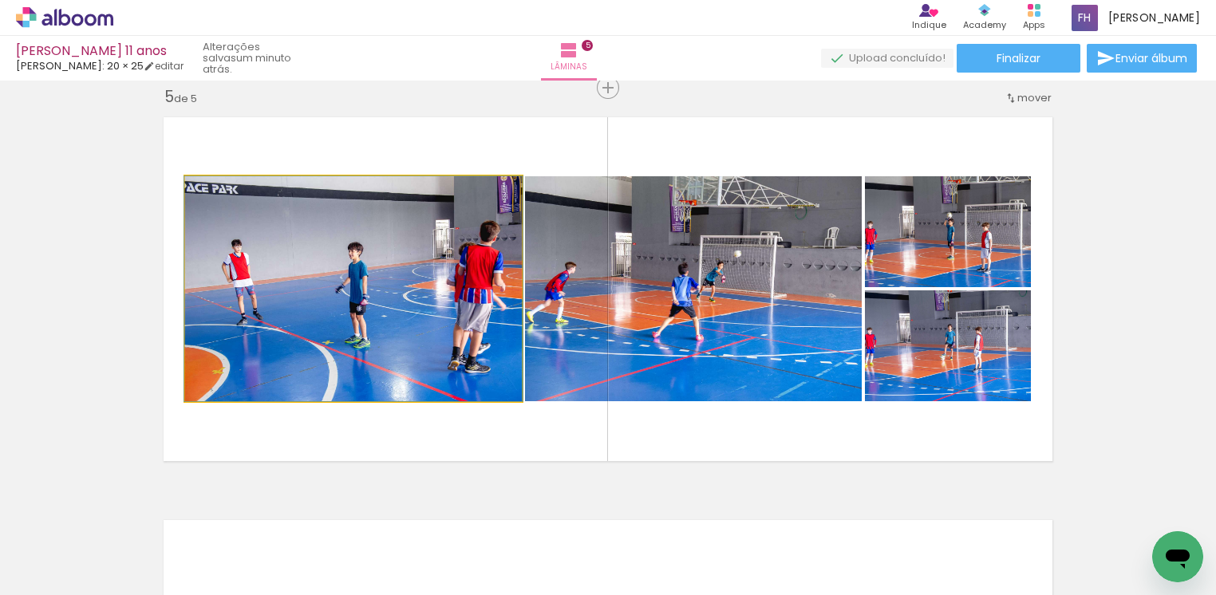
click at [328, 307] on quentale-photo at bounding box center [353, 288] width 337 height 225
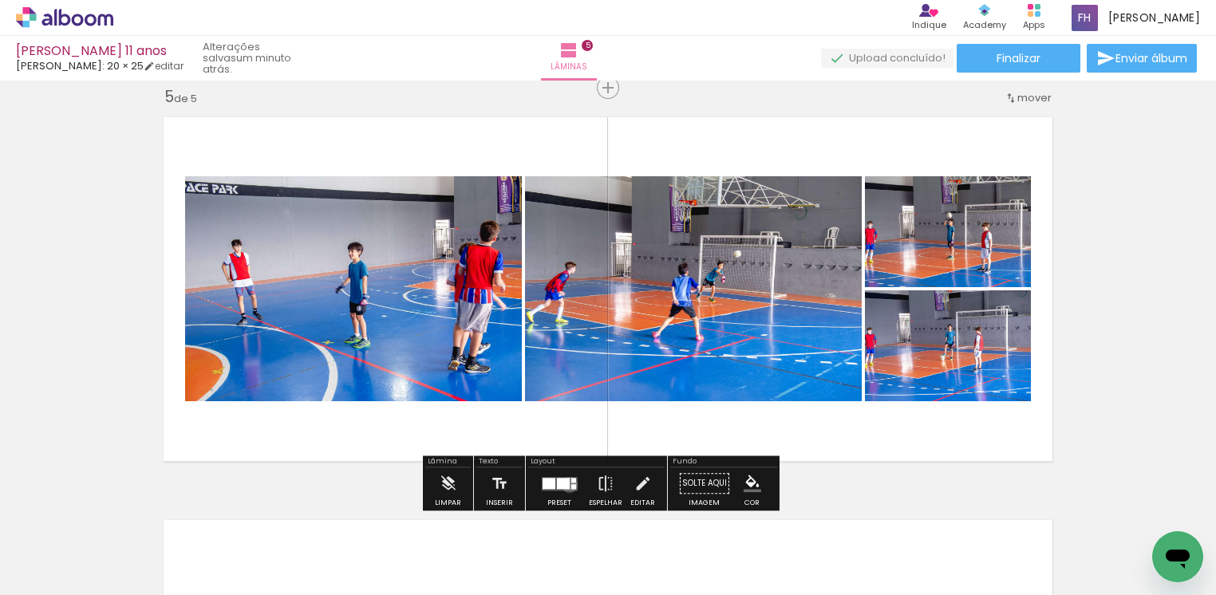
click at [566, 484] on quentale-layouter at bounding box center [559, 484] width 36 height 14
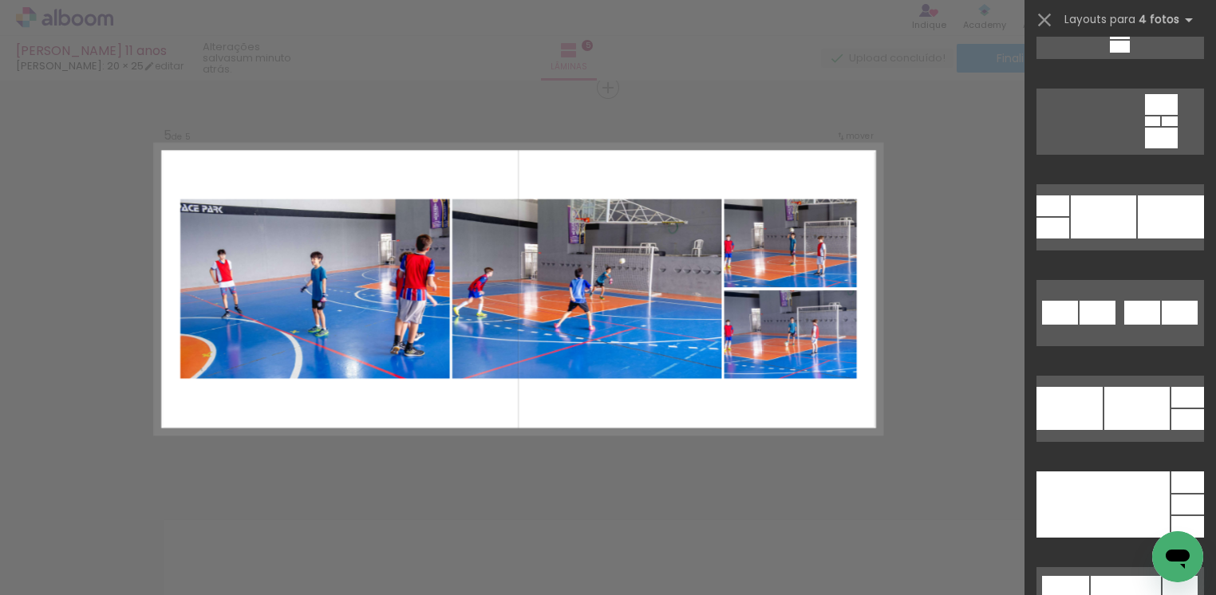
scroll to position [7085, 0]
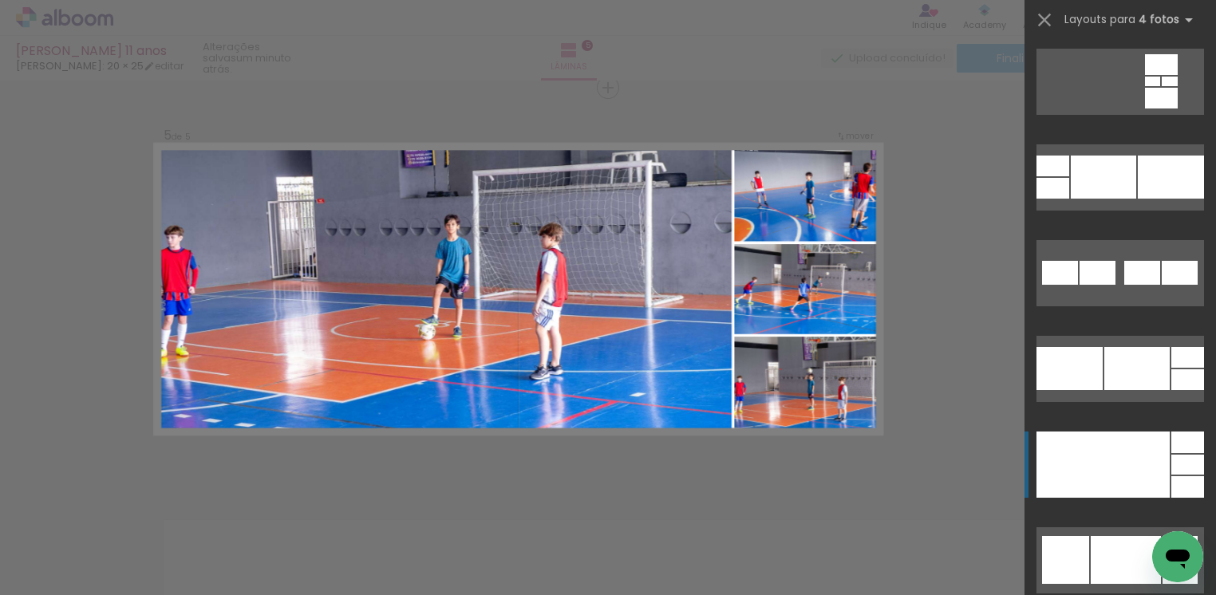
click at [1182, 441] on div at bounding box center [1187, 443] width 33 height 22
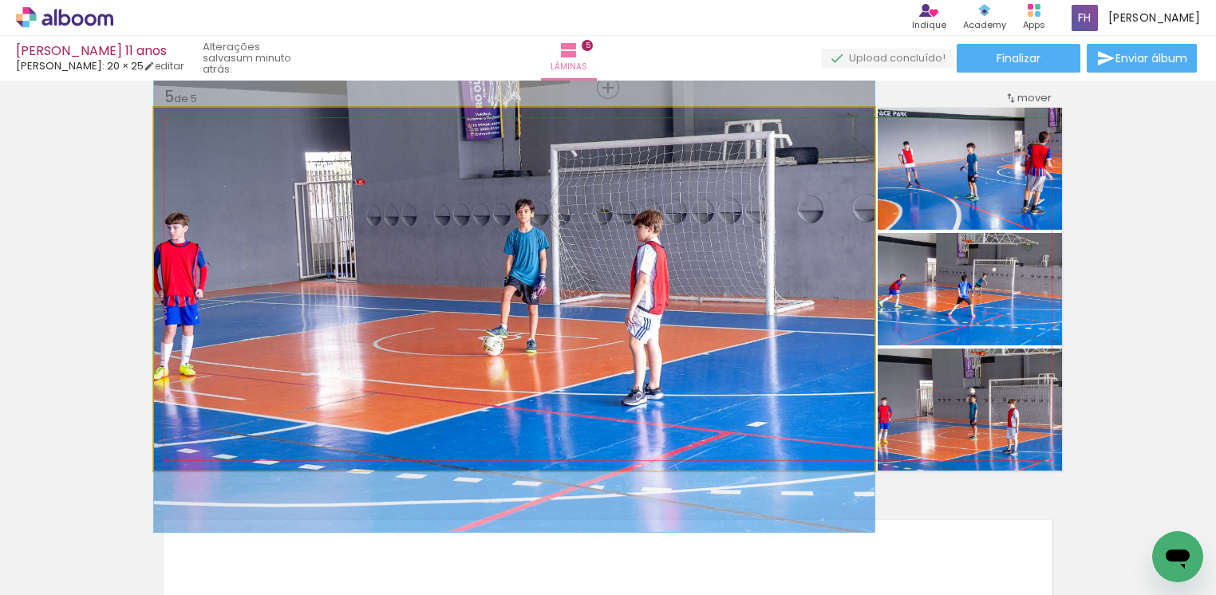
drag, startPoint x: 374, startPoint y: 391, endPoint x: 399, endPoint y: 393, distance: 24.8
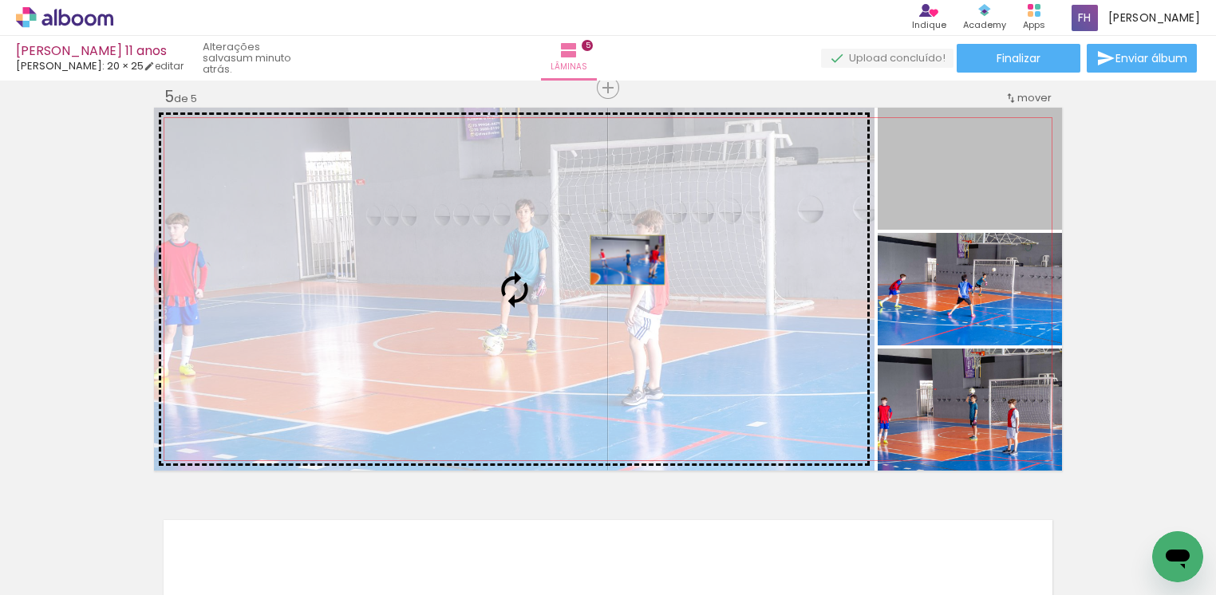
drag, startPoint x: 935, startPoint y: 185, endPoint x: 618, endPoint y: 259, distance: 325.3
click at [0, 0] on slot at bounding box center [0, 0] width 0 height 0
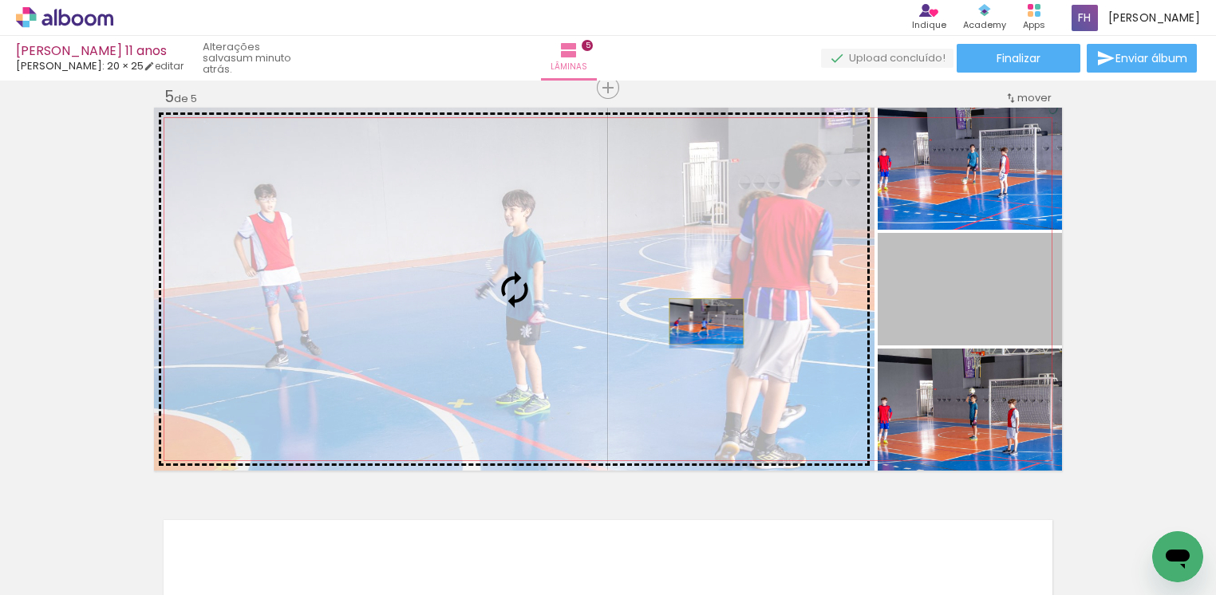
drag, startPoint x: 953, startPoint y: 267, endPoint x: 697, endPoint y: 321, distance: 261.6
click at [0, 0] on slot at bounding box center [0, 0] width 0 height 0
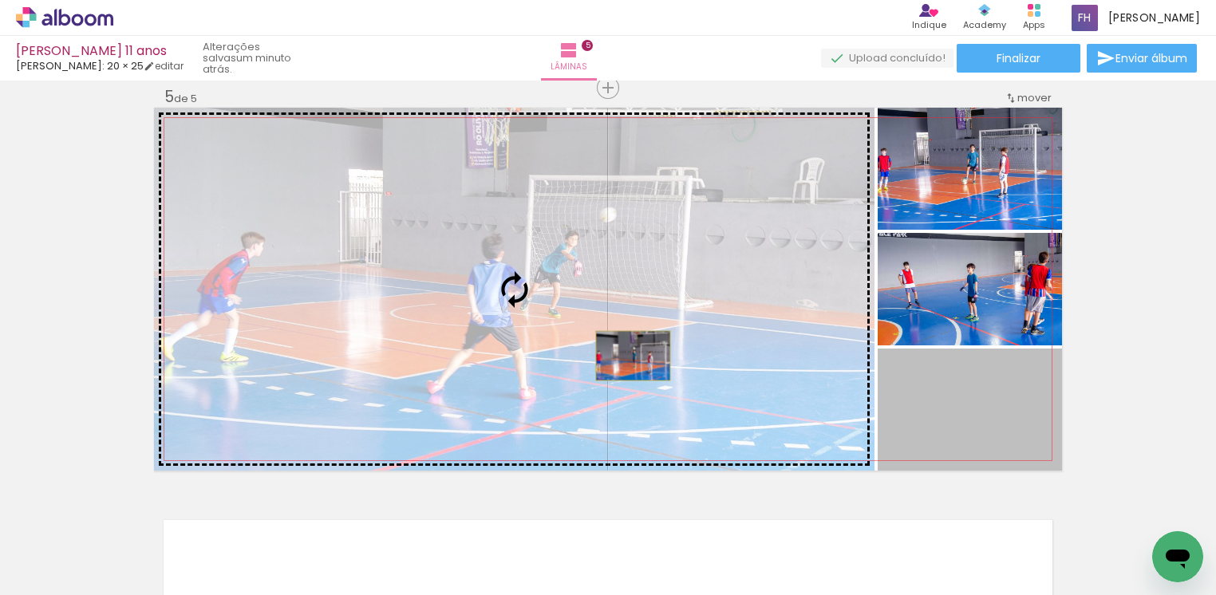
drag, startPoint x: 973, startPoint y: 406, endPoint x: 624, endPoint y: 355, distance: 353.2
click at [0, 0] on slot at bounding box center [0, 0] width 0 height 0
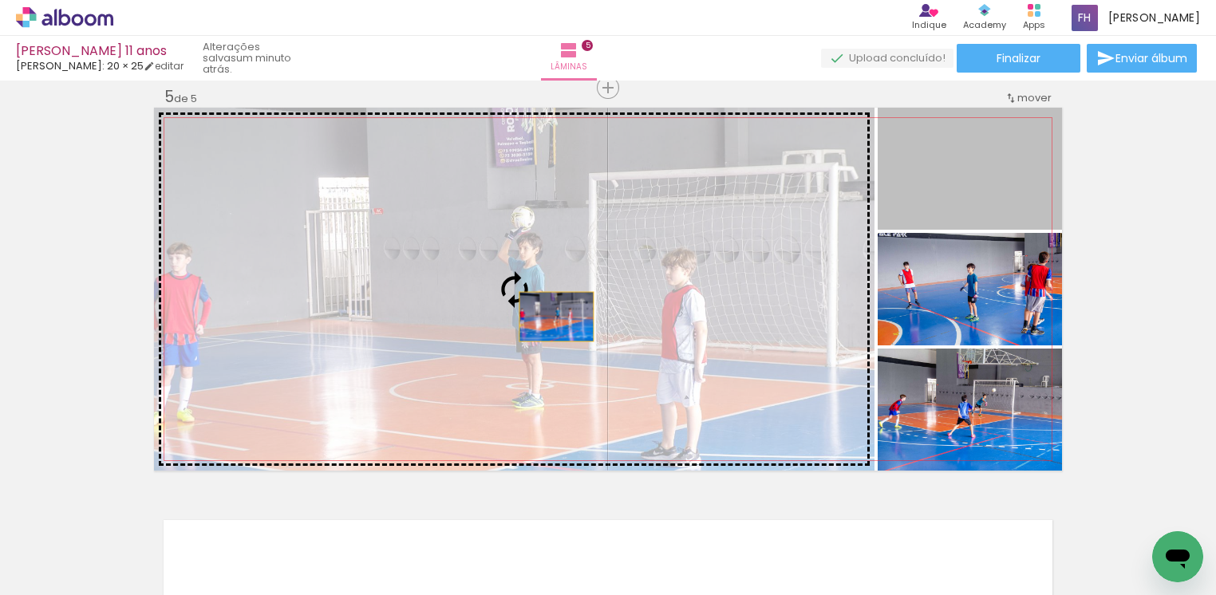
drag, startPoint x: 974, startPoint y: 187, endPoint x: 547, endPoint y: 316, distance: 445.7
click at [0, 0] on slot at bounding box center [0, 0] width 0 height 0
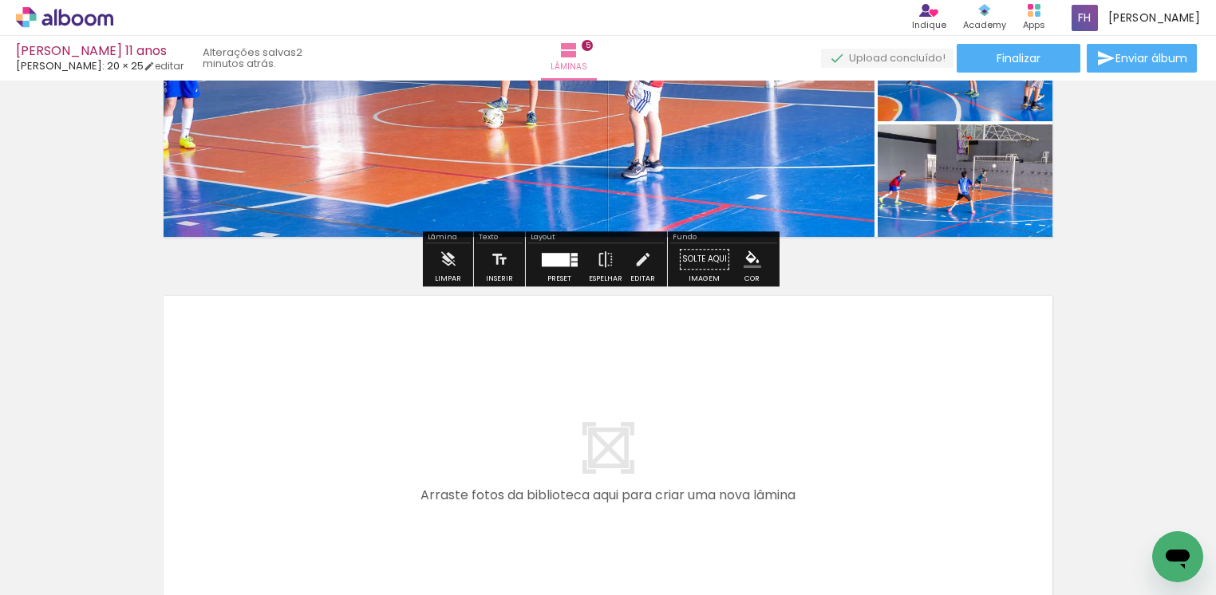
scroll to position [1870, 0]
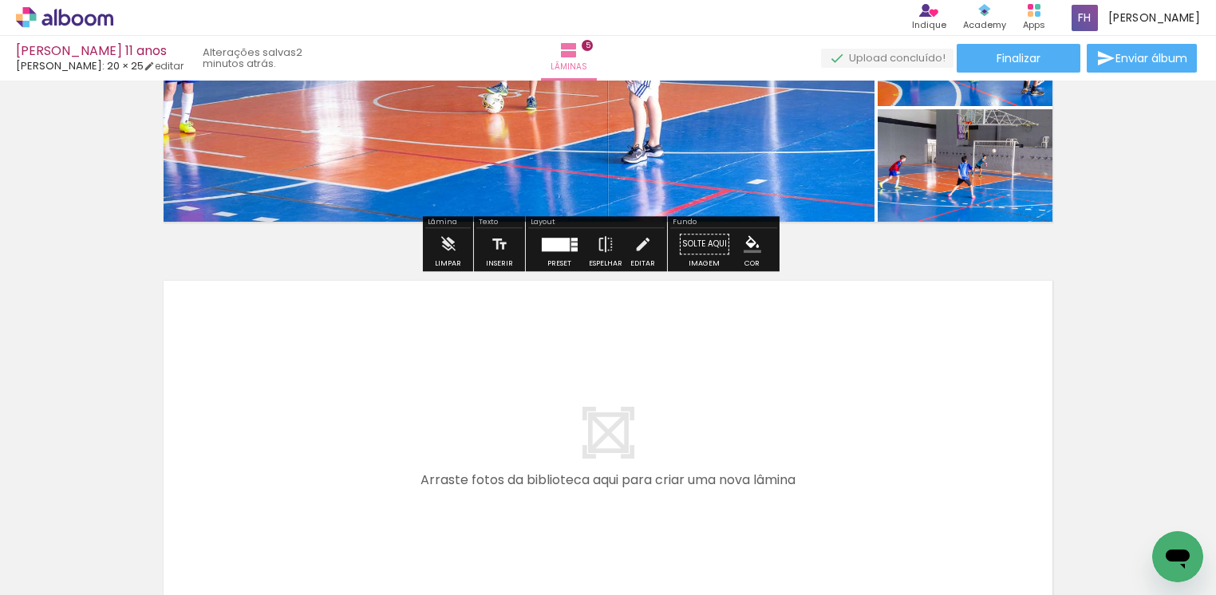
click at [63, 578] on span "Adicionar Fotos" at bounding box center [57, 587] width 48 height 18
click at [0, 0] on input "file" at bounding box center [0, 0] width 0 height 0
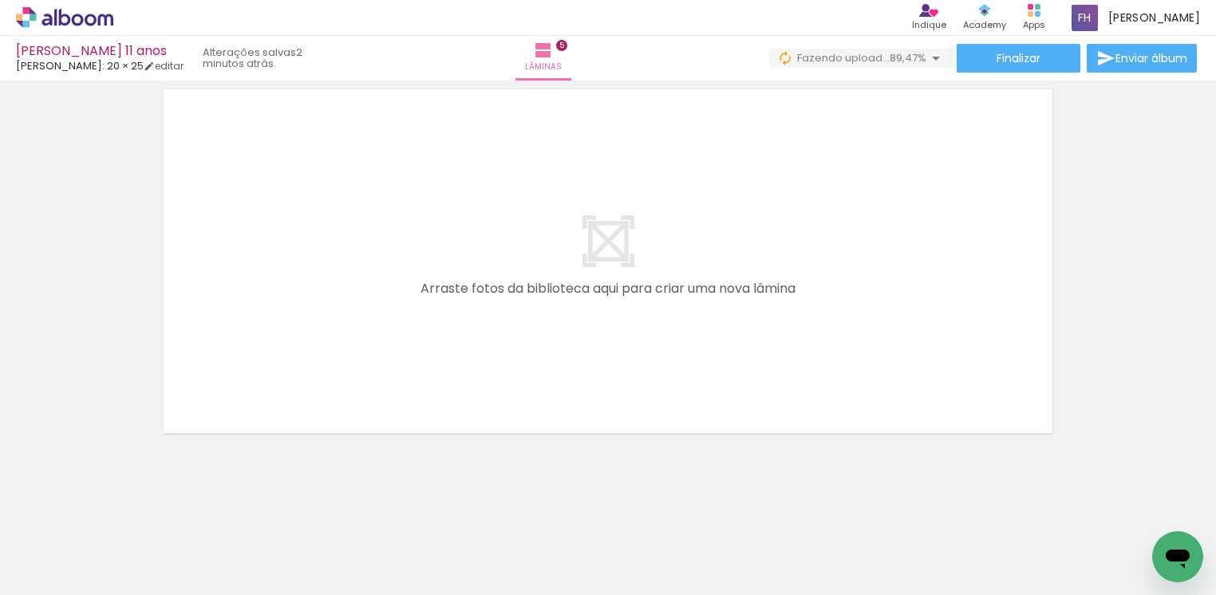
scroll to position [2064, 0]
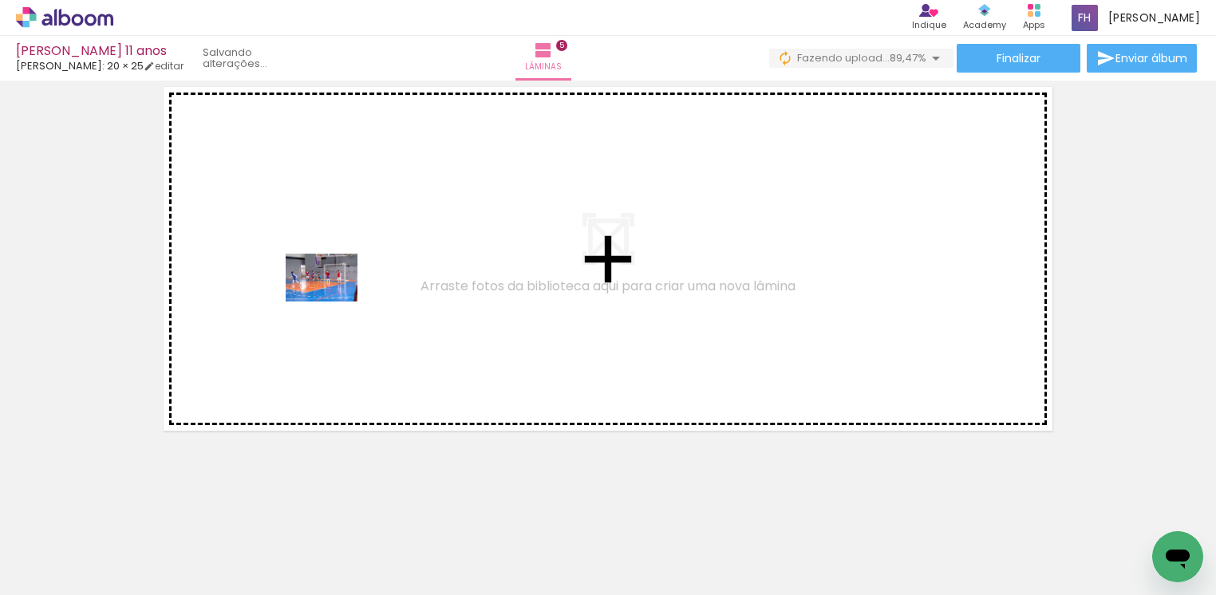
drag, startPoint x: 156, startPoint y: 547, endPoint x: 333, endPoint y: 302, distance: 303.4
click at [333, 302] on quentale-workspace at bounding box center [608, 297] width 1216 height 595
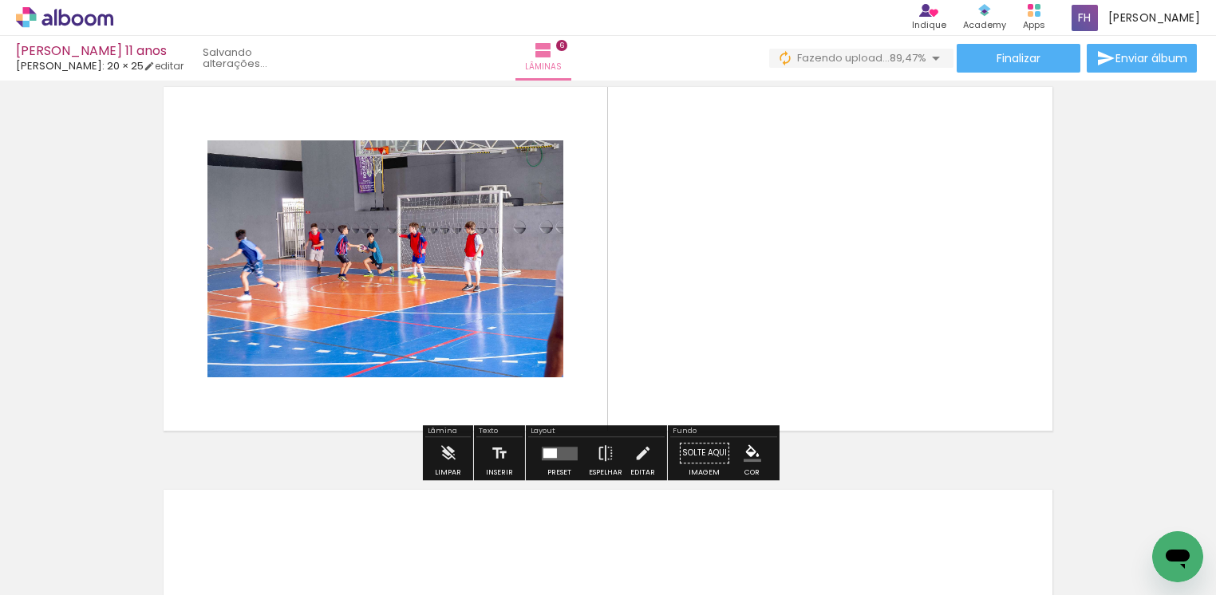
scroll to position [2034, 0]
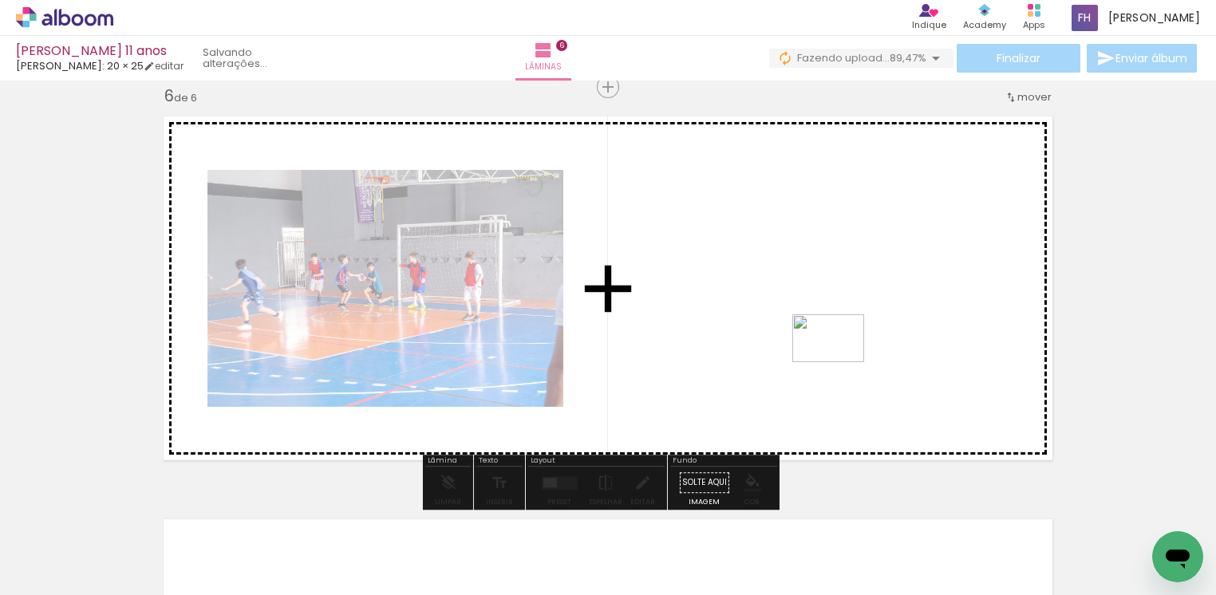
drag, startPoint x: 171, startPoint y: 563, endPoint x: 841, endPoint y: 362, distance: 699.7
click at [841, 362] on quentale-workspace at bounding box center [608, 297] width 1216 height 595
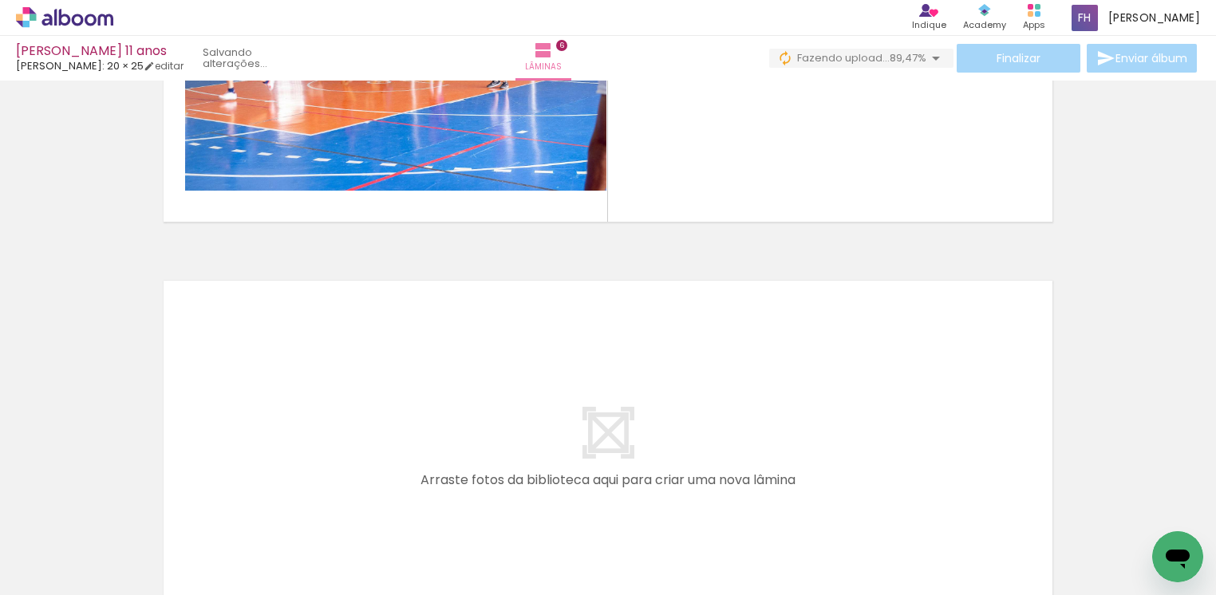
scroll to position [2153, 0]
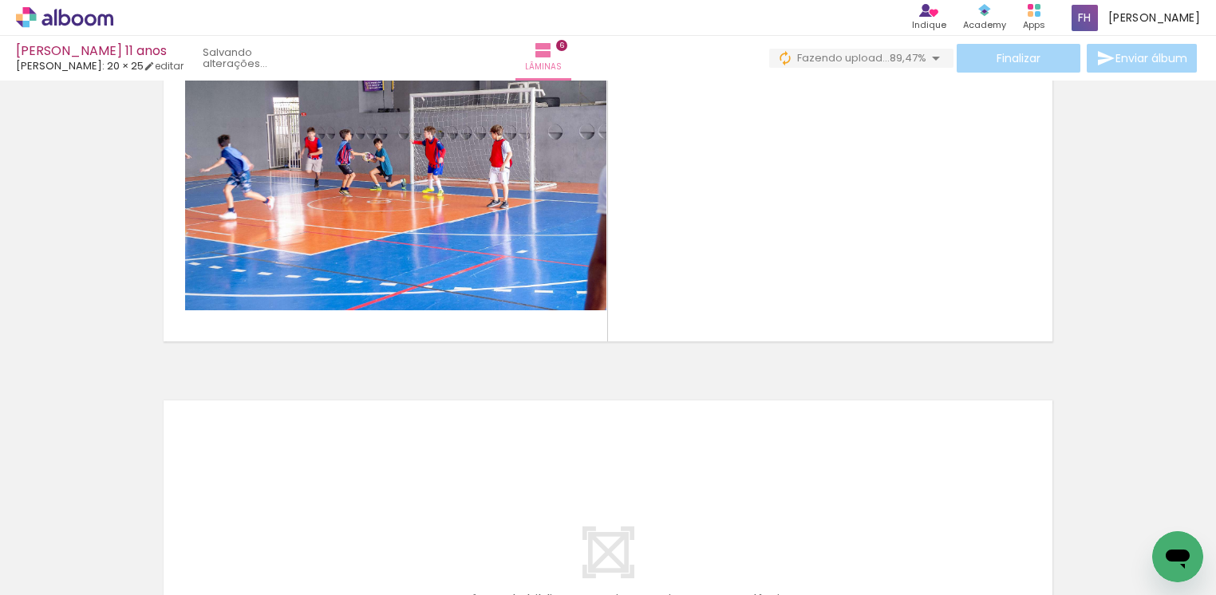
click at [65, 579] on span "Adicionar Fotos" at bounding box center [57, 574] width 48 height 18
click at [0, 0] on input "file" at bounding box center [0, 0] width 0 height 0
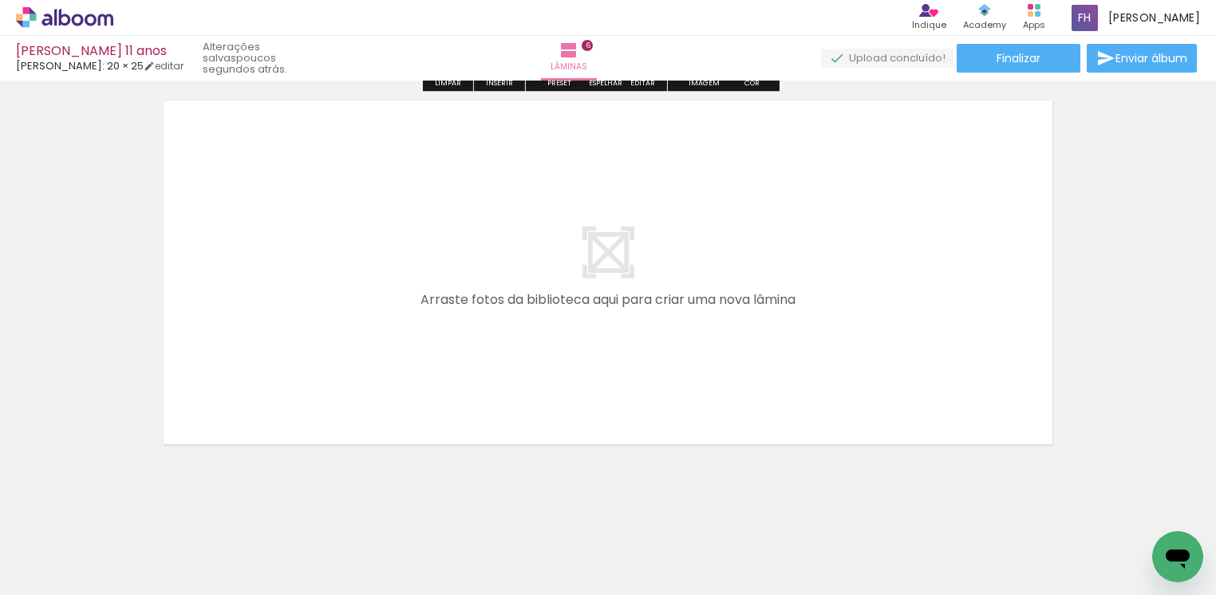
scroll to position [2467, 0]
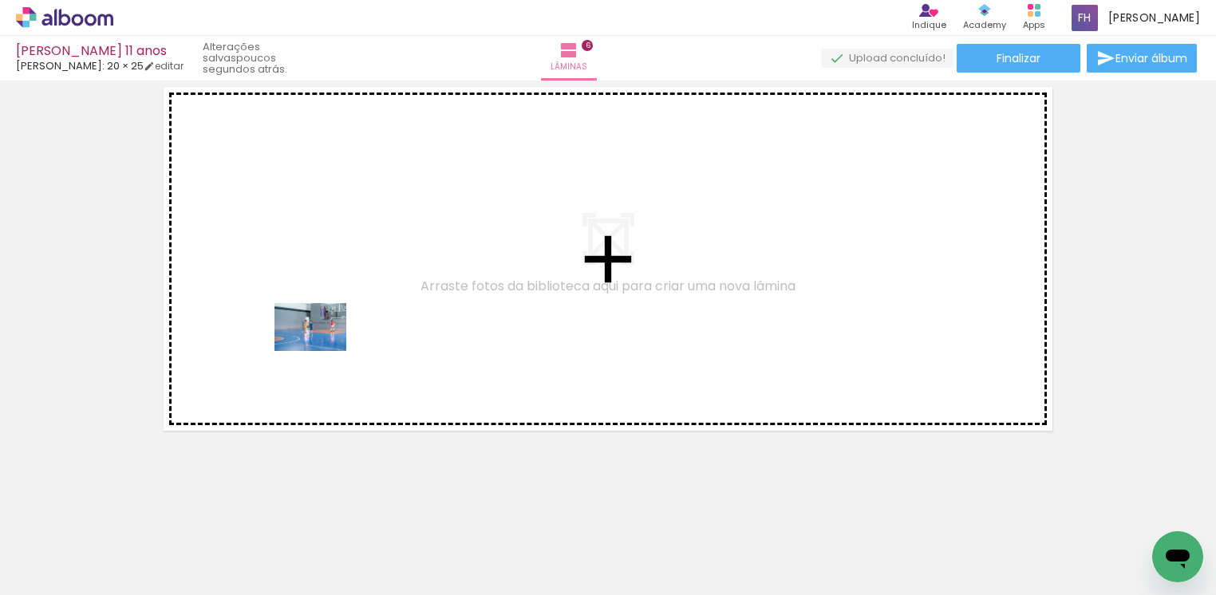
drag, startPoint x: 168, startPoint y: 550, endPoint x: 322, endPoint y: 351, distance: 251.3
click at [322, 351] on quentale-workspace at bounding box center [608, 297] width 1216 height 595
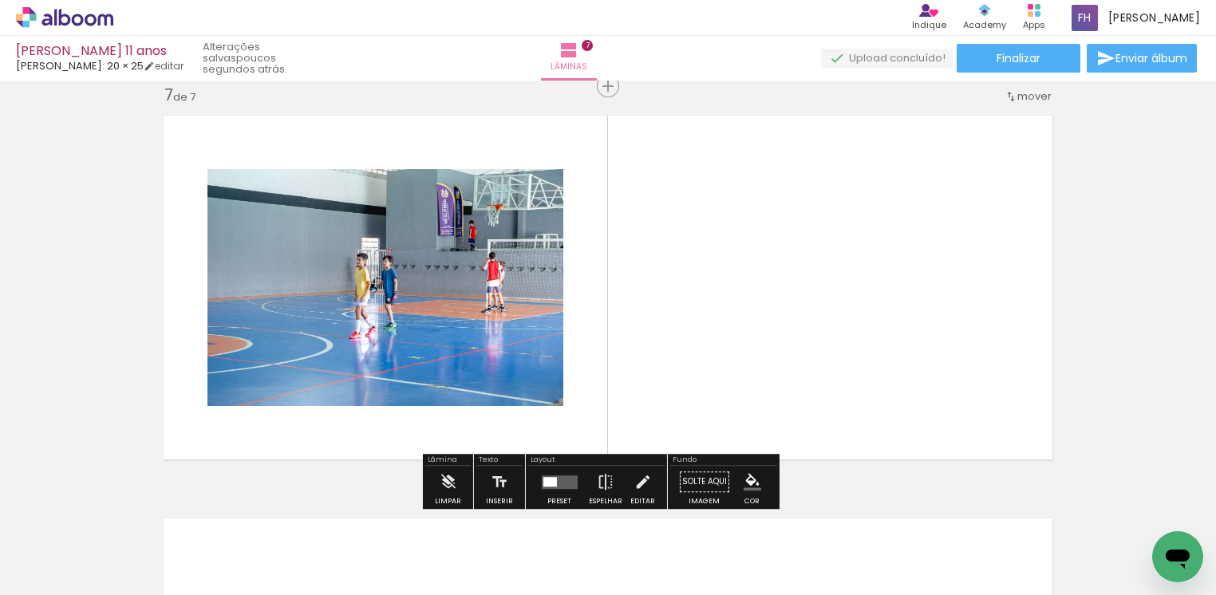
scroll to position [2437, 0]
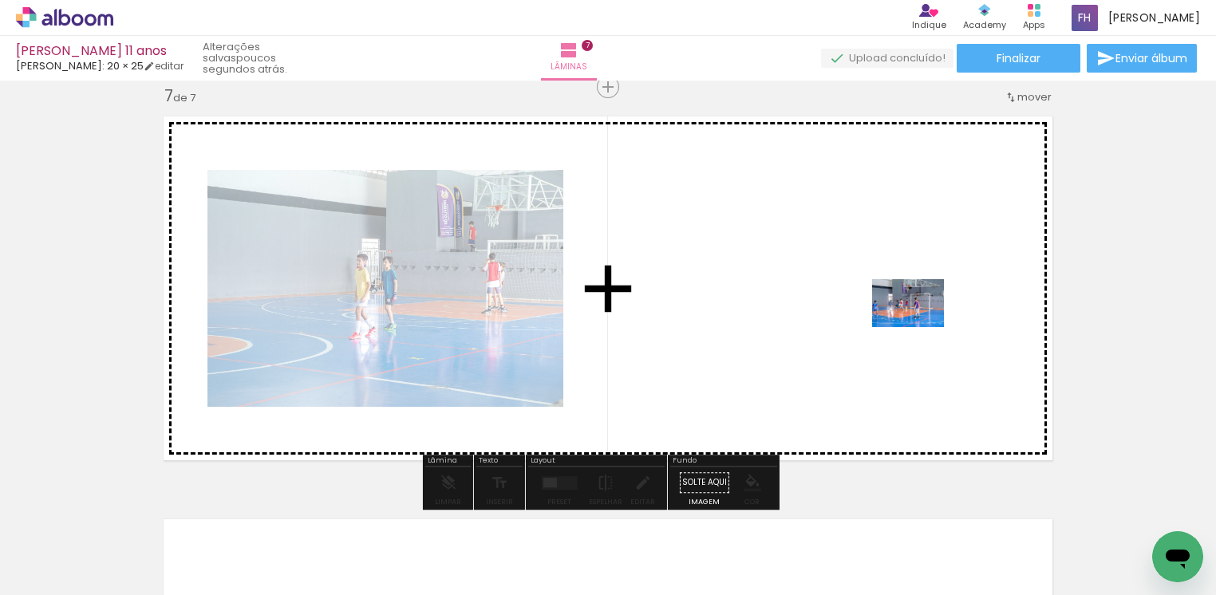
drag, startPoint x: 175, startPoint y: 543, endPoint x: 920, endPoint y: 327, distance: 775.7
click at [920, 327] on quentale-workspace at bounding box center [608, 297] width 1216 height 595
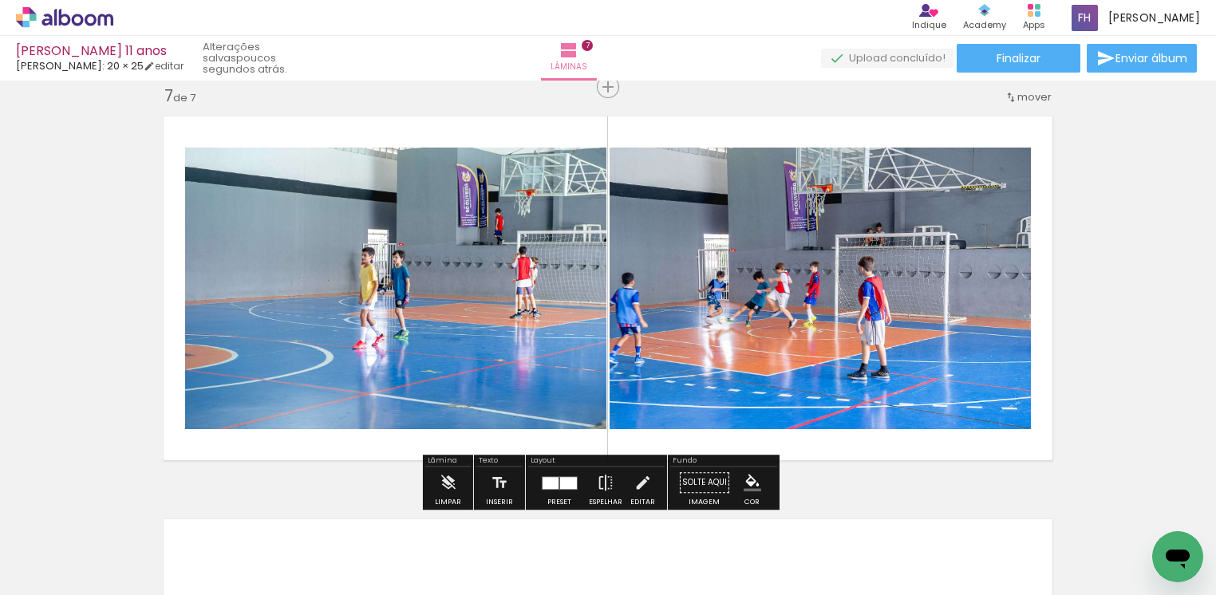
click at [66, 575] on span "Adicionar Fotos" at bounding box center [57, 574] width 48 height 18
click at [0, 0] on input "file" at bounding box center [0, 0] width 0 height 0
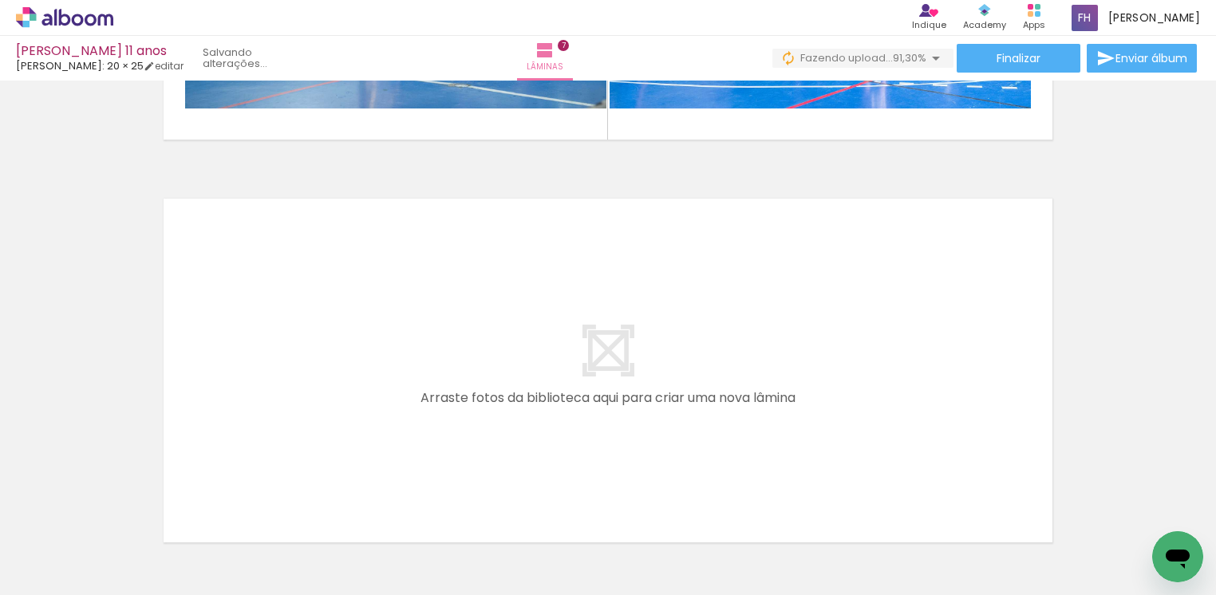
scroll to position [2765, 0]
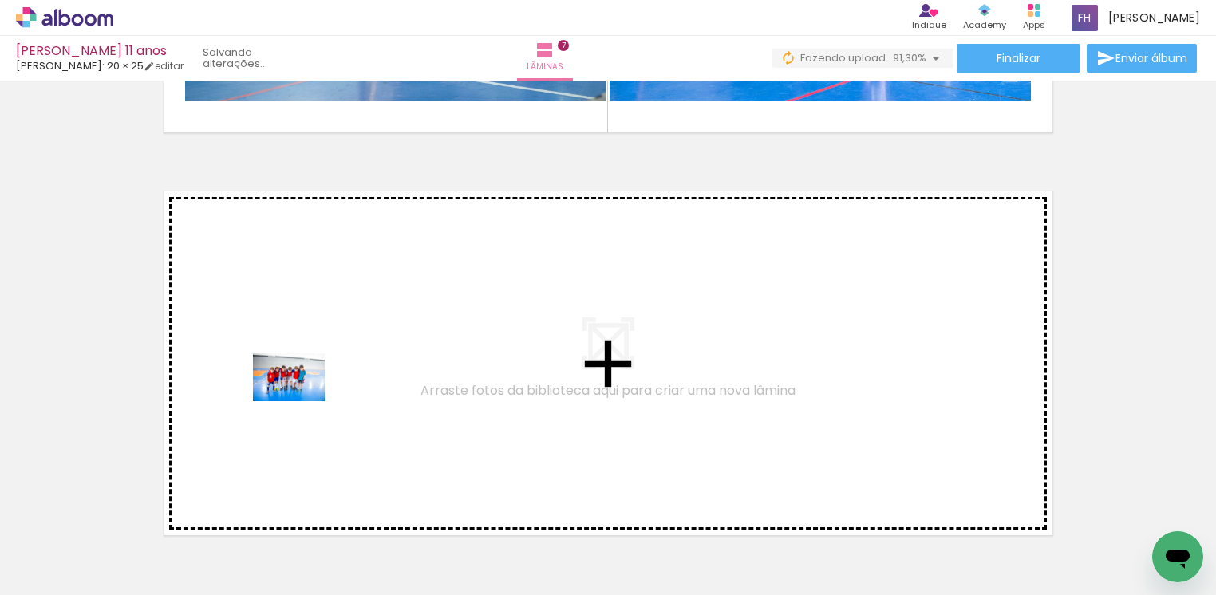
drag, startPoint x: 200, startPoint y: 539, endPoint x: 302, endPoint y: 401, distance: 172.3
click at [302, 401] on quentale-workspace at bounding box center [608, 297] width 1216 height 595
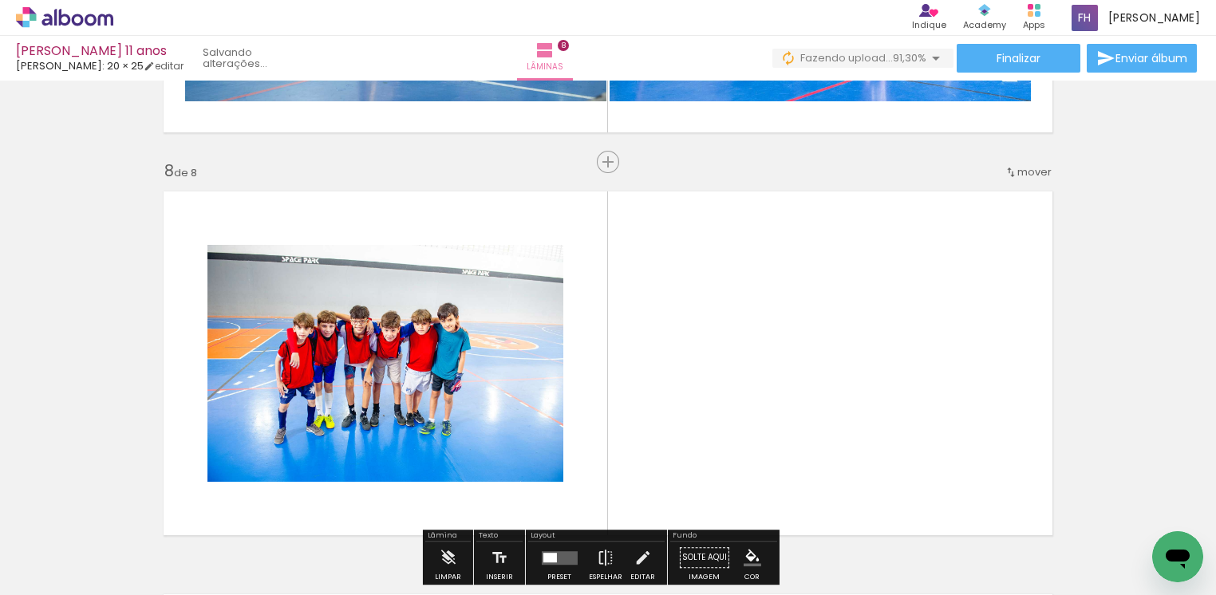
scroll to position [2840, 0]
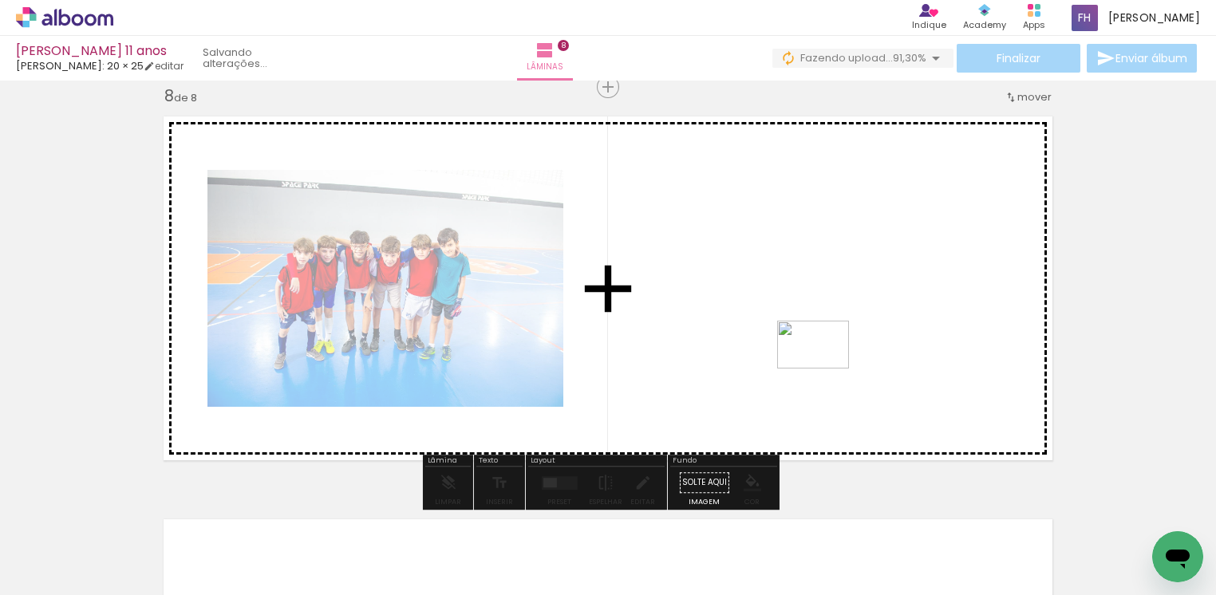
drag, startPoint x: 176, startPoint y: 565, endPoint x: 825, endPoint y: 369, distance: 678.4
click at [825, 369] on quentale-workspace at bounding box center [608, 297] width 1216 height 595
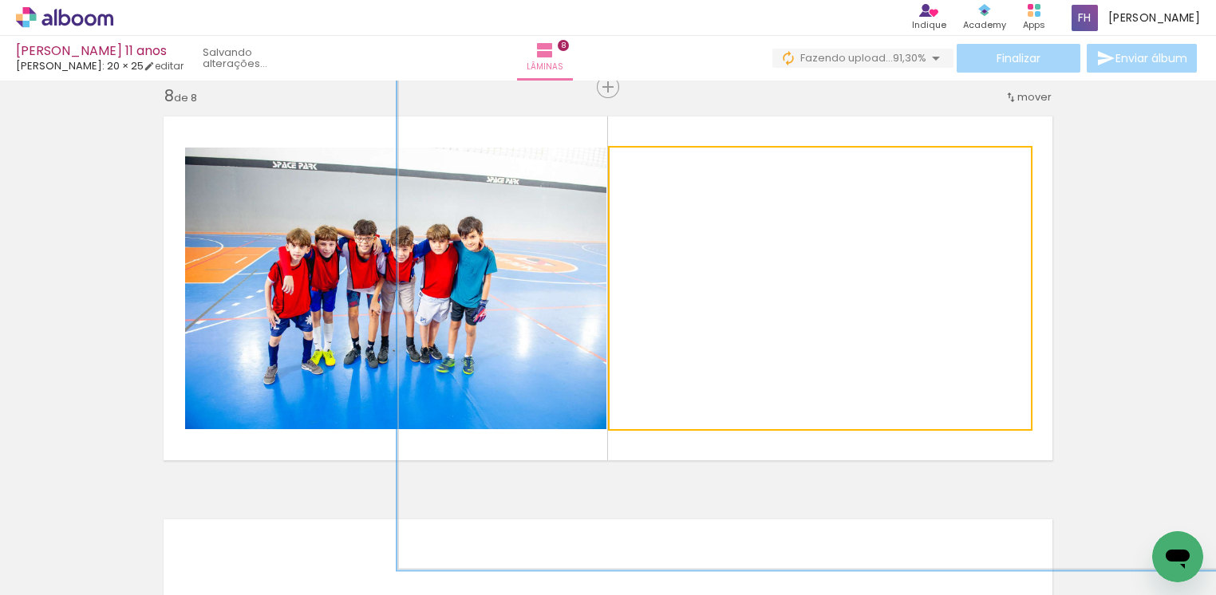
drag, startPoint x: 640, startPoint y: 168, endPoint x: 736, endPoint y: 219, distance: 109.6
click at [736, 219] on quentale-photo at bounding box center [820, 289] width 421 height 282
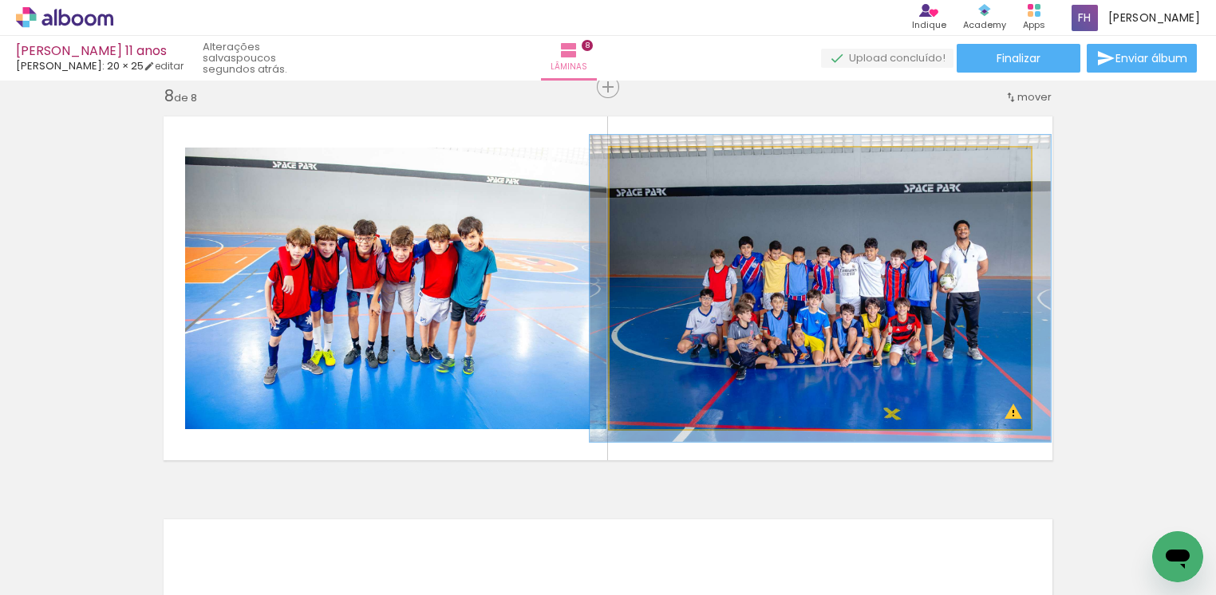
drag, startPoint x: 700, startPoint y: 168, endPoint x: 644, endPoint y: 169, distance: 56.7
type paper-slider "109"
click at [644, 169] on div at bounding box center [653, 165] width 26 height 26
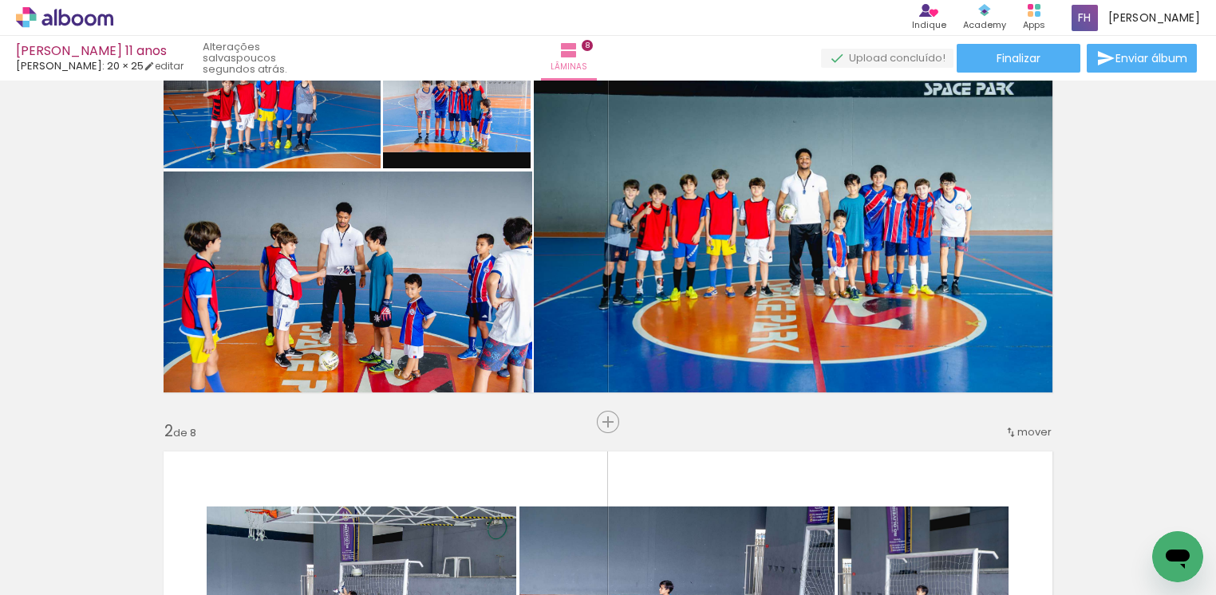
scroll to position [0, 0]
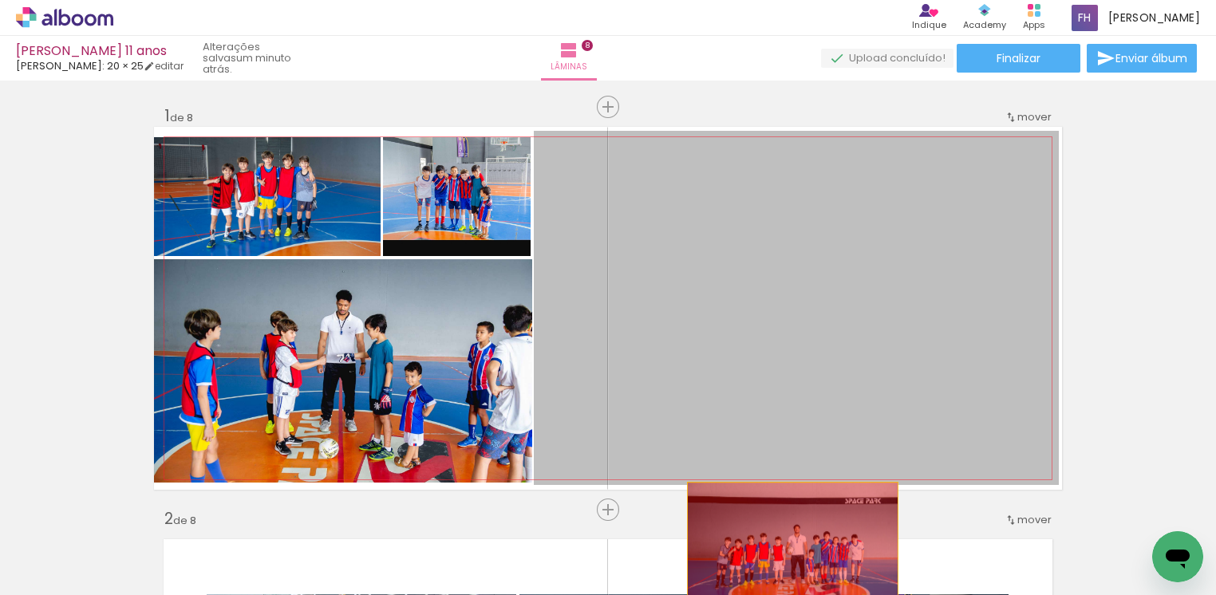
drag, startPoint x: 755, startPoint y: 302, endPoint x: 783, endPoint y: 554, distance: 252.9
click at [783, 554] on quentale-workspace at bounding box center [608, 297] width 1216 height 595
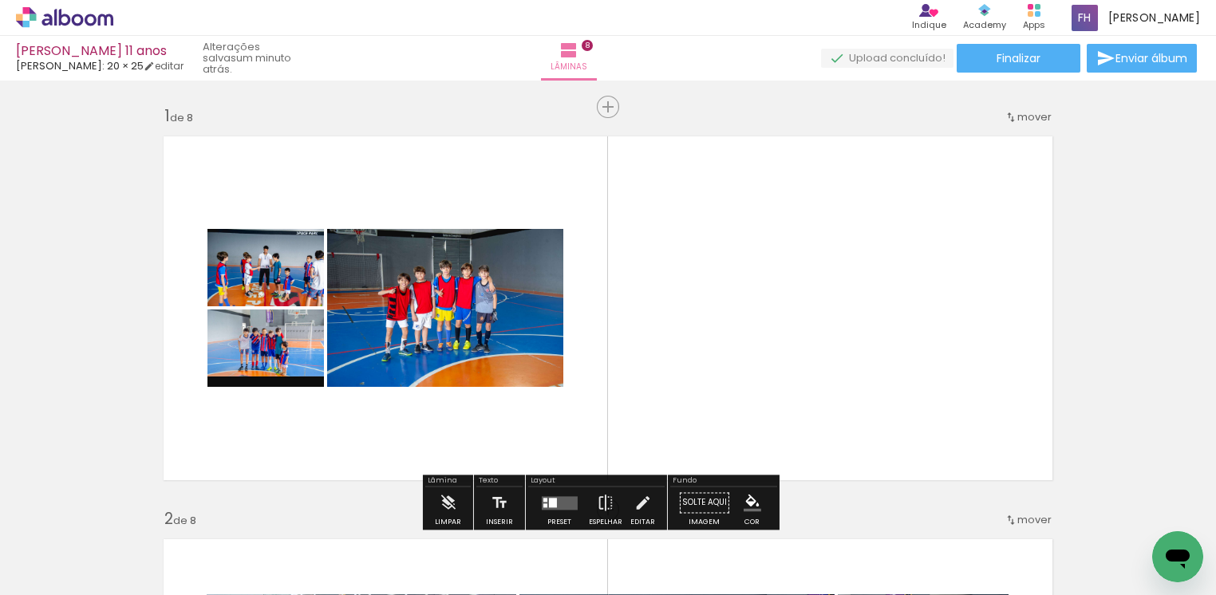
scroll to position [120, 0]
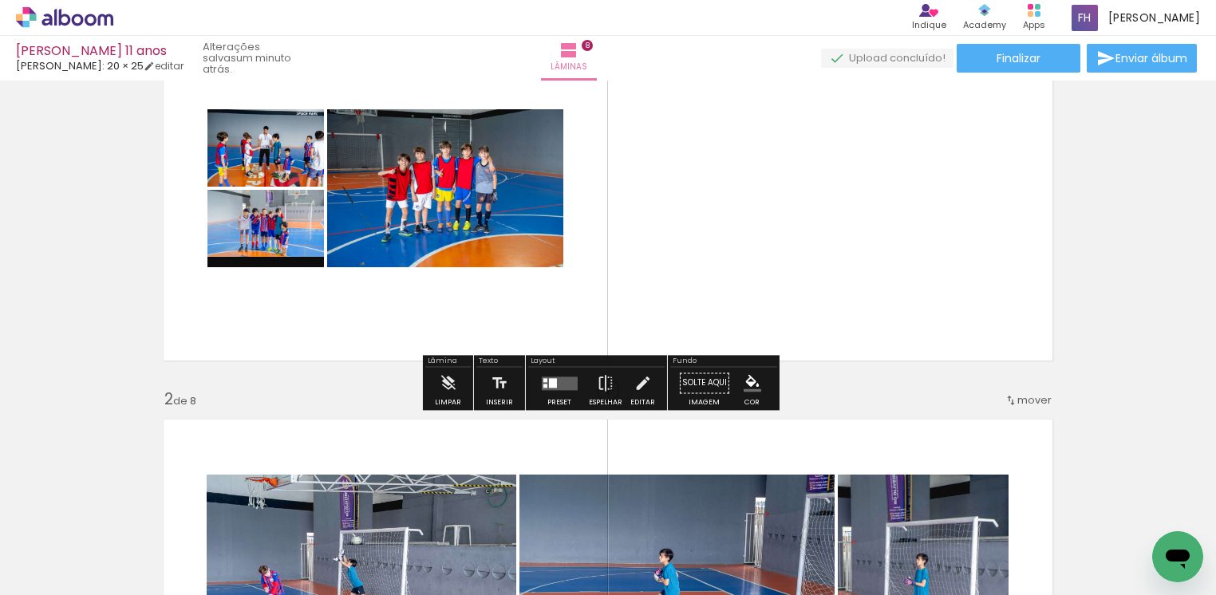
click at [554, 369] on div at bounding box center [559, 383] width 43 height 32
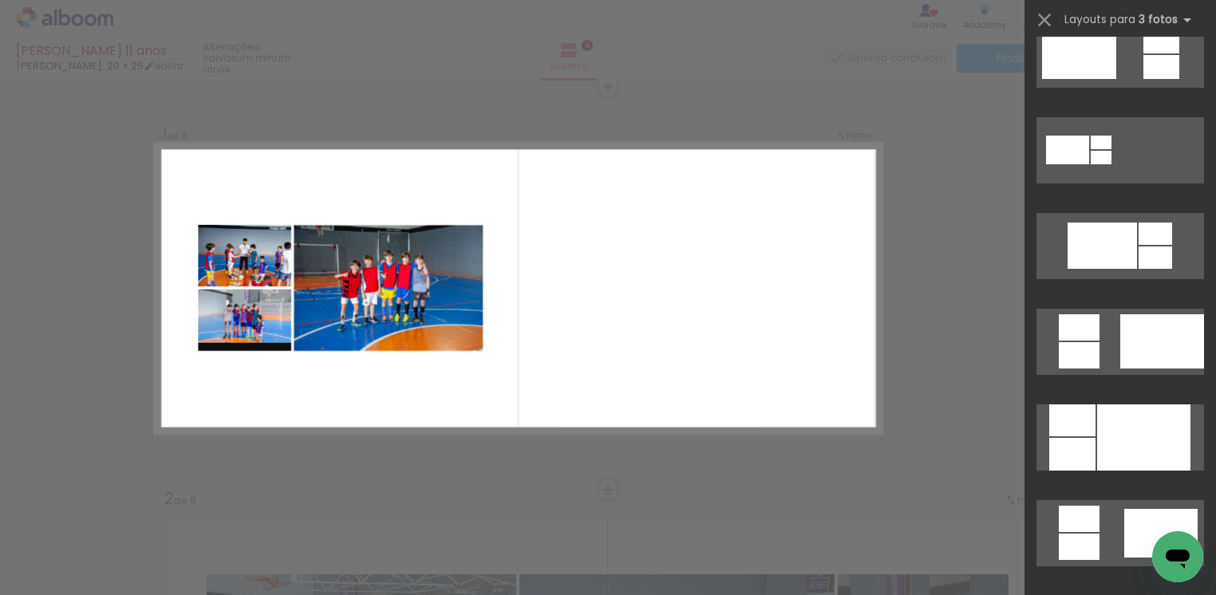
scroll to position [717, 0]
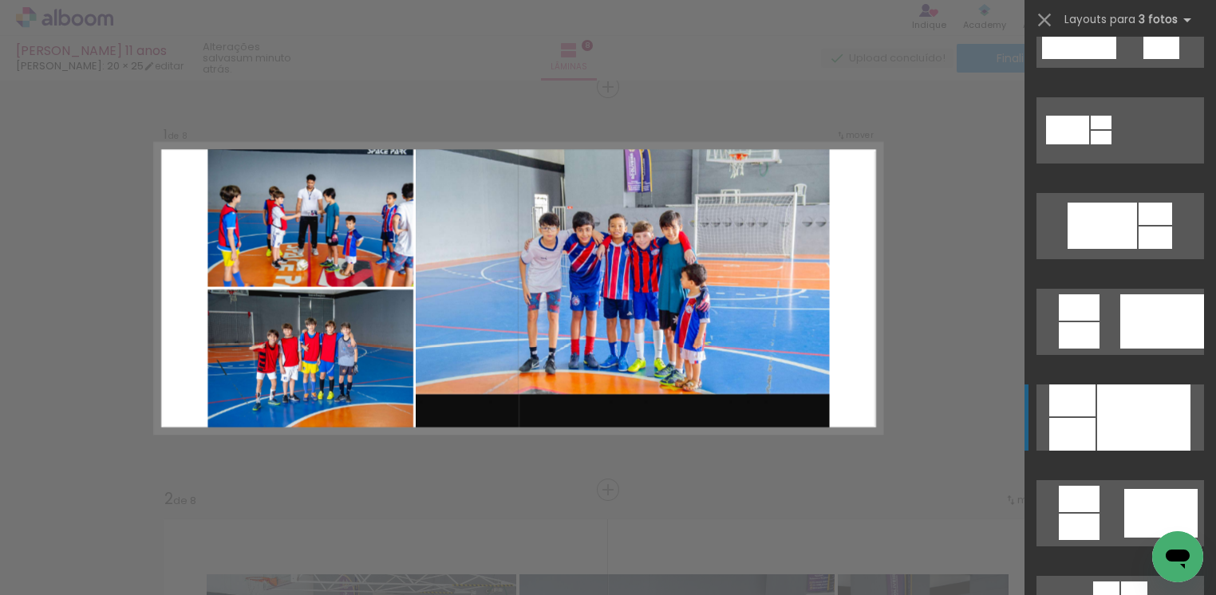
click at [1170, 418] on div at bounding box center [1143, 418] width 93 height 66
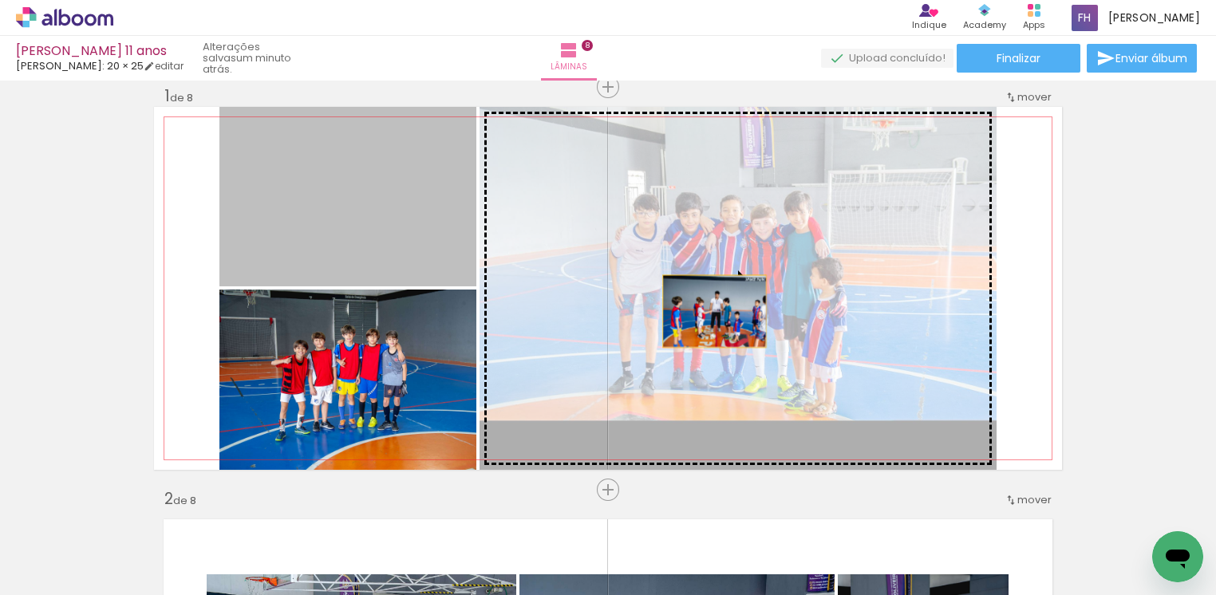
drag, startPoint x: 390, startPoint y: 236, endPoint x: 705, endPoint y: 311, distance: 323.9
click at [0, 0] on slot at bounding box center [0, 0] width 0 height 0
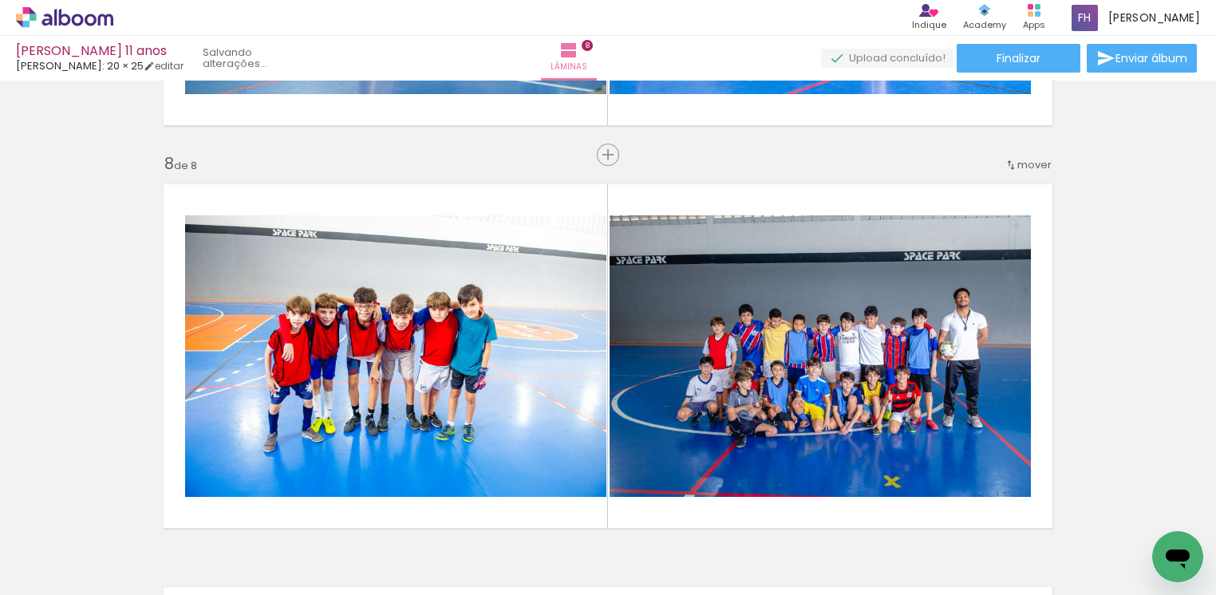
scroll to position [2892, 0]
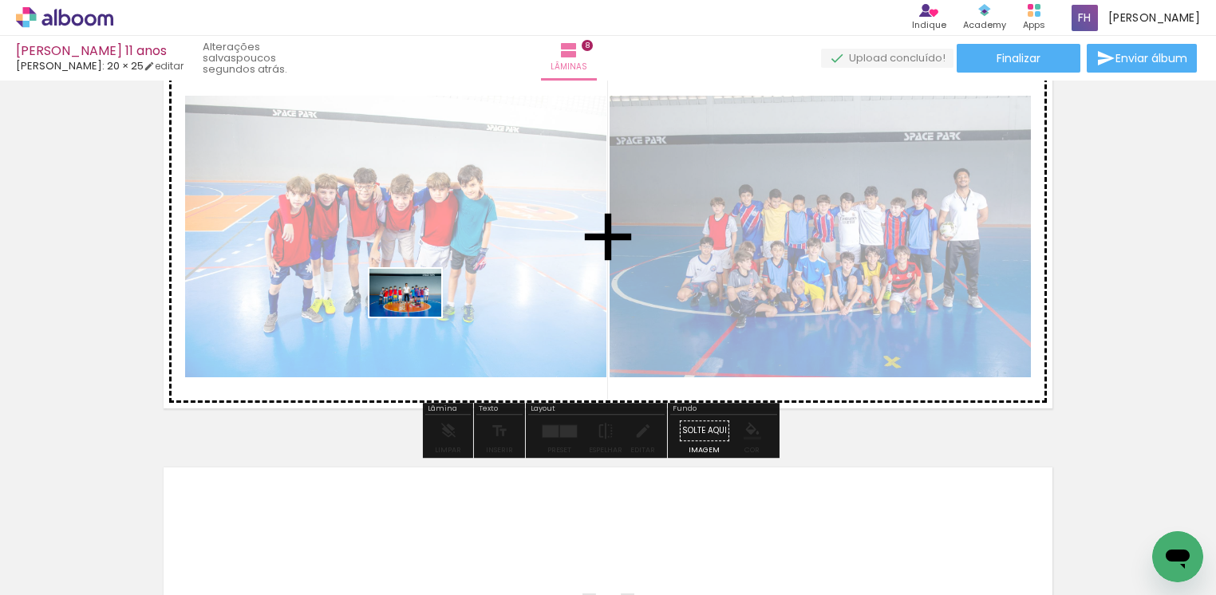
drag, startPoint x: 320, startPoint y: 420, endPoint x: 417, endPoint y: 317, distance: 141.7
click at [417, 317] on quentale-workspace at bounding box center [608, 297] width 1216 height 595
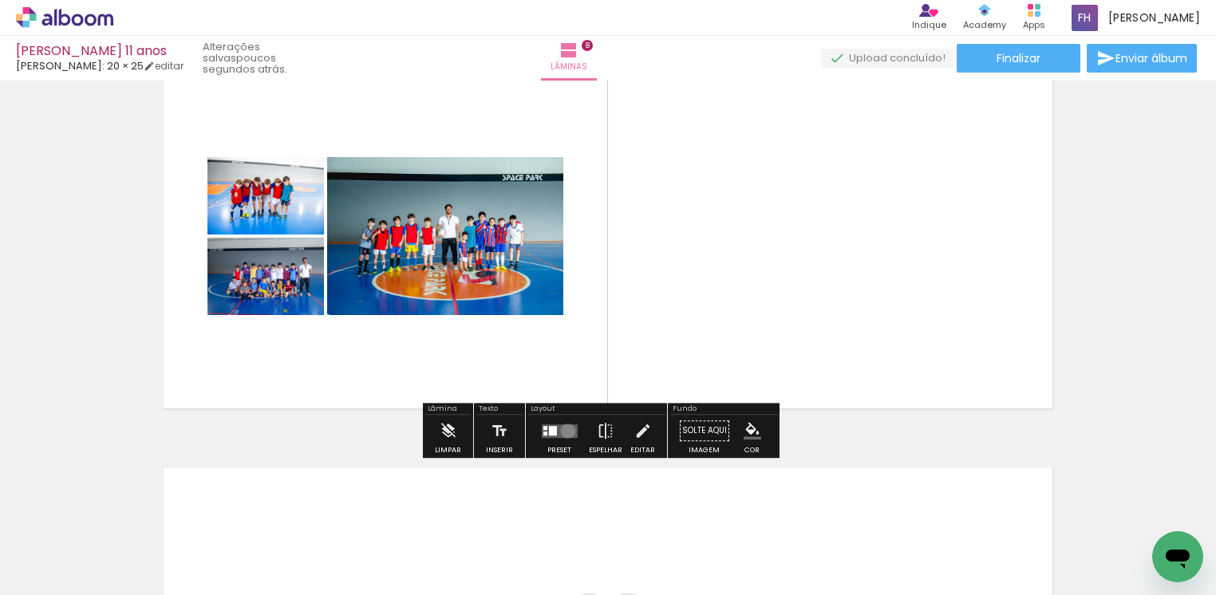
click at [564, 431] on quentale-layouter at bounding box center [559, 431] width 36 height 14
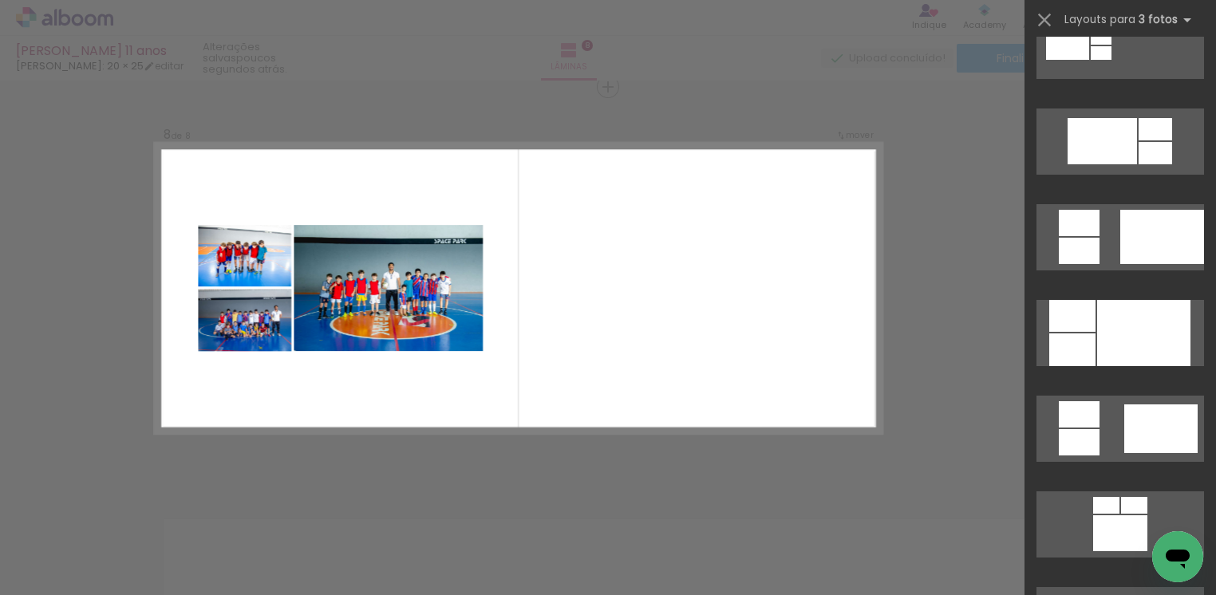
scroll to position [838, 0]
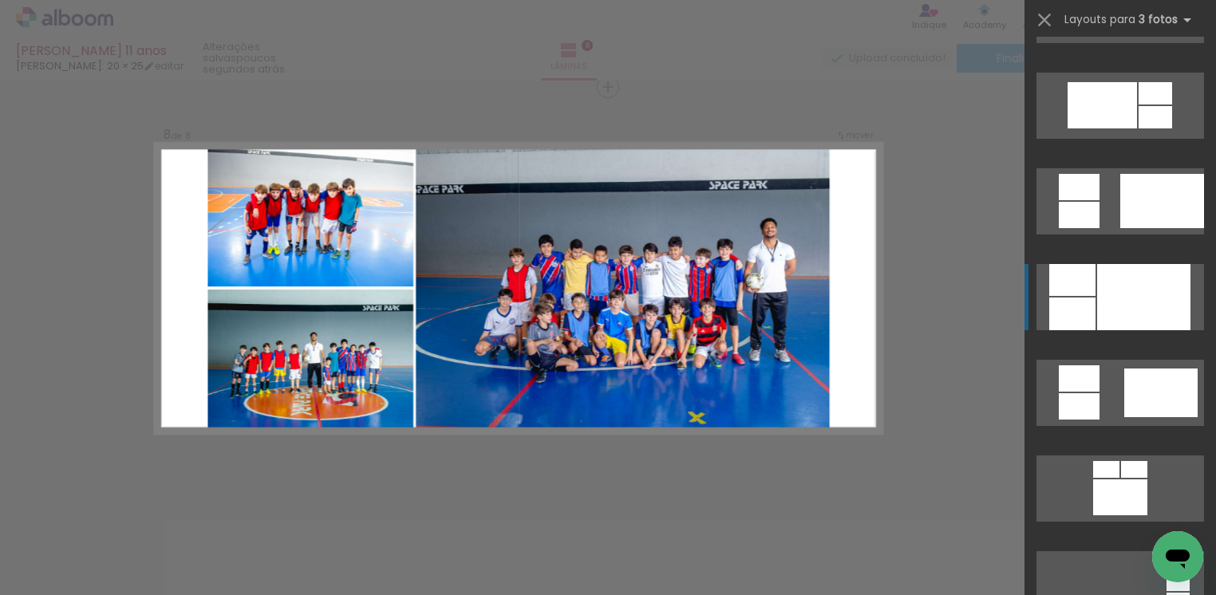
click at [1162, 308] on div at bounding box center [1143, 297] width 93 height 66
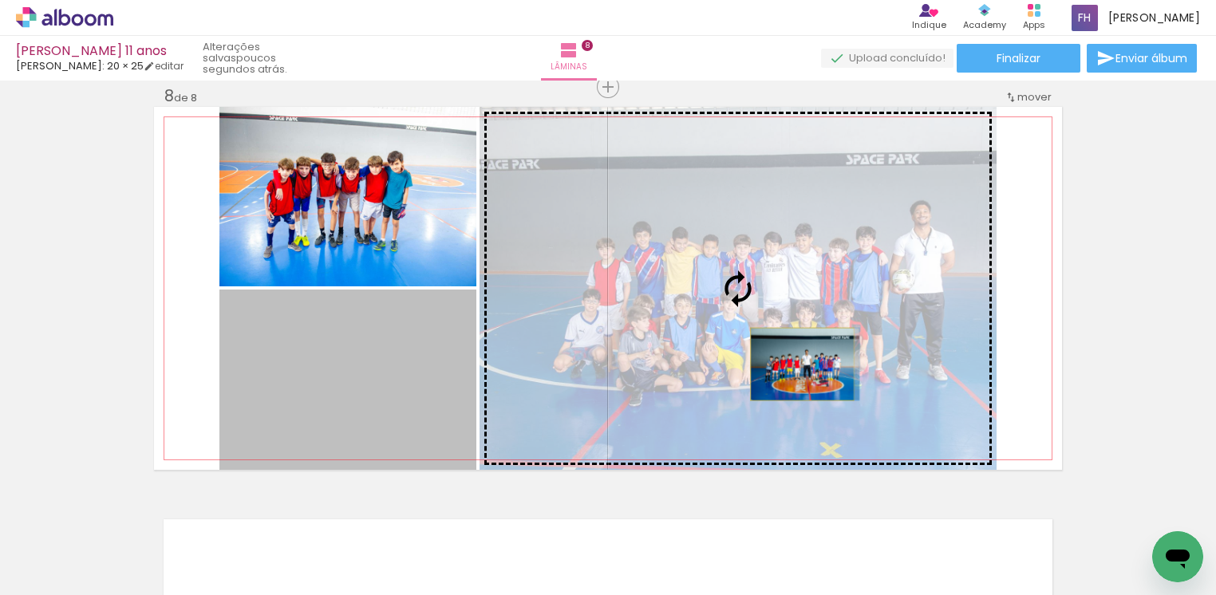
drag, startPoint x: 355, startPoint y: 407, endPoint x: 793, endPoint y: 364, distance: 440.1
click at [0, 0] on slot at bounding box center [0, 0] width 0 height 0
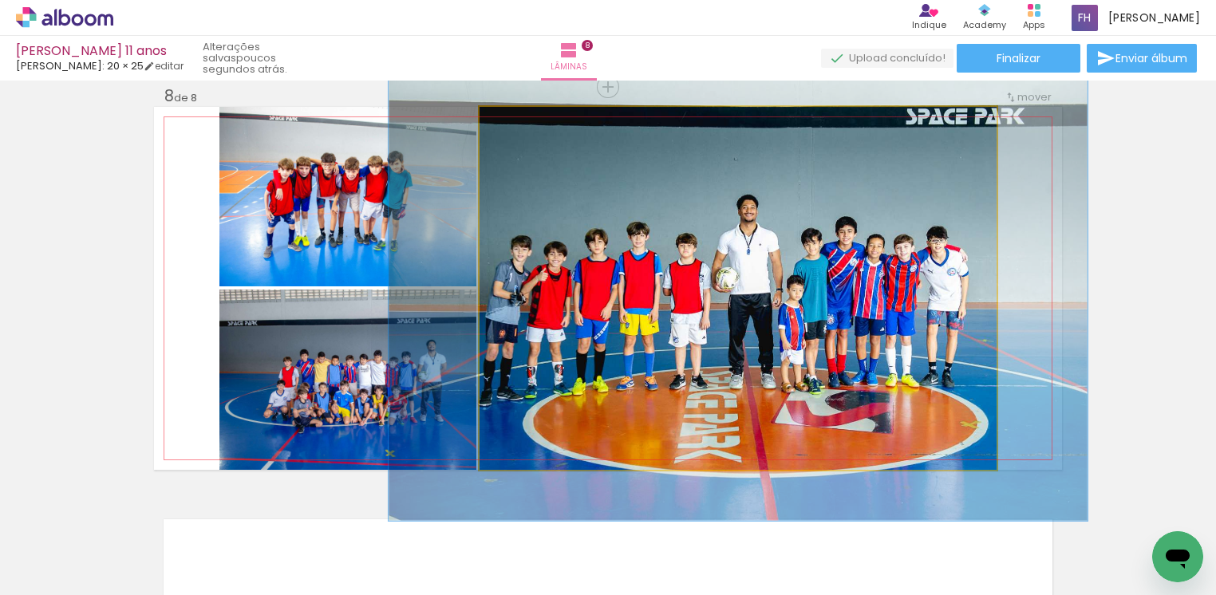
drag, startPoint x: 514, startPoint y: 128, endPoint x: 529, endPoint y: 134, distance: 16.4
type paper-slider "128"
click at [529, 134] on div at bounding box center [532, 124] width 26 height 26
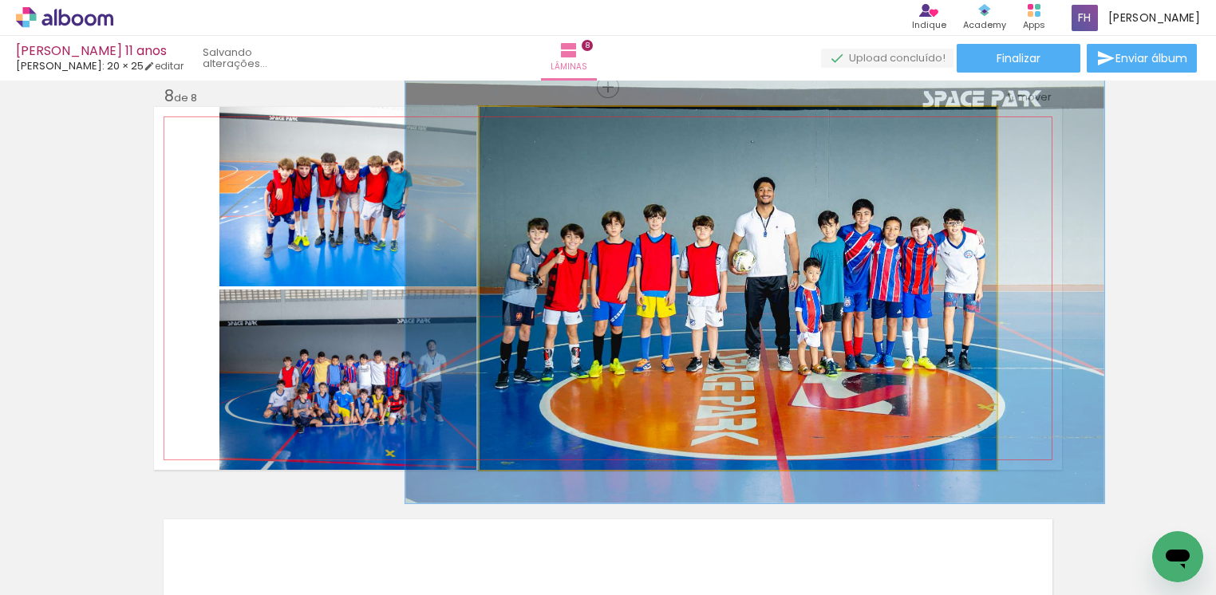
drag, startPoint x: 841, startPoint y: 248, endPoint x: 858, endPoint y: 231, distance: 24.3
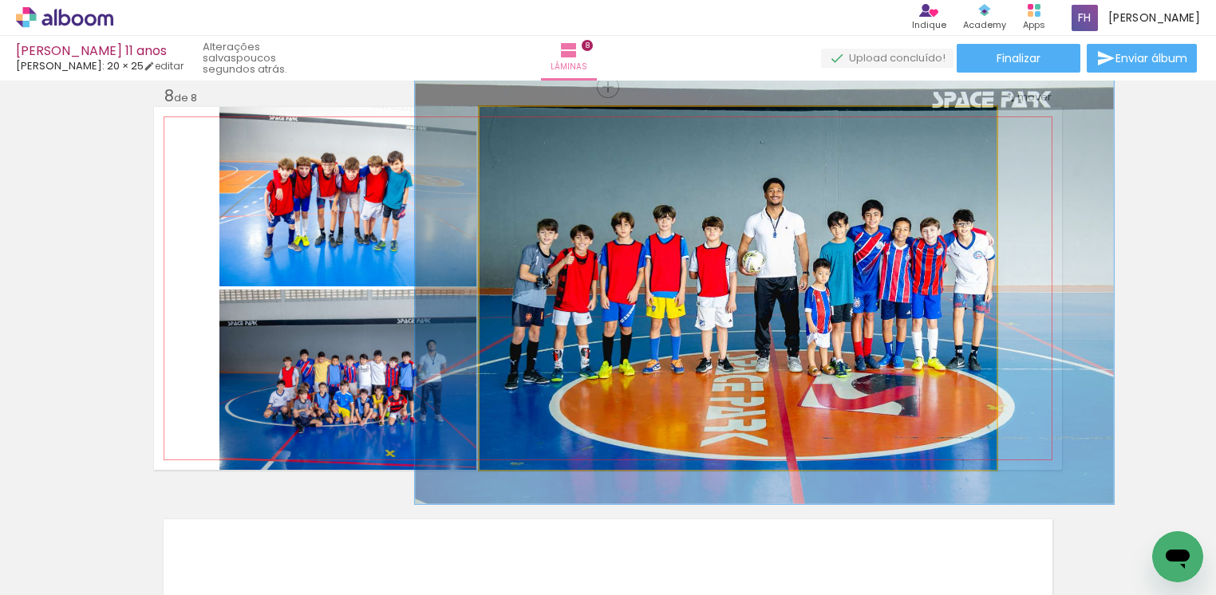
drag, startPoint x: 886, startPoint y: 377, endPoint x: 896, endPoint y: 378, distance: 9.6
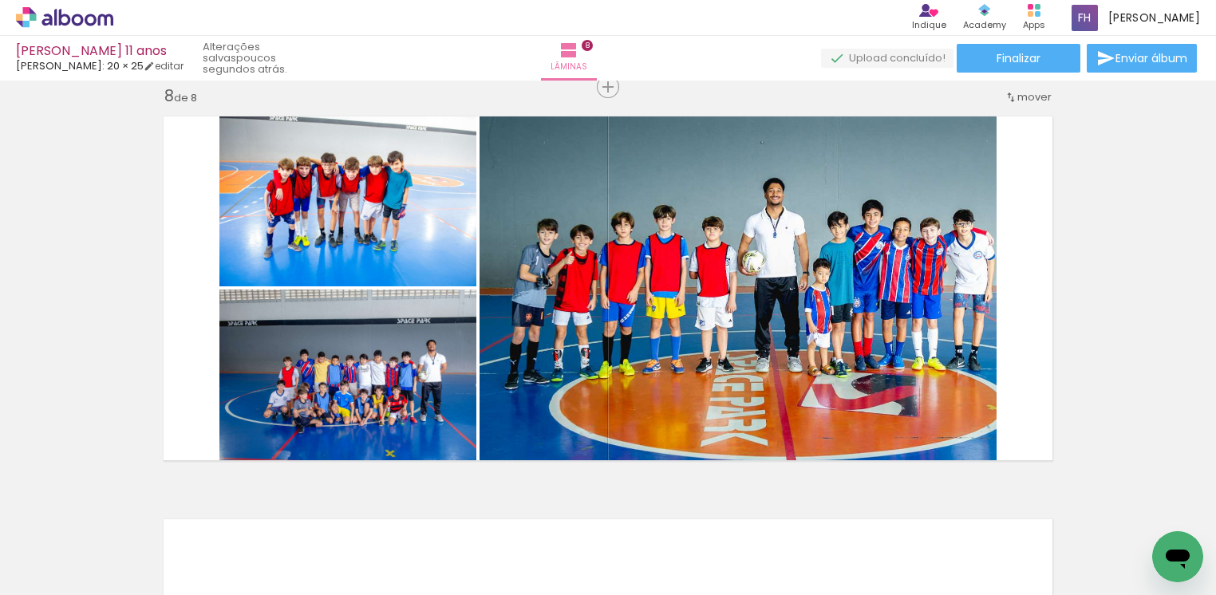
click at [64, 578] on span "Adicionar Fotos" at bounding box center [57, 587] width 48 height 18
click at [0, 0] on input "file" at bounding box center [0, 0] width 0 height 0
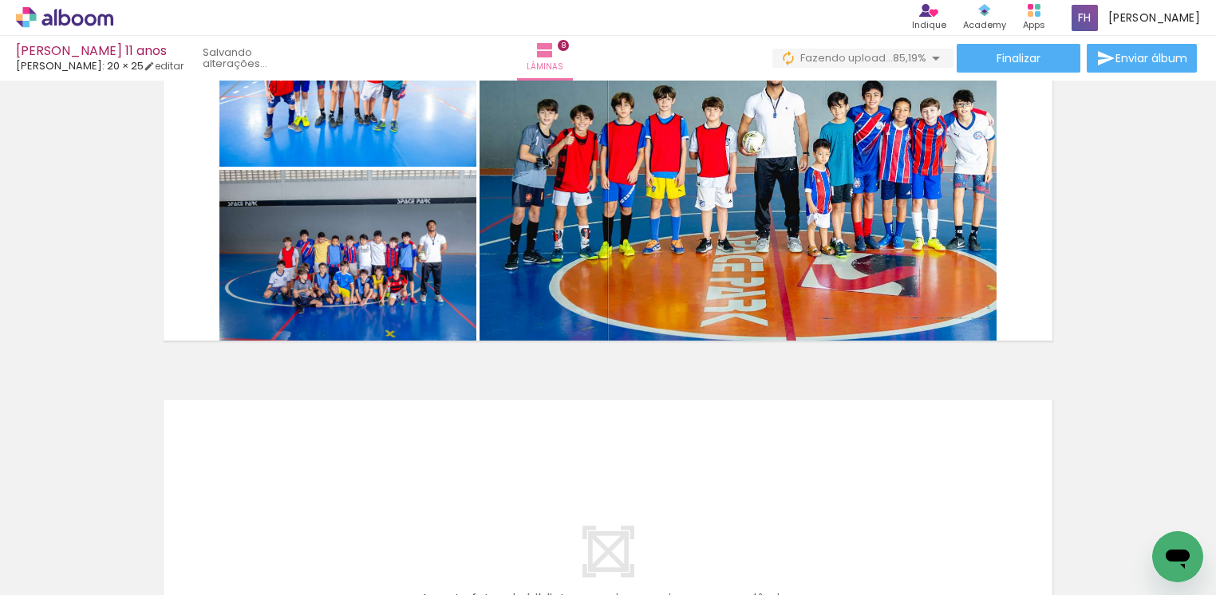
scroll to position [3080, 0]
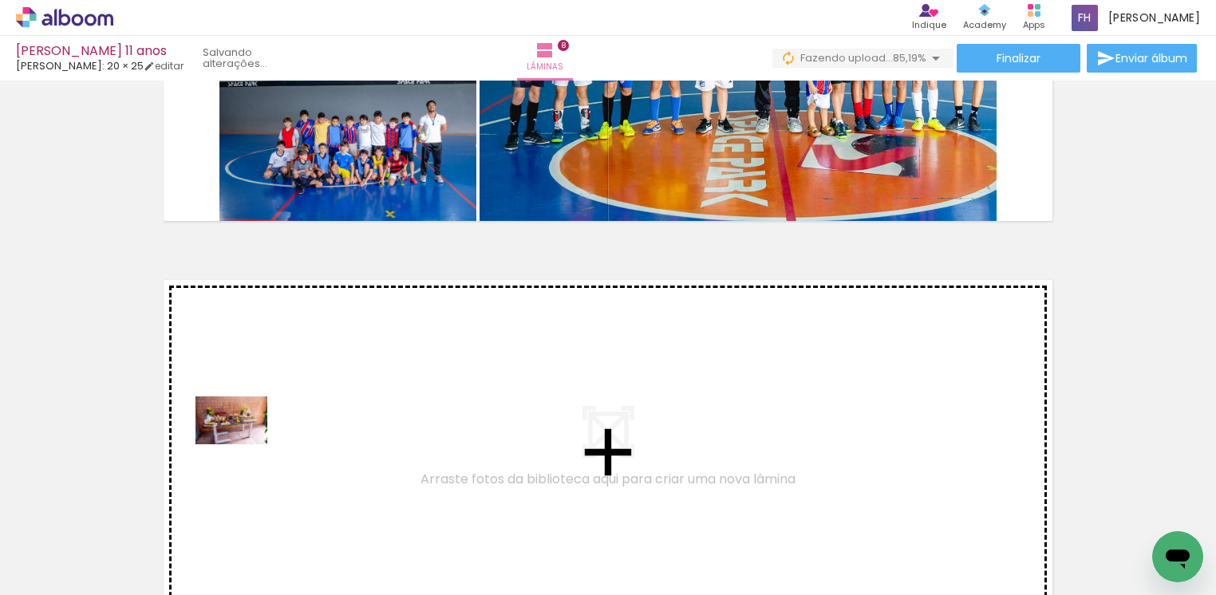
drag, startPoint x: 149, startPoint y: 545, endPoint x: 243, endPoint y: 444, distance: 137.7
click at [243, 444] on quentale-workspace at bounding box center [608, 297] width 1216 height 595
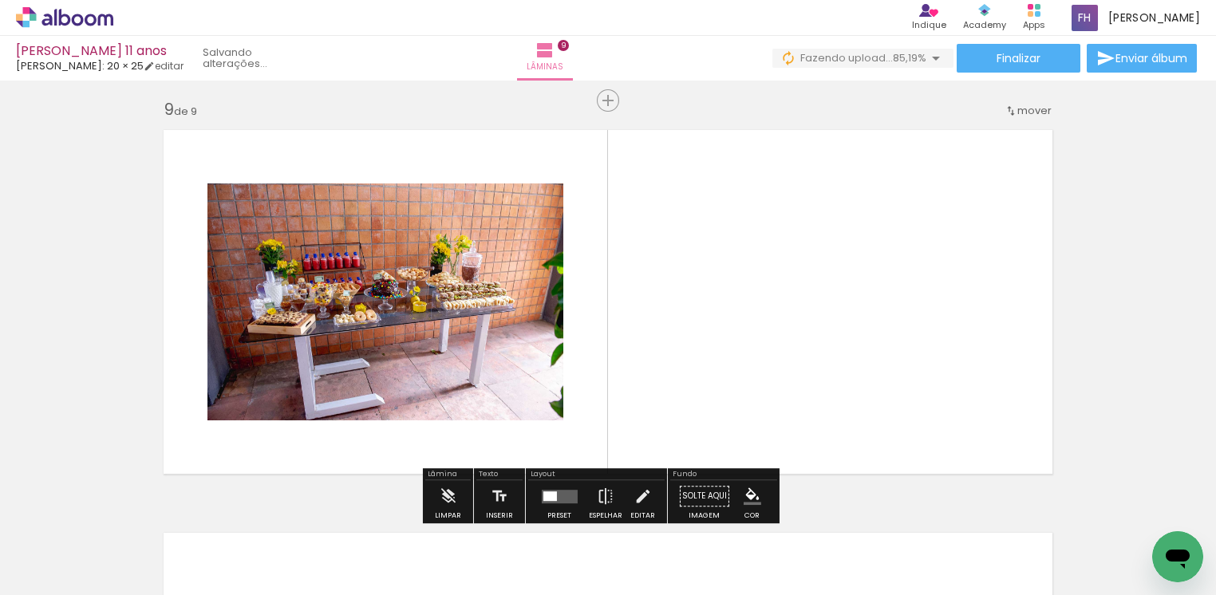
scroll to position [3243, 0]
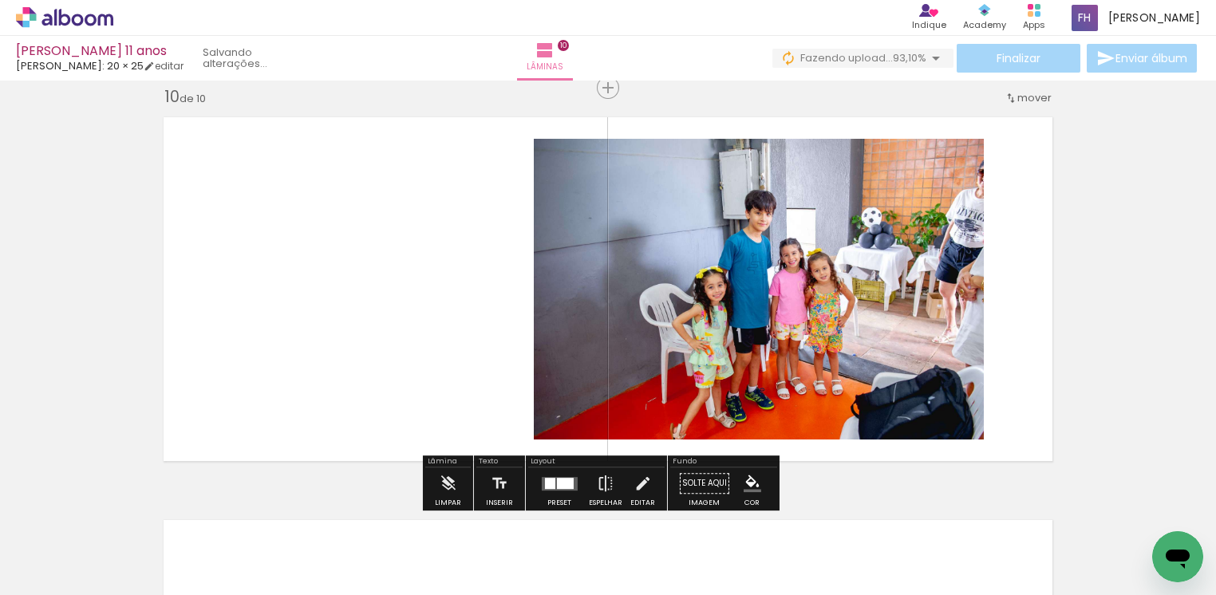
scroll to position [1076, 0]
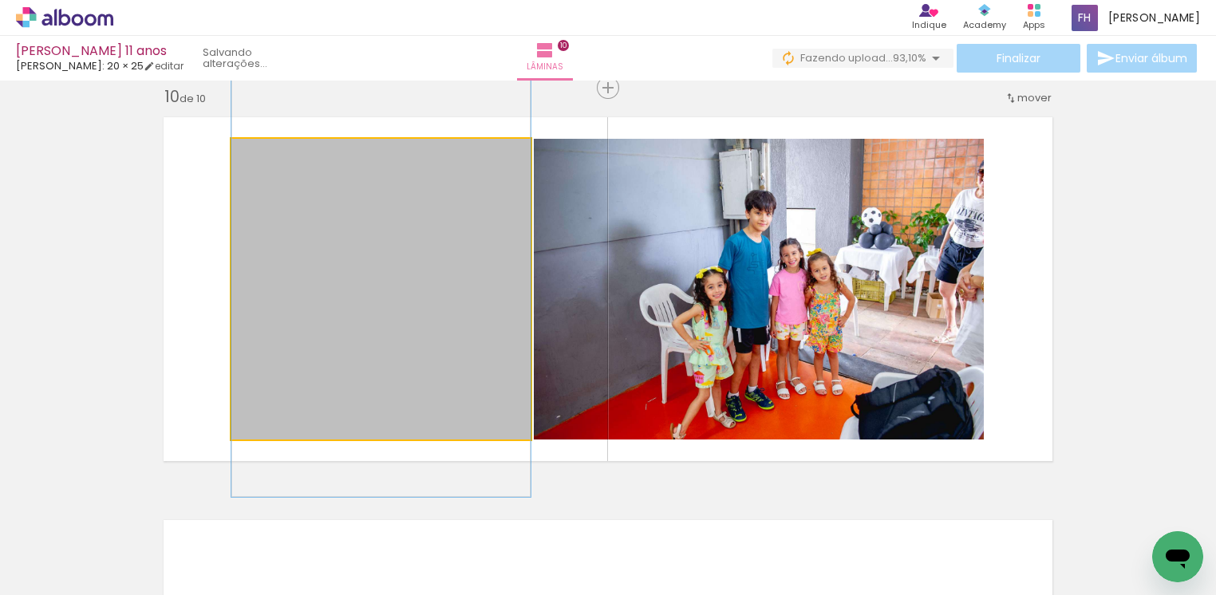
drag, startPoint x: 369, startPoint y: 406, endPoint x: 365, endPoint y: 389, distance: 17.2
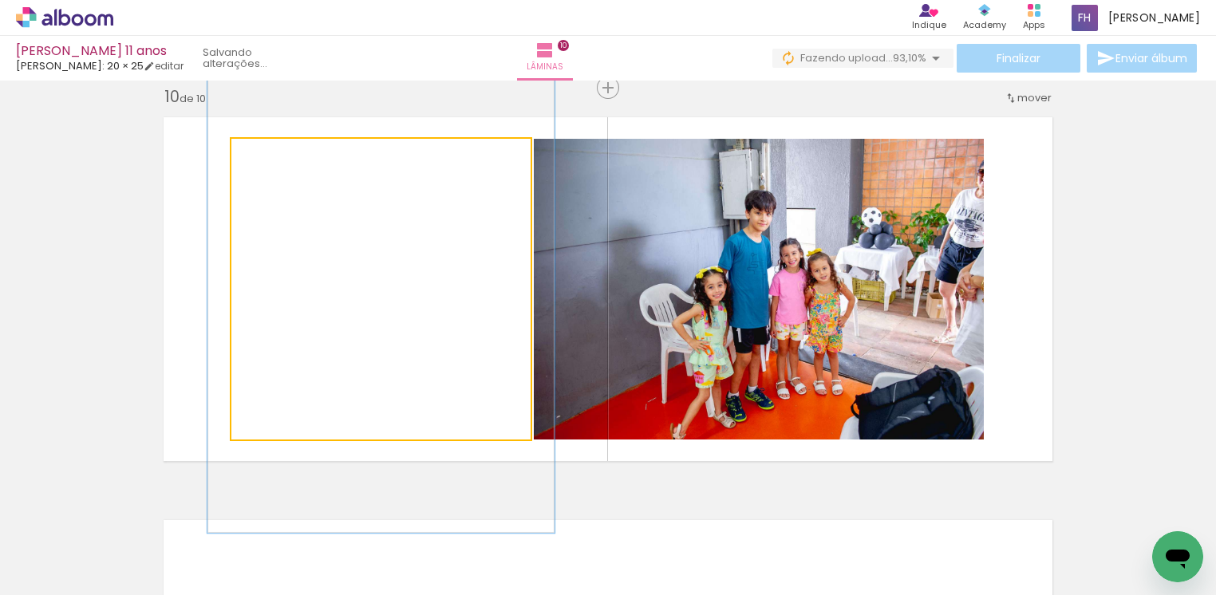
drag, startPoint x: 261, startPoint y: 155, endPoint x: 270, endPoint y: 160, distance: 10.0
type paper-slider "116"
click at [270, 160] on div at bounding box center [277, 155] width 14 height 14
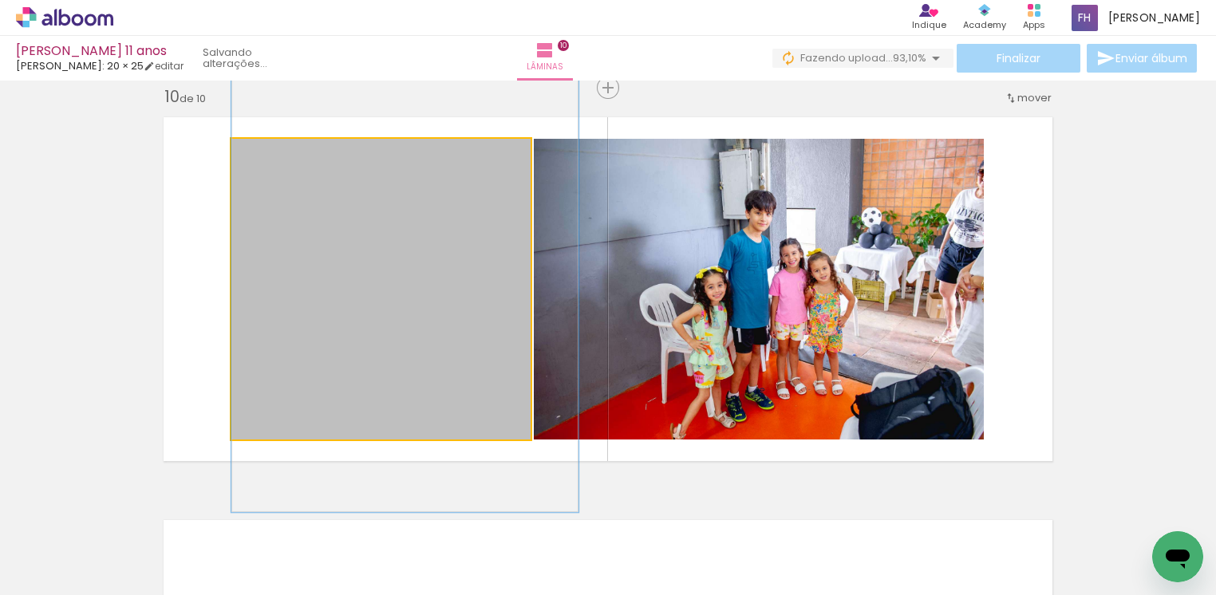
drag, startPoint x: 272, startPoint y: 264, endPoint x: 300, endPoint y: 243, distance: 34.8
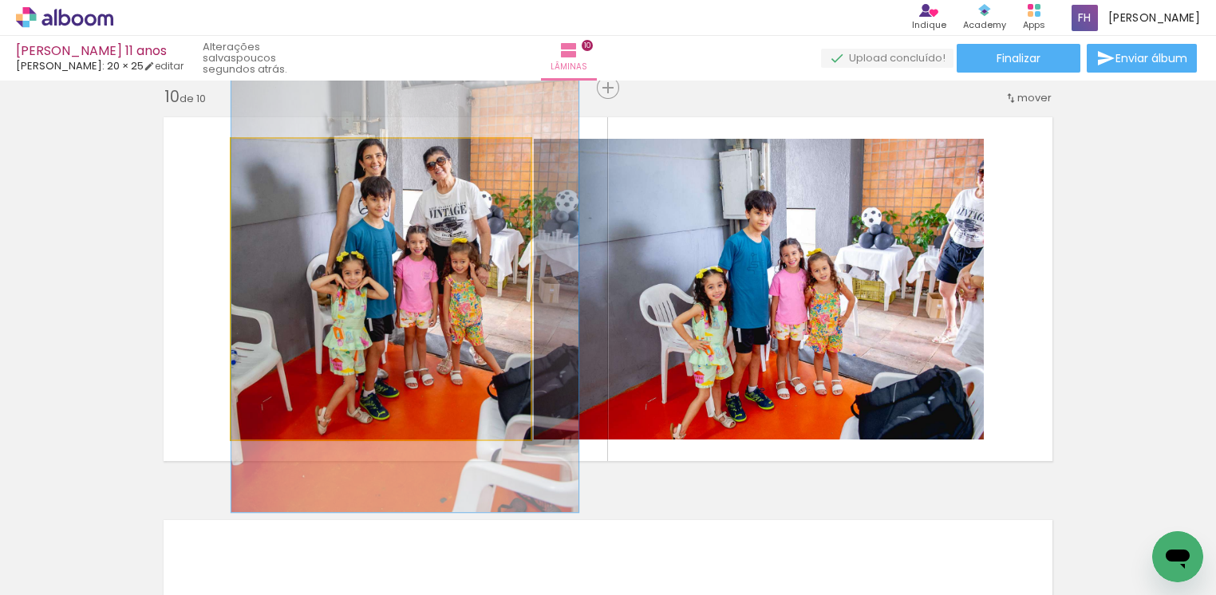
click at [366, 276] on quentale-photo at bounding box center [380, 289] width 299 height 301
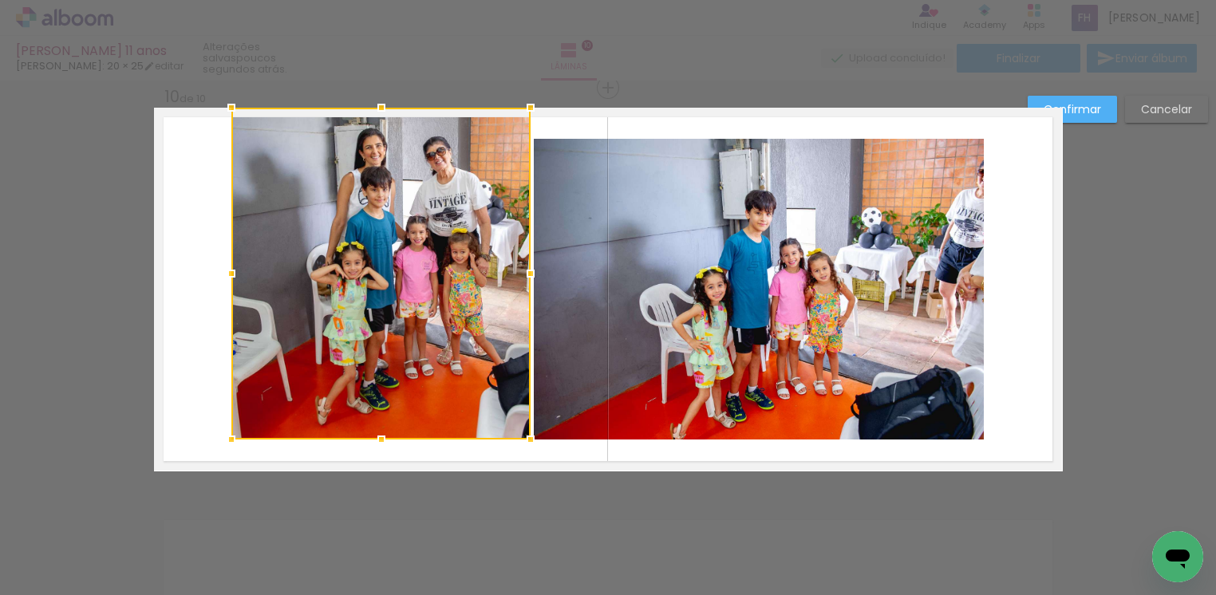
drag, startPoint x: 373, startPoint y: 131, endPoint x: 375, endPoint y: 113, distance: 17.7
click at [375, 113] on div at bounding box center [381, 108] width 32 height 32
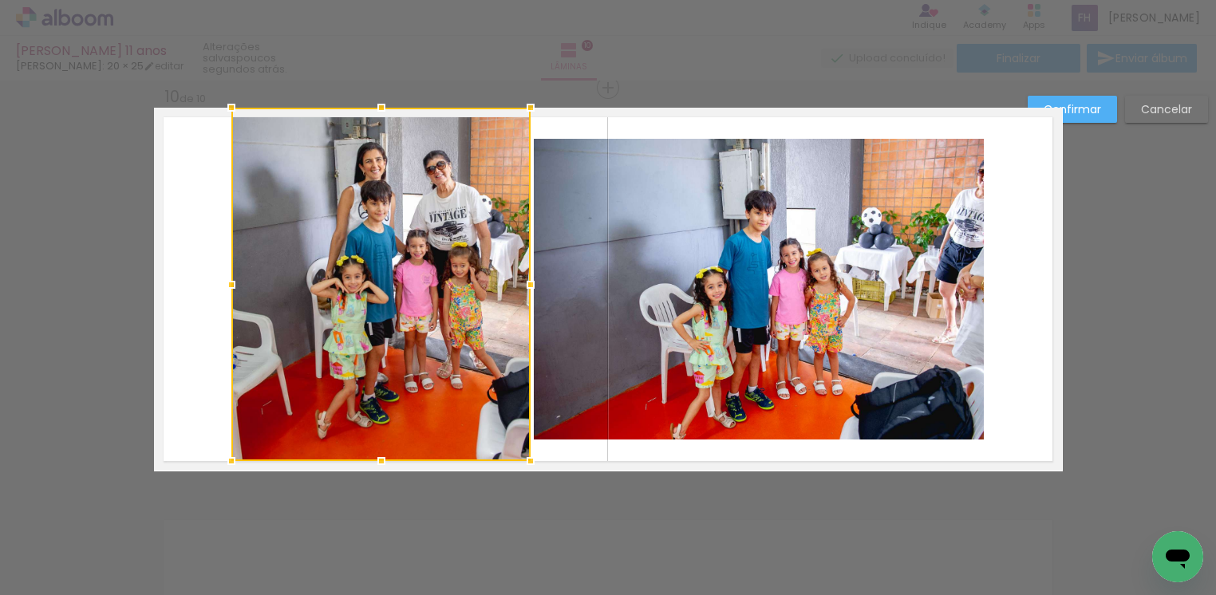
drag, startPoint x: 366, startPoint y: 444, endPoint x: 367, endPoint y: 460, distance: 15.2
click at [367, 460] on div at bounding box center [381, 461] width 32 height 32
click at [732, 335] on quentale-photo at bounding box center [759, 289] width 450 height 301
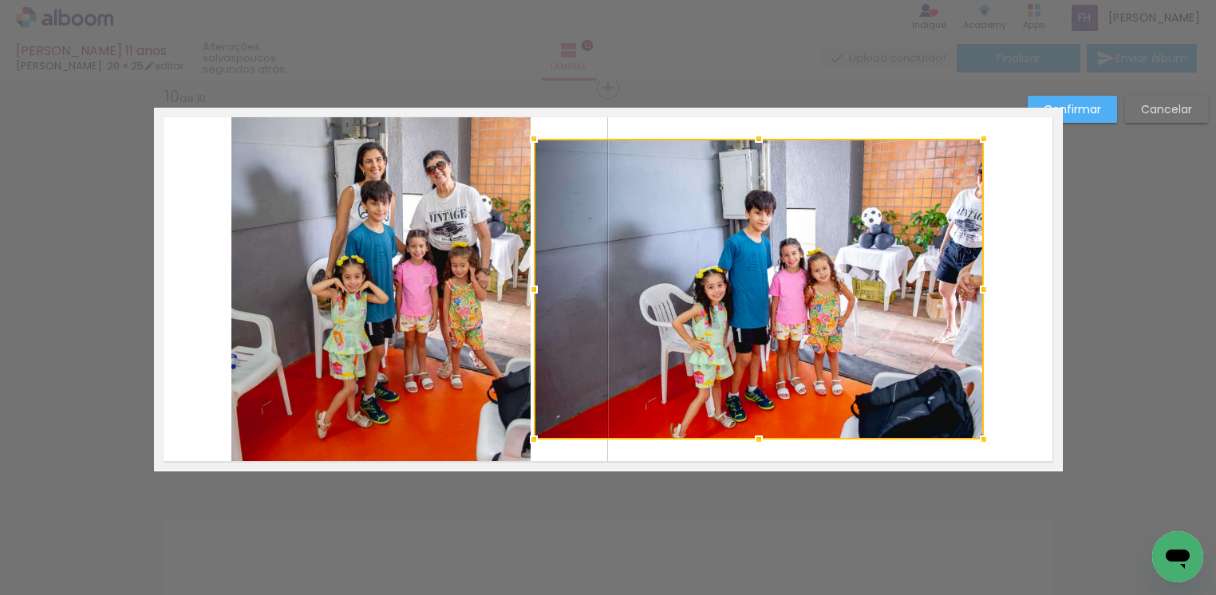
click at [732, 335] on div at bounding box center [759, 289] width 450 height 301
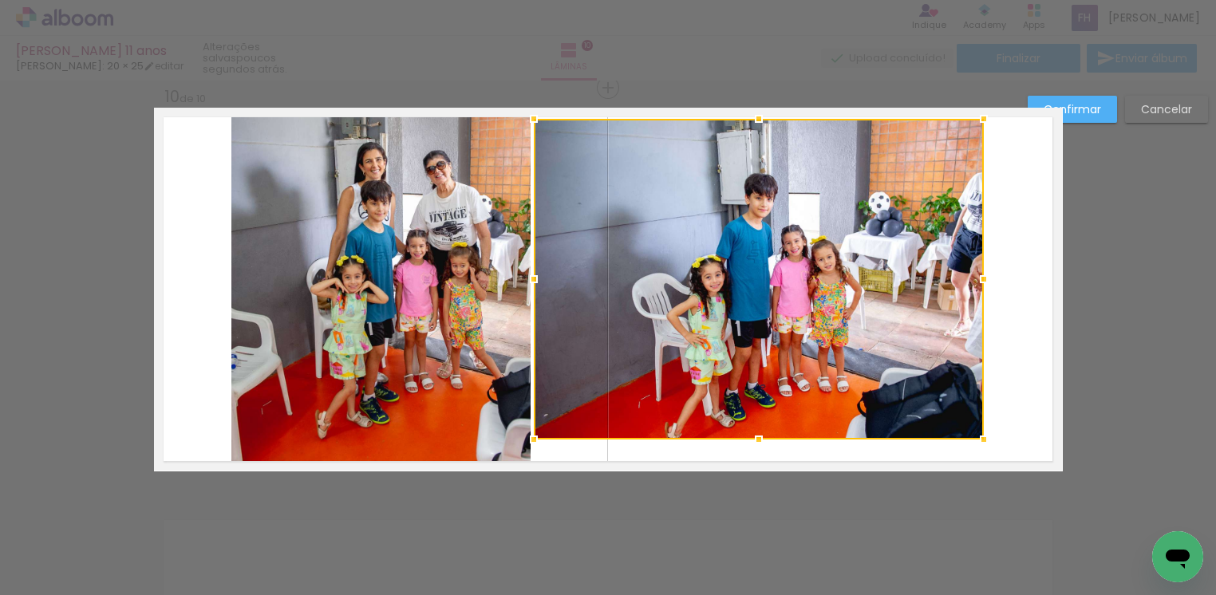
drag, startPoint x: 757, startPoint y: 147, endPoint x: 769, endPoint y: 125, distance: 24.6
click at [769, 125] on div at bounding box center [759, 279] width 450 height 321
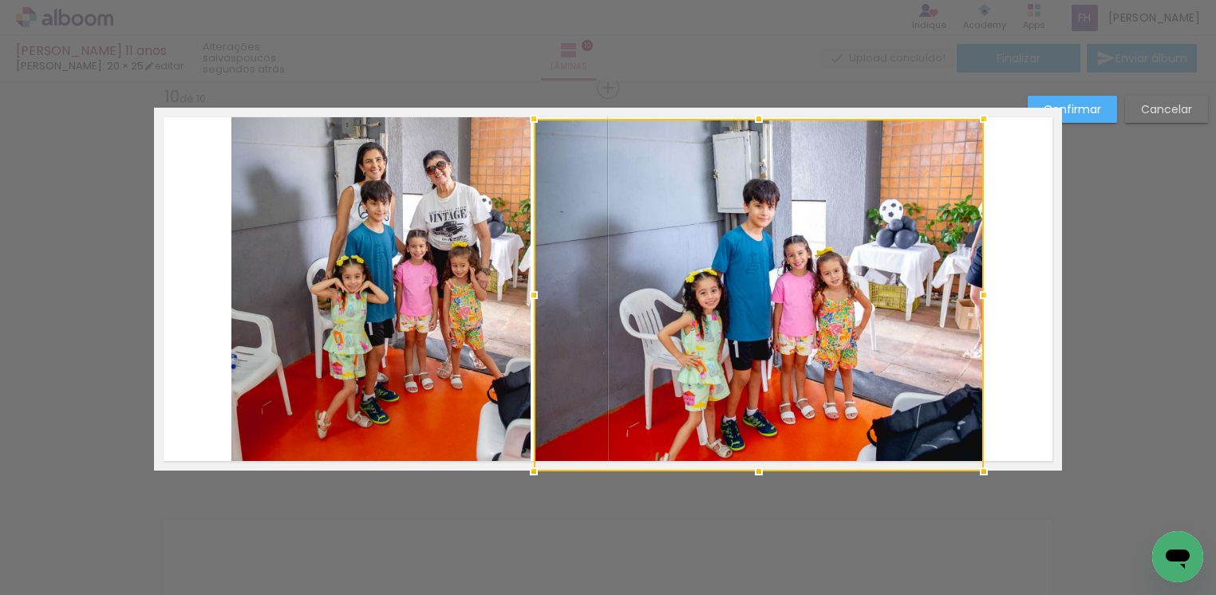
drag, startPoint x: 753, startPoint y: 437, endPoint x: 760, endPoint y: 461, distance: 24.8
click at [760, 461] on div at bounding box center [759, 472] width 32 height 32
click at [1083, 119] on paper-button "Confirmar" at bounding box center [1072, 109] width 89 height 27
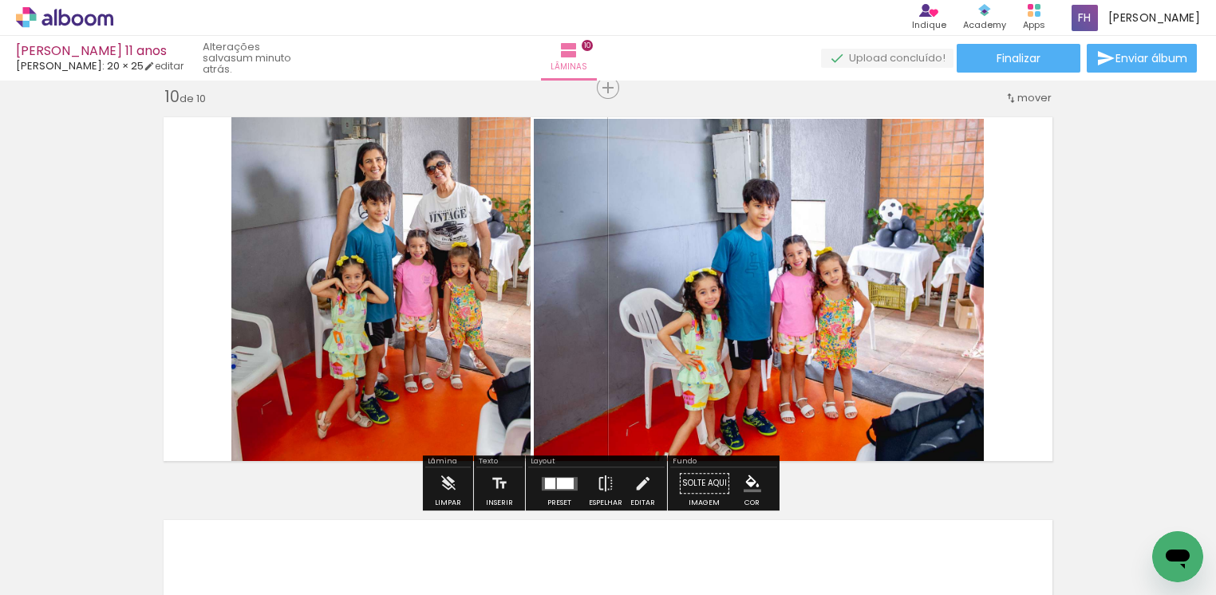
click at [1018, 349] on quentale-layouter at bounding box center [608, 289] width 908 height 363
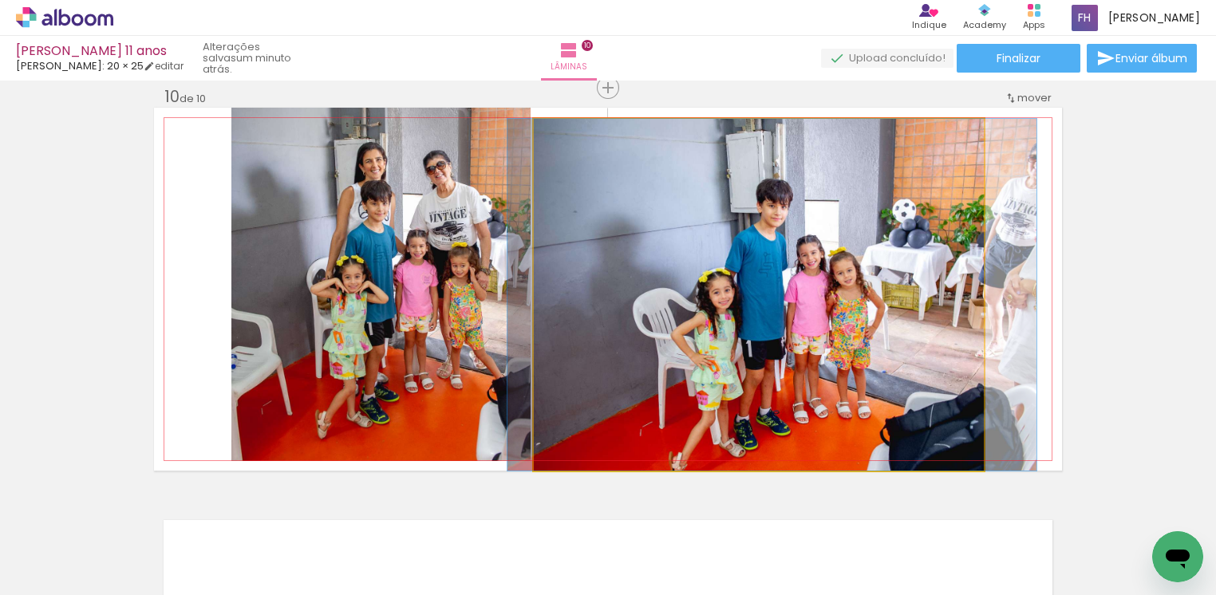
drag, startPoint x: 867, startPoint y: 367, endPoint x: 879, endPoint y: 354, distance: 17.5
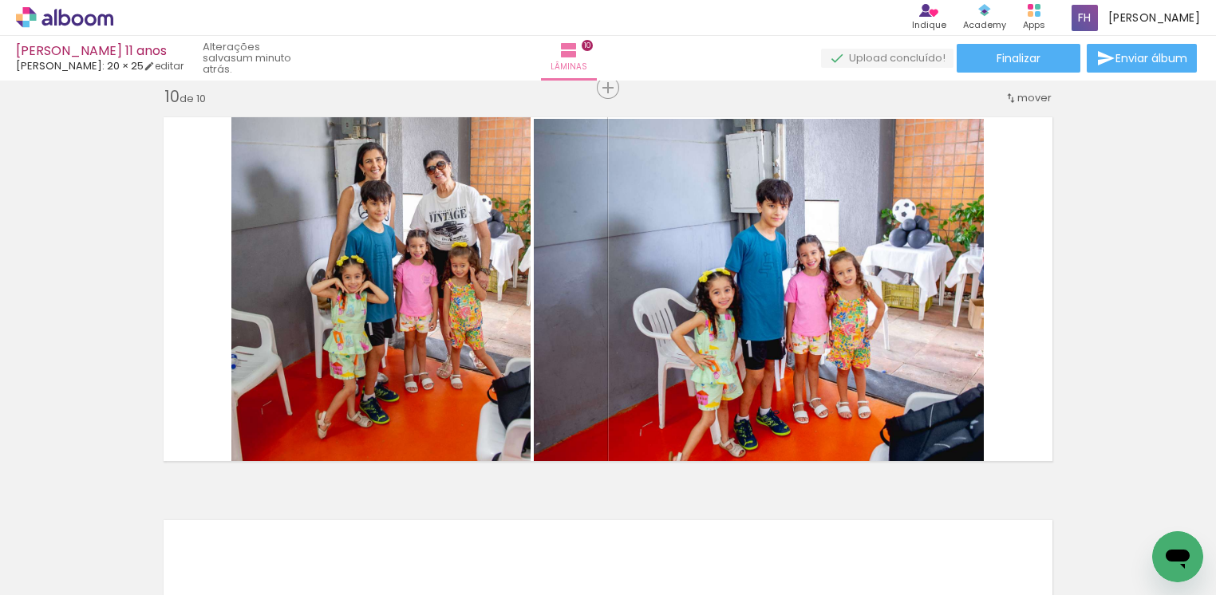
click at [71, 578] on span "Adicionar Fotos" at bounding box center [57, 587] width 48 height 18
click at [0, 0] on input "file" at bounding box center [0, 0] width 0 height 0
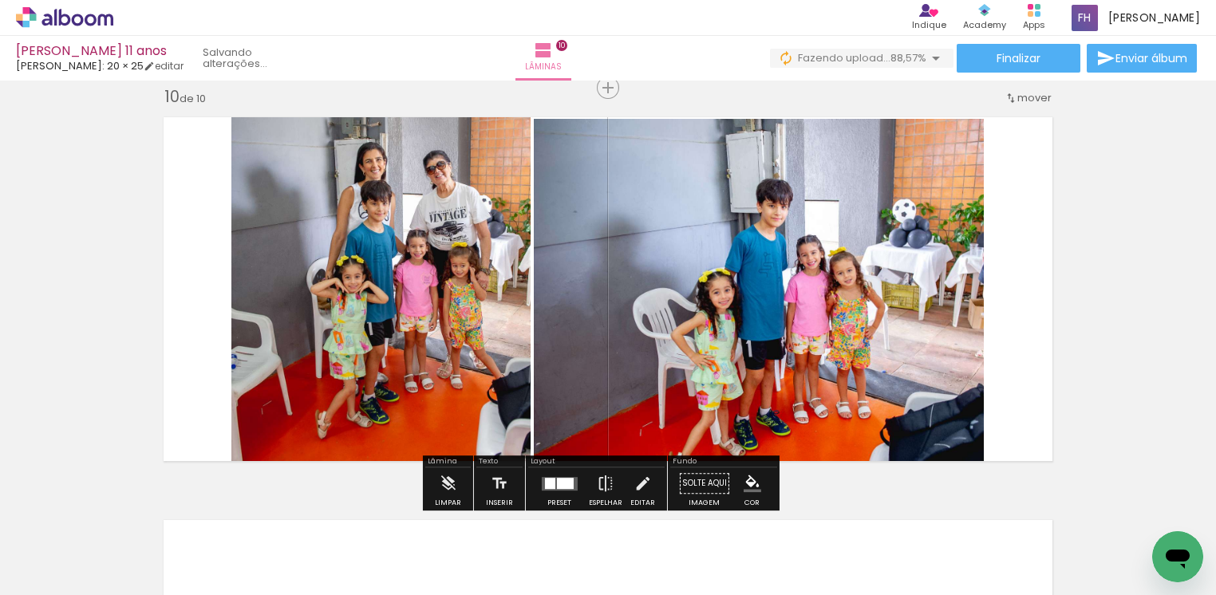
click at [68, 578] on span "Adicionar Fotos" at bounding box center [57, 587] width 48 height 18
click at [0, 0] on input "file" at bounding box center [0, 0] width 0 height 0
